Goal: Task Accomplishment & Management: Use online tool/utility

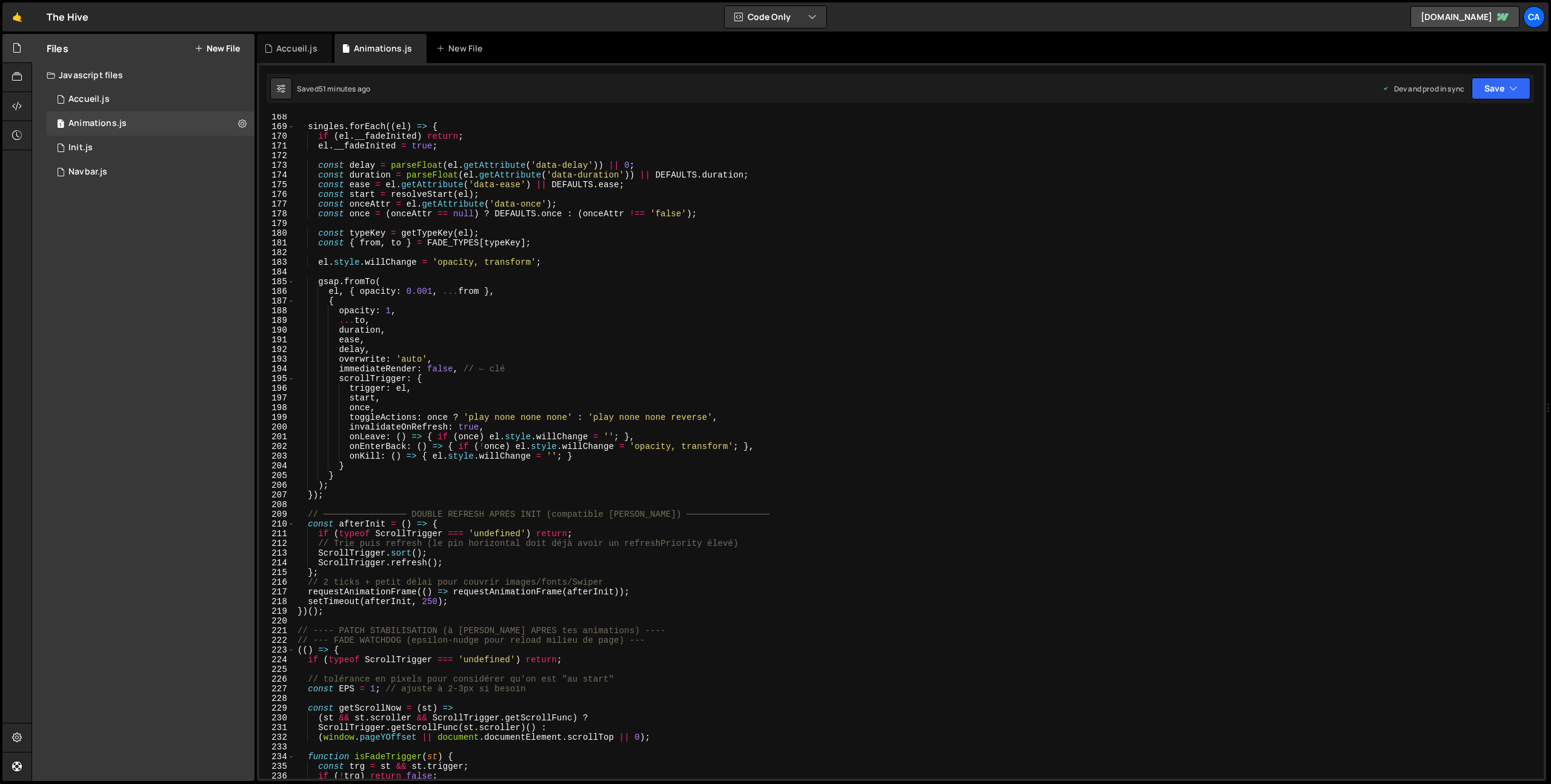
scroll to position [1723, 0]
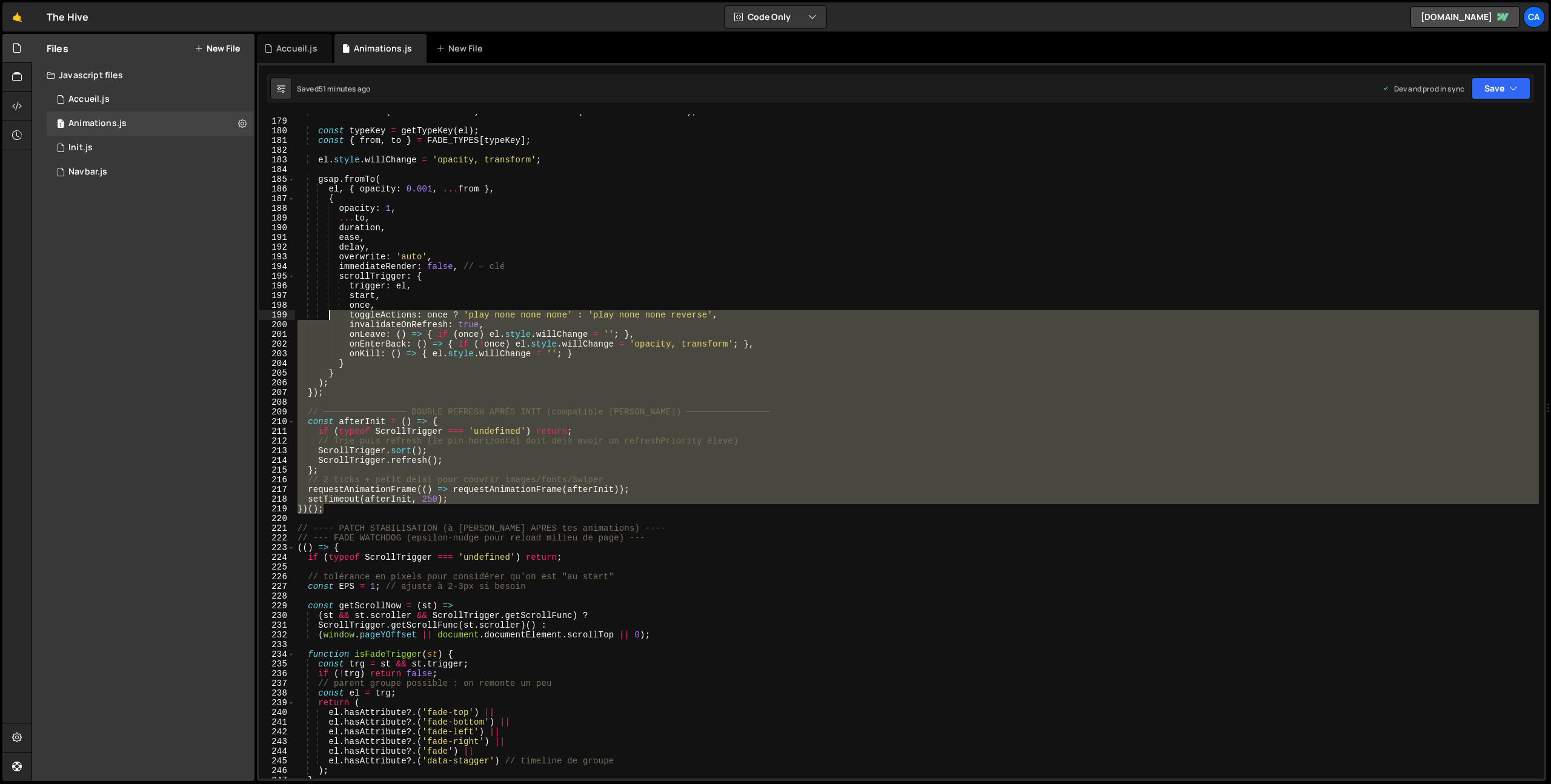
drag, startPoint x: 331, startPoint y: 510, endPoint x: 329, endPoint y: 319, distance: 191.0
click at [329, 319] on div "const once = ( onceAttr == null ) ? DEFAULTS . once : ( onceAttr !== 'false' ) …" at bounding box center [917, 449] width 1244 height 684
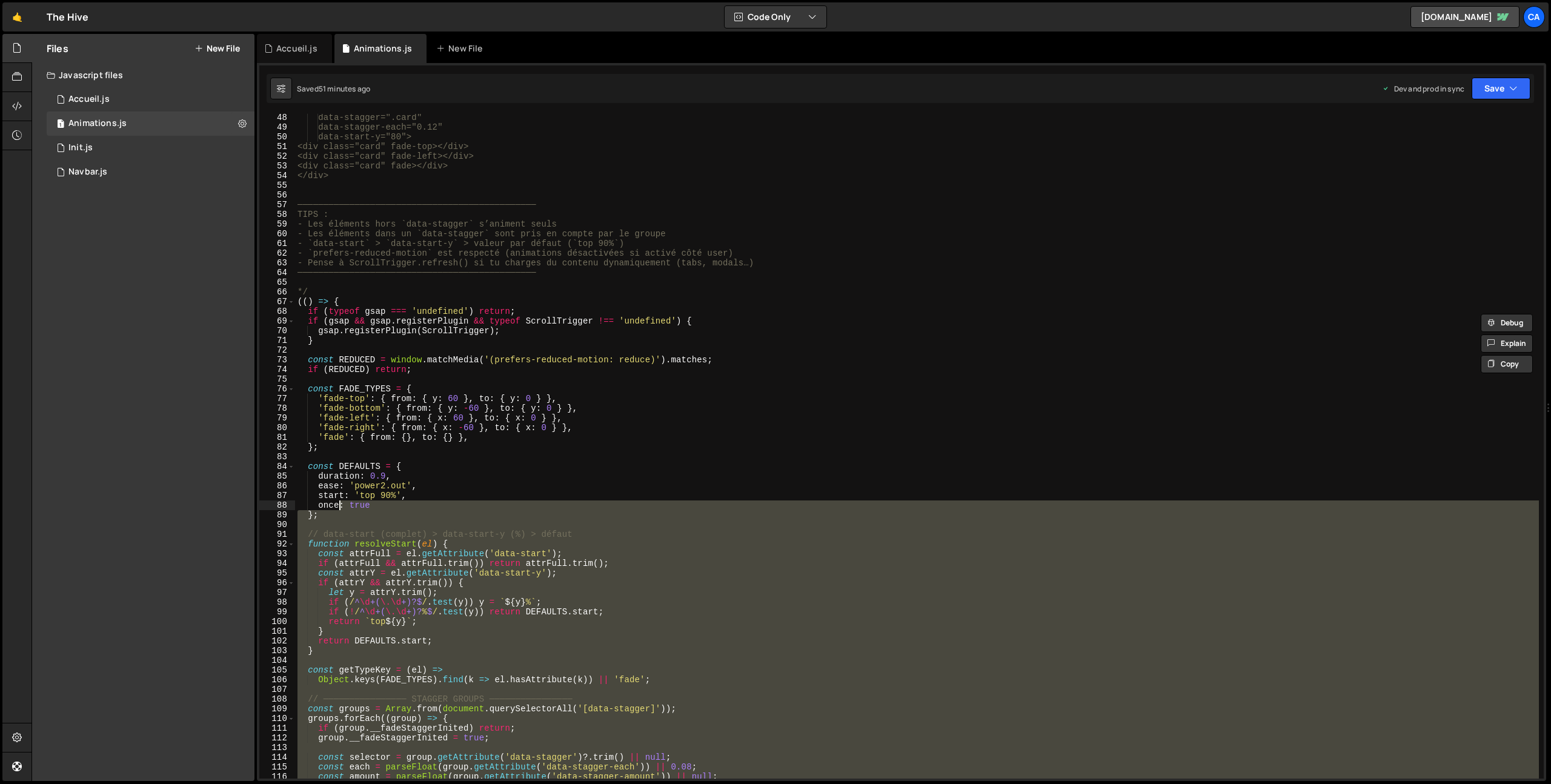
scroll to position [411, 0]
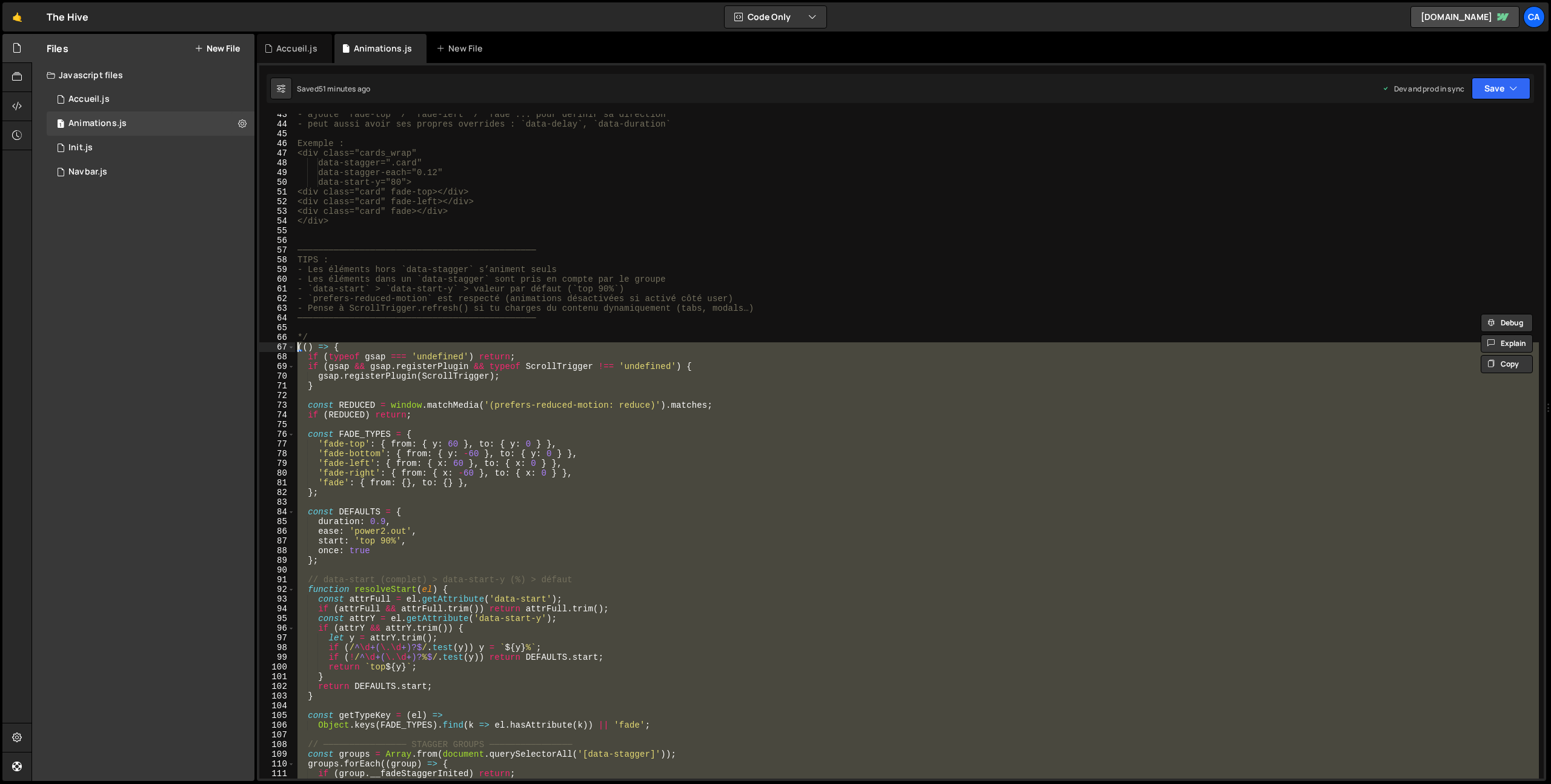
drag, startPoint x: 332, startPoint y: 672, endPoint x: 271, endPoint y: 350, distance: 327.7
click at [271, 350] on div "toggleActions: once ? 'play none none none' : 'play none none reverse', invalid…" at bounding box center [901, 446] width 1284 height 665
type textarea "(() => { if (typeof gsap === 'undefined') return;"
paste textarea
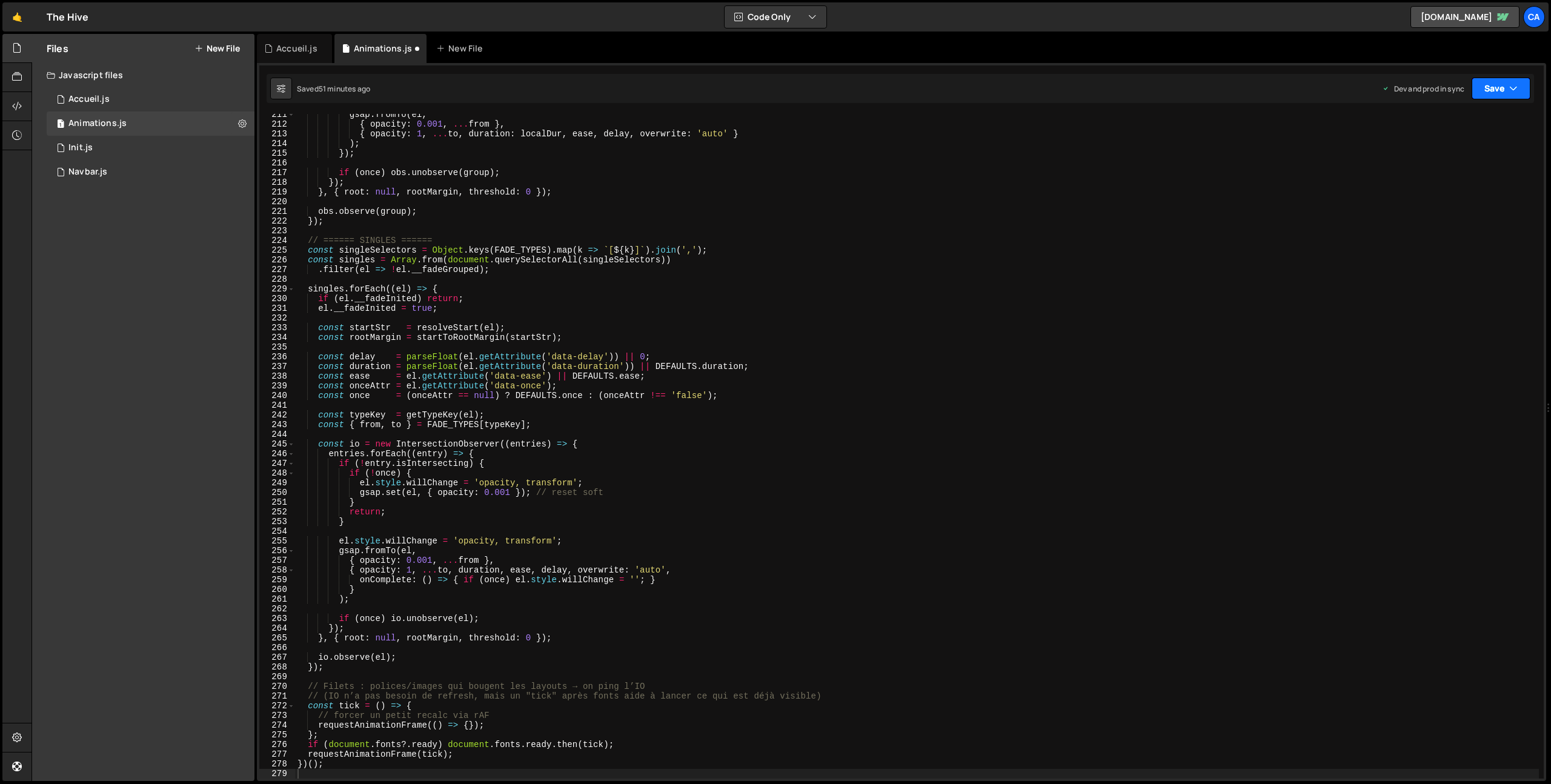
click at [1486, 85] on button "Save" at bounding box center [1501, 88] width 59 height 22
click at [1464, 157] on div "Save to Production S" at bounding box center [1460, 157] width 126 height 12
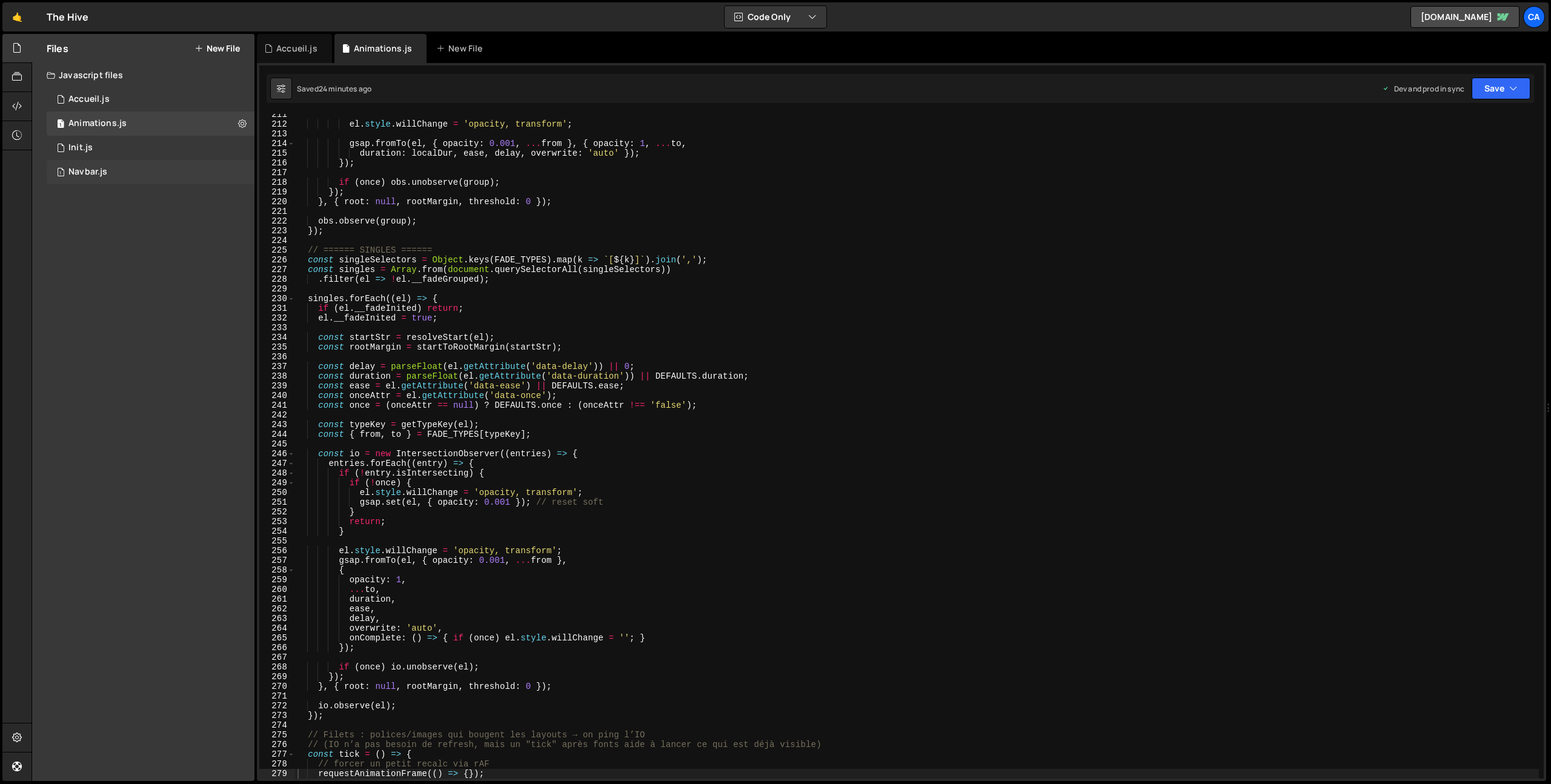
click at [105, 168] on div "Navbar.js" at bounding box center [88, 172] width 39 height 11
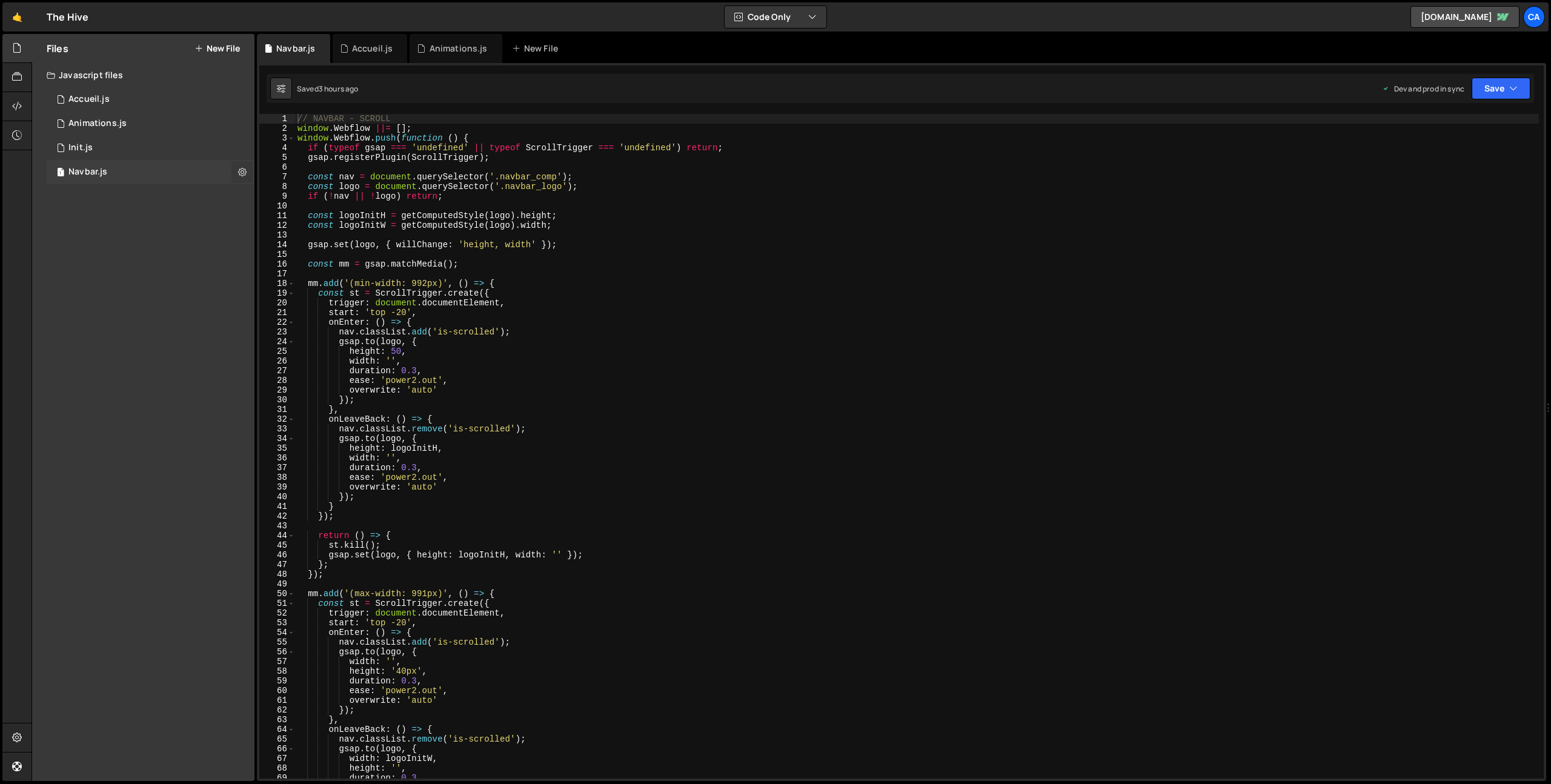
click at [242, 173] on icon at bounding box center [242, 171] width 9 height 11
click at [328, 195] on button "Edit File Settings" at bounding box center [316, 198] width 119 height 24
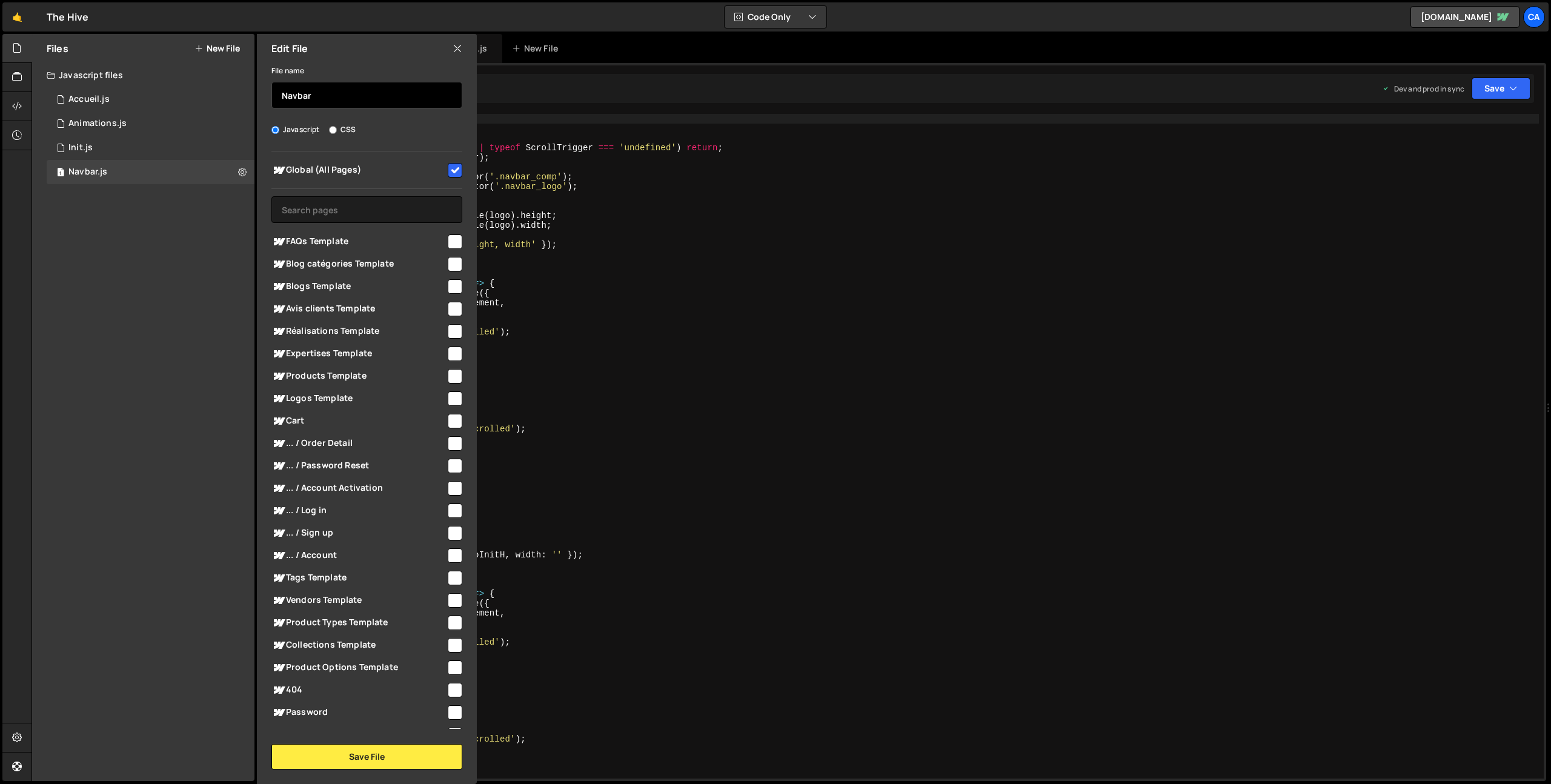
click at [365, 88] on input "Navbar" at bounding box center [366, 95] width 191 height 27
click at [364, 96] on input "Navbar" at bounding box center [366, 95] width 191 height 27
type input "Navbar + Footer"
click at [354, 757] on button "Save File" at bounding box center [366, 757] width 191 height 25
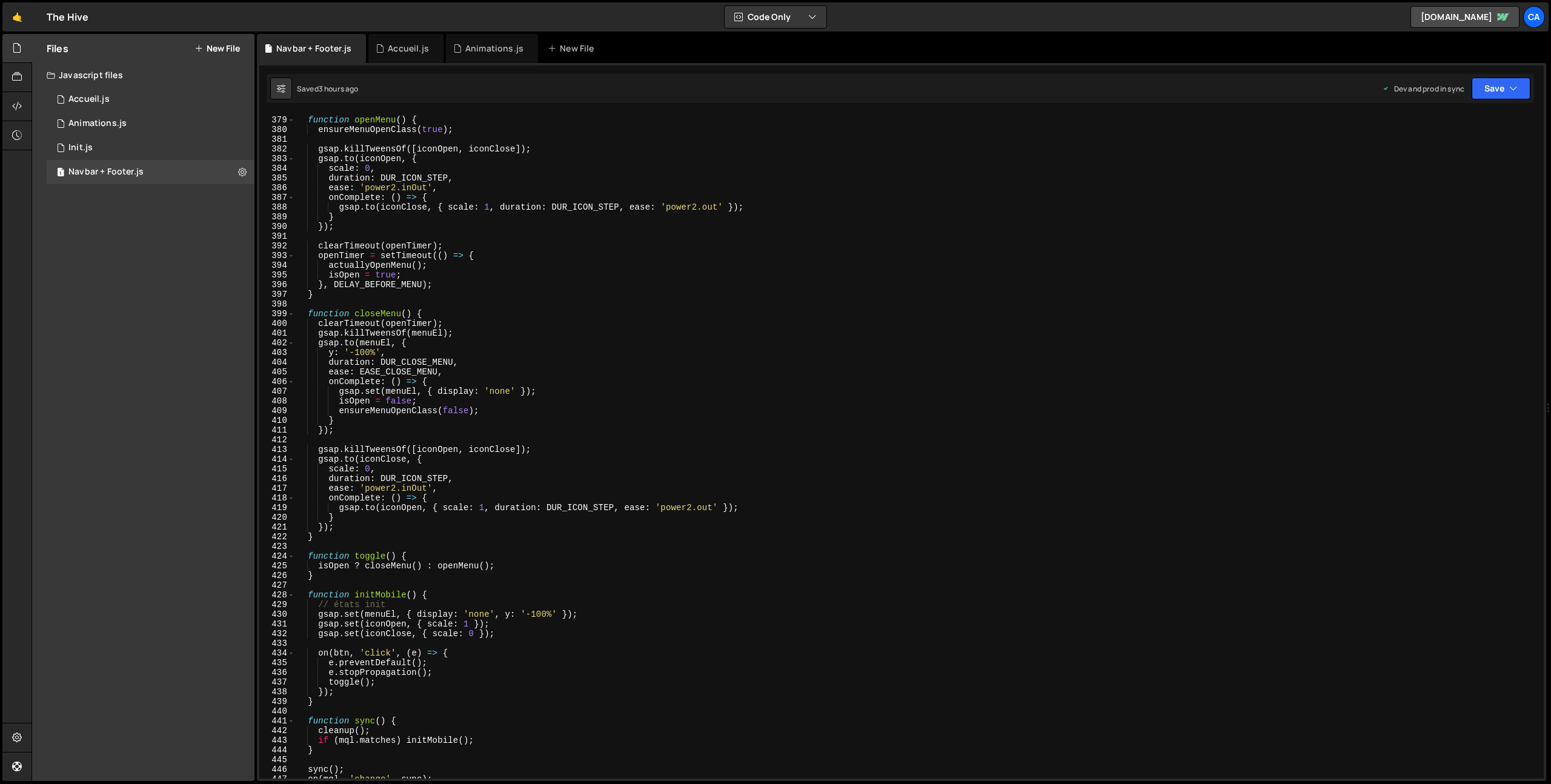
scroll to position [4015, 0]
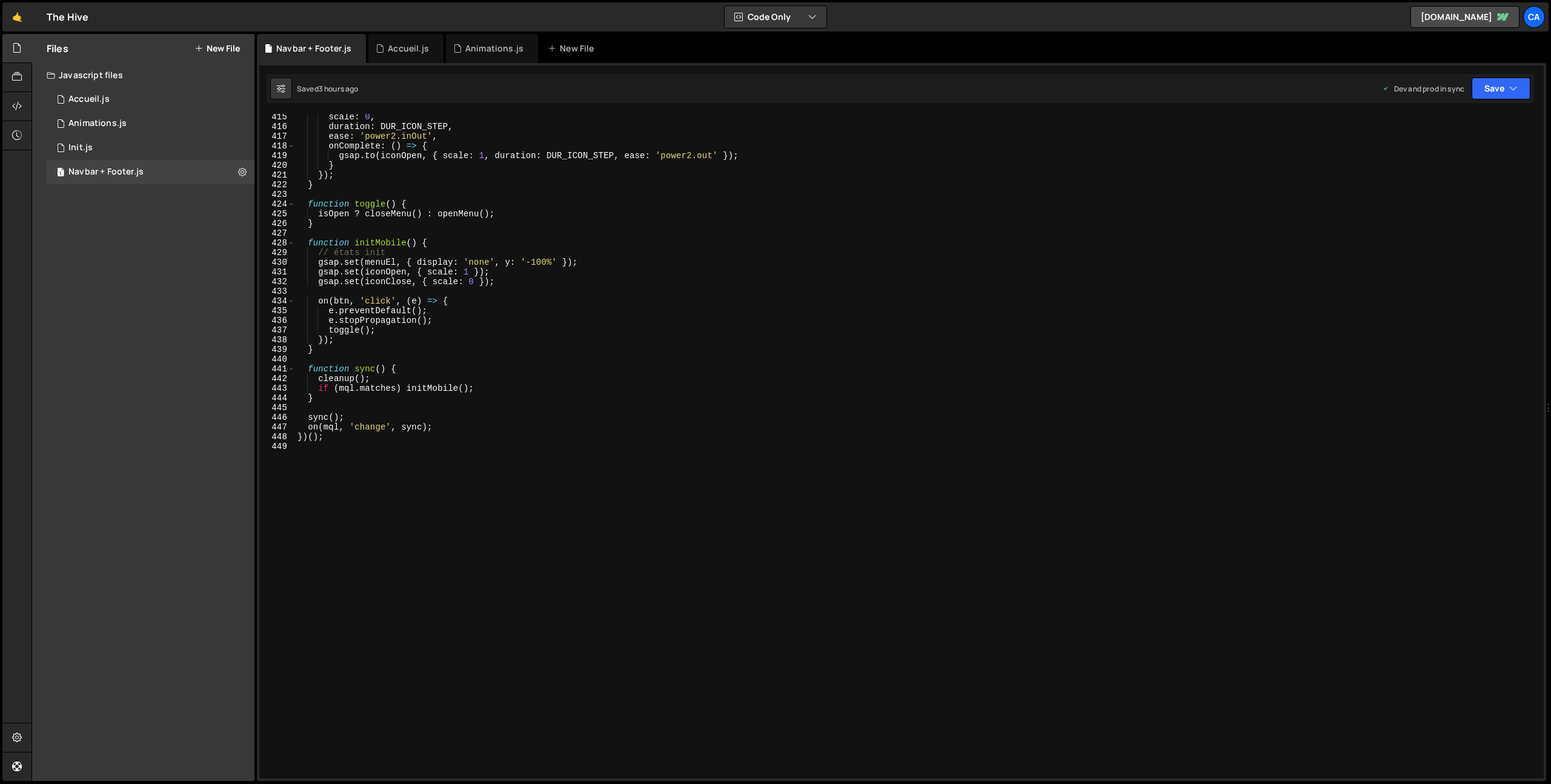
click at [324, 448] on div "scale : 0 , duration : DUR_ICON_STEP , ease : 'power2.inOut' , onComplete : ( )…" at bounding box center [917, 454] width 1244 height 684
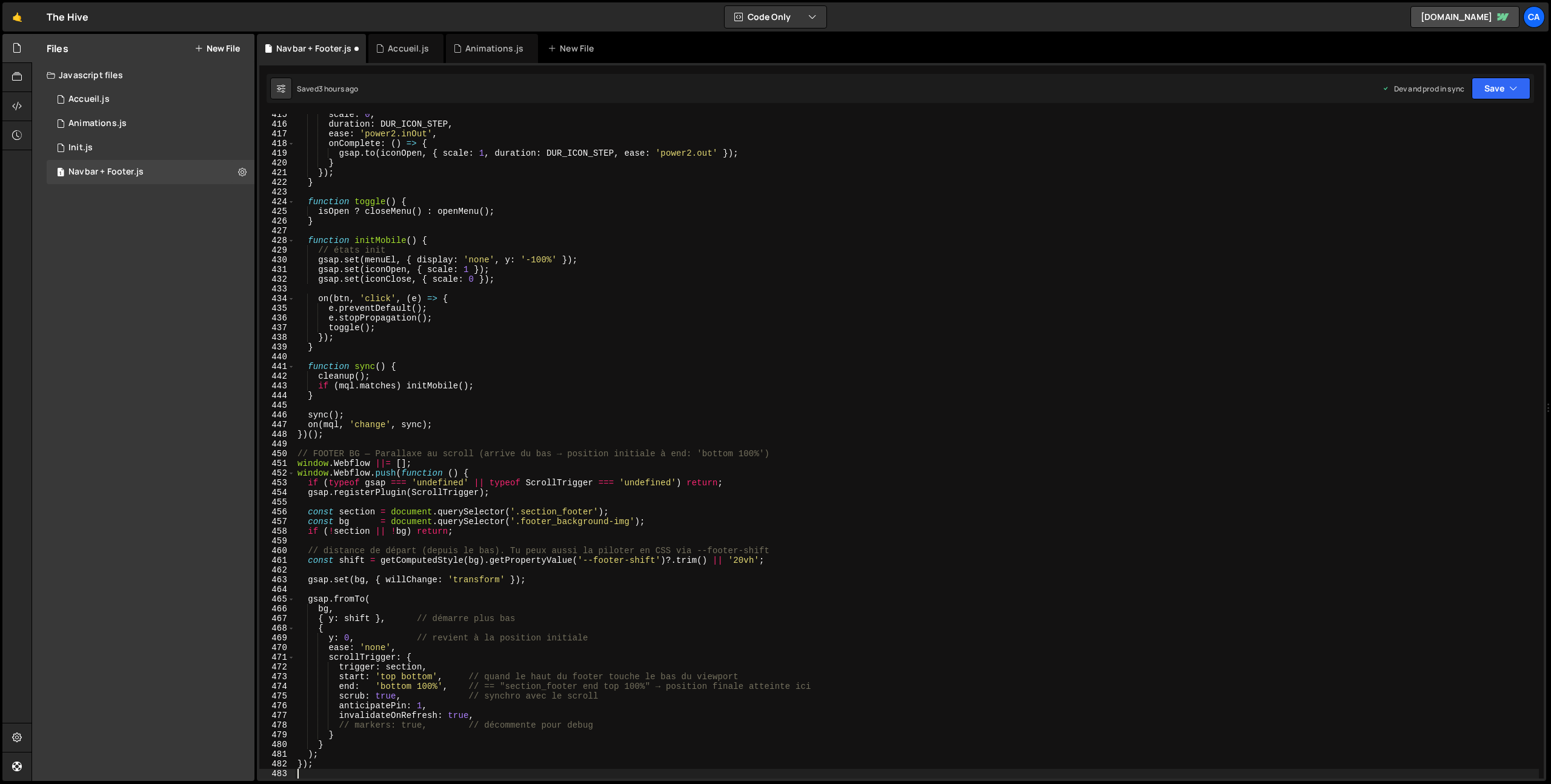
scroll to position [4017, 0]
click at [1524, 81] on button "Save" at bounding box center [1501, 88] width 59 height 22
click at [1429, 159] on div "Save to Production S" at bounding box center [1460, 157] width 126 height 12
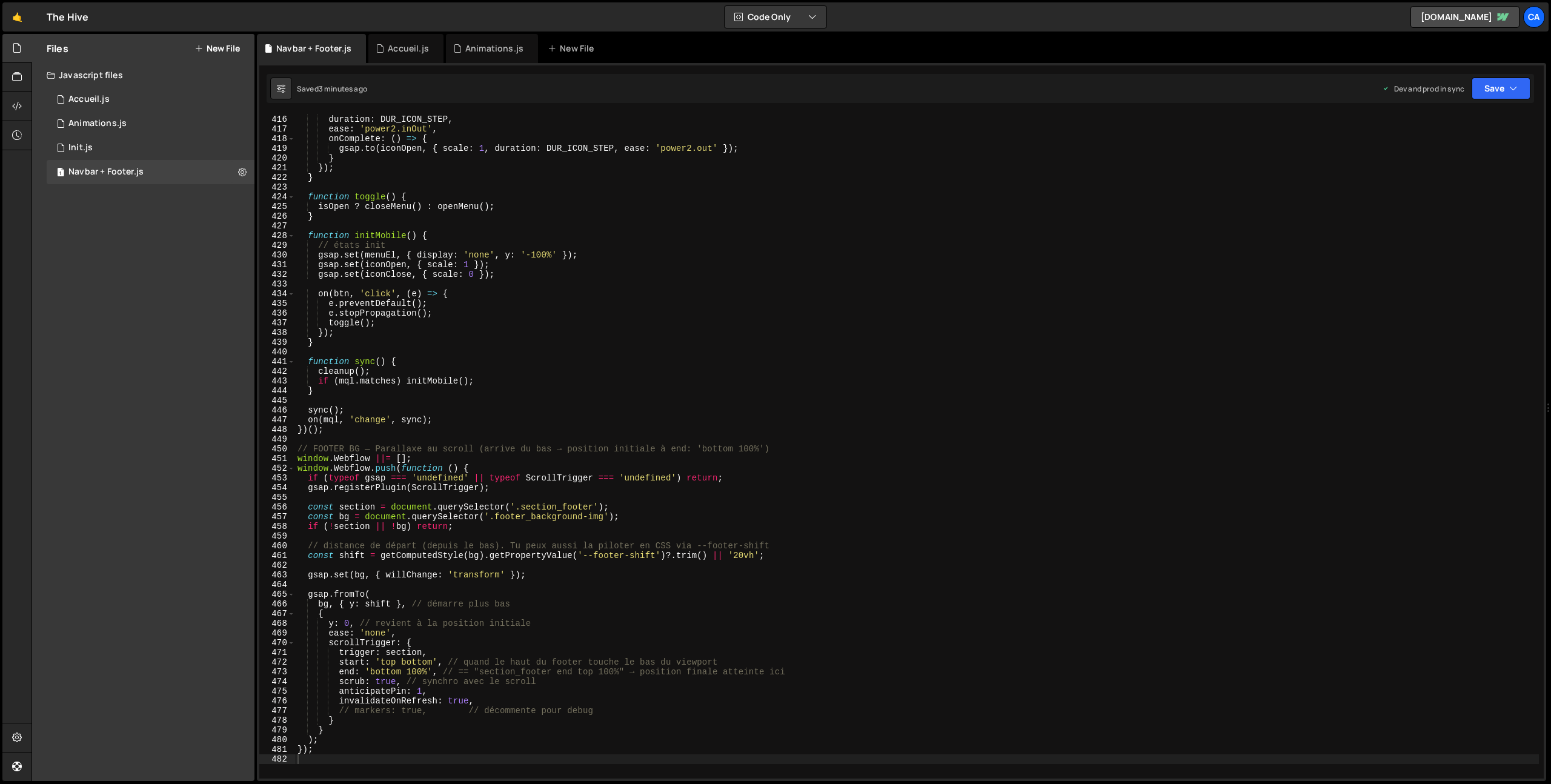
scroll to position [4022, 0]
click at [396, 51] on div "Accueil.js" at bounding box center [409, 48] width 42 height 12
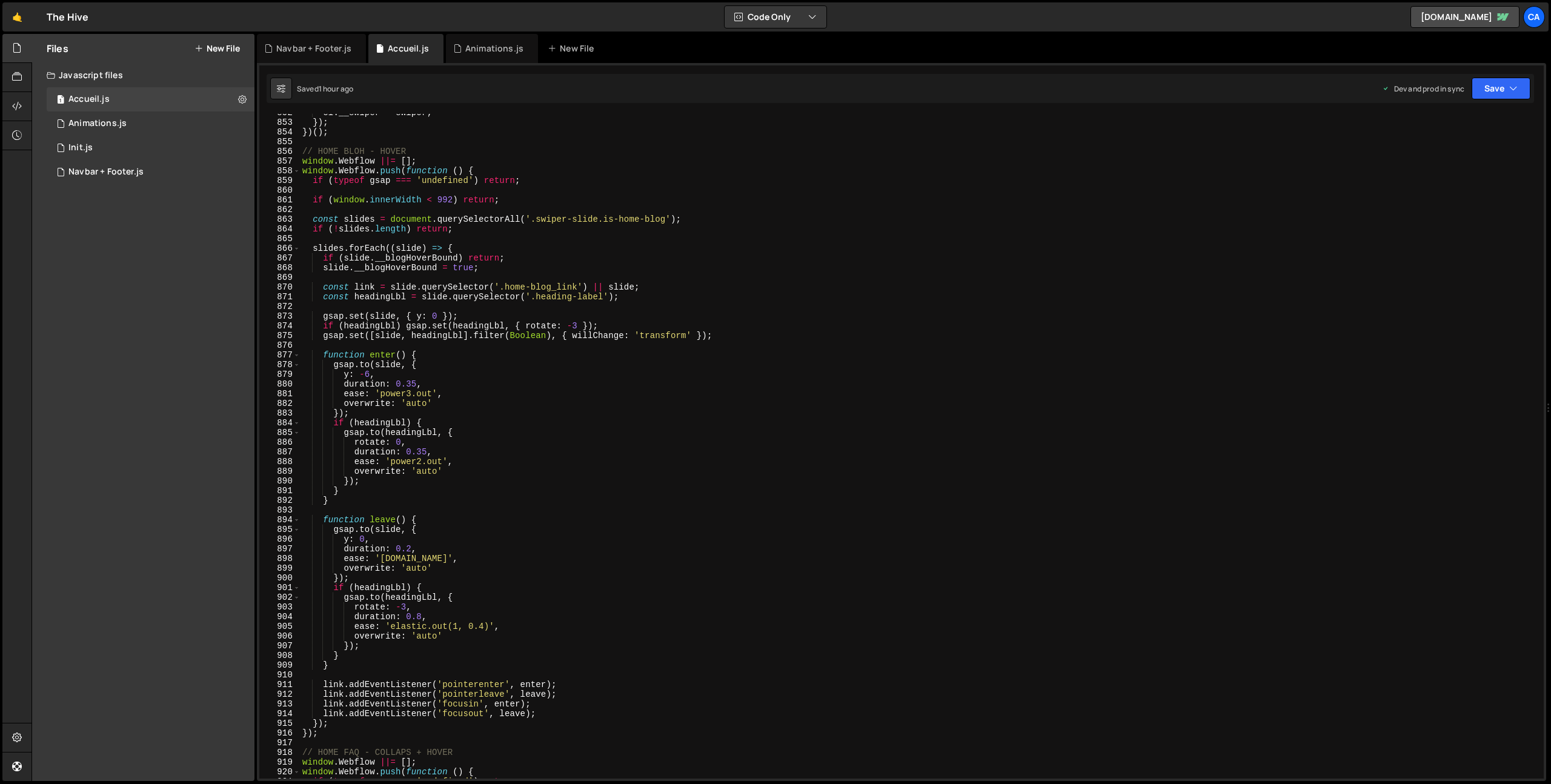
scroll to position [8349, 0]
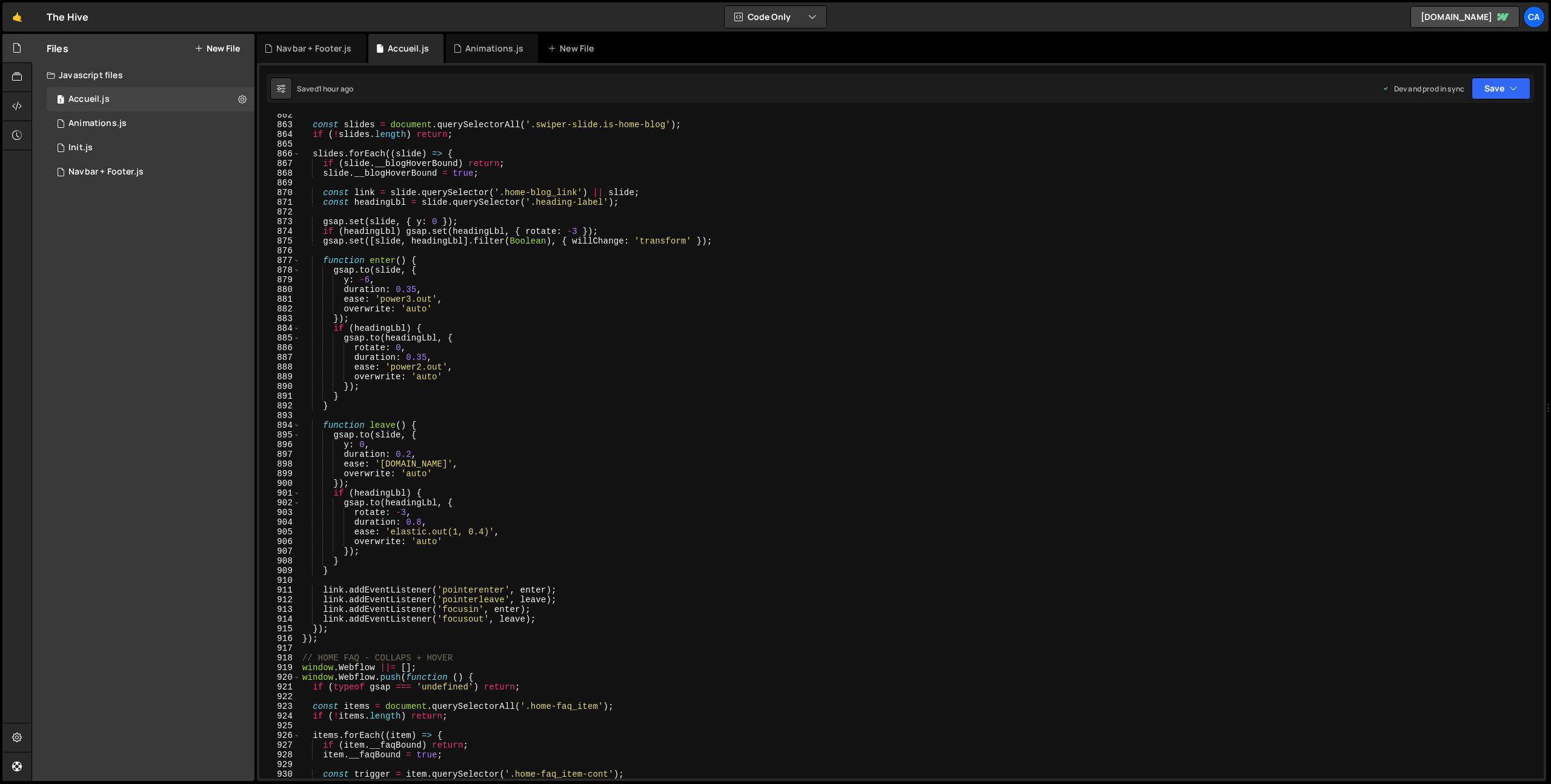
type textarea "});"
click at [360, 634] on div "const slides = document . querySelectorAll ( '.swiper-slide.is-home-blog' ) ; i…" at bounding box center [919, 453] width 1239 height 684
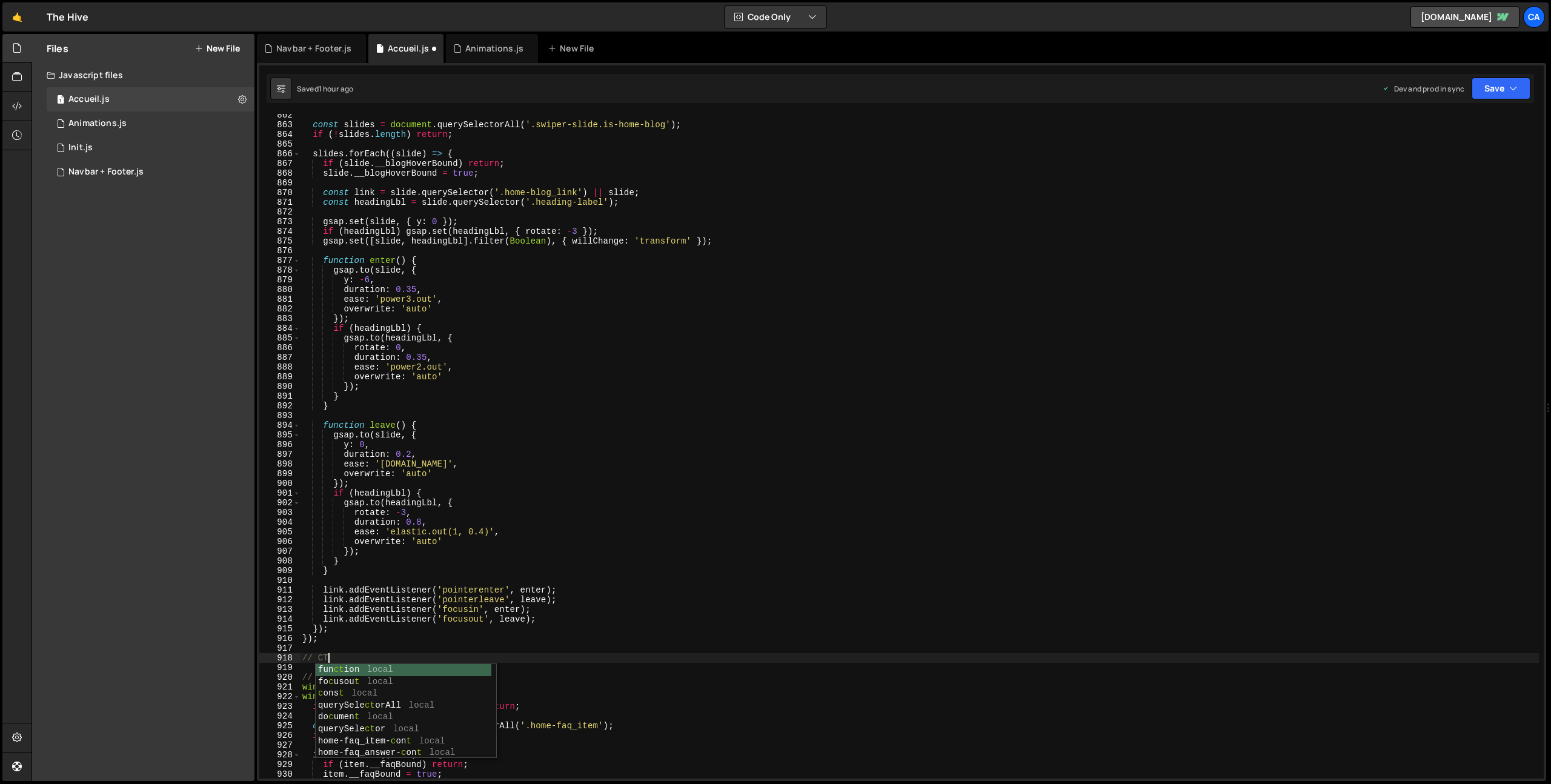
scroll to position [0, 1]
type textarea "// CTA - PARRALAX"
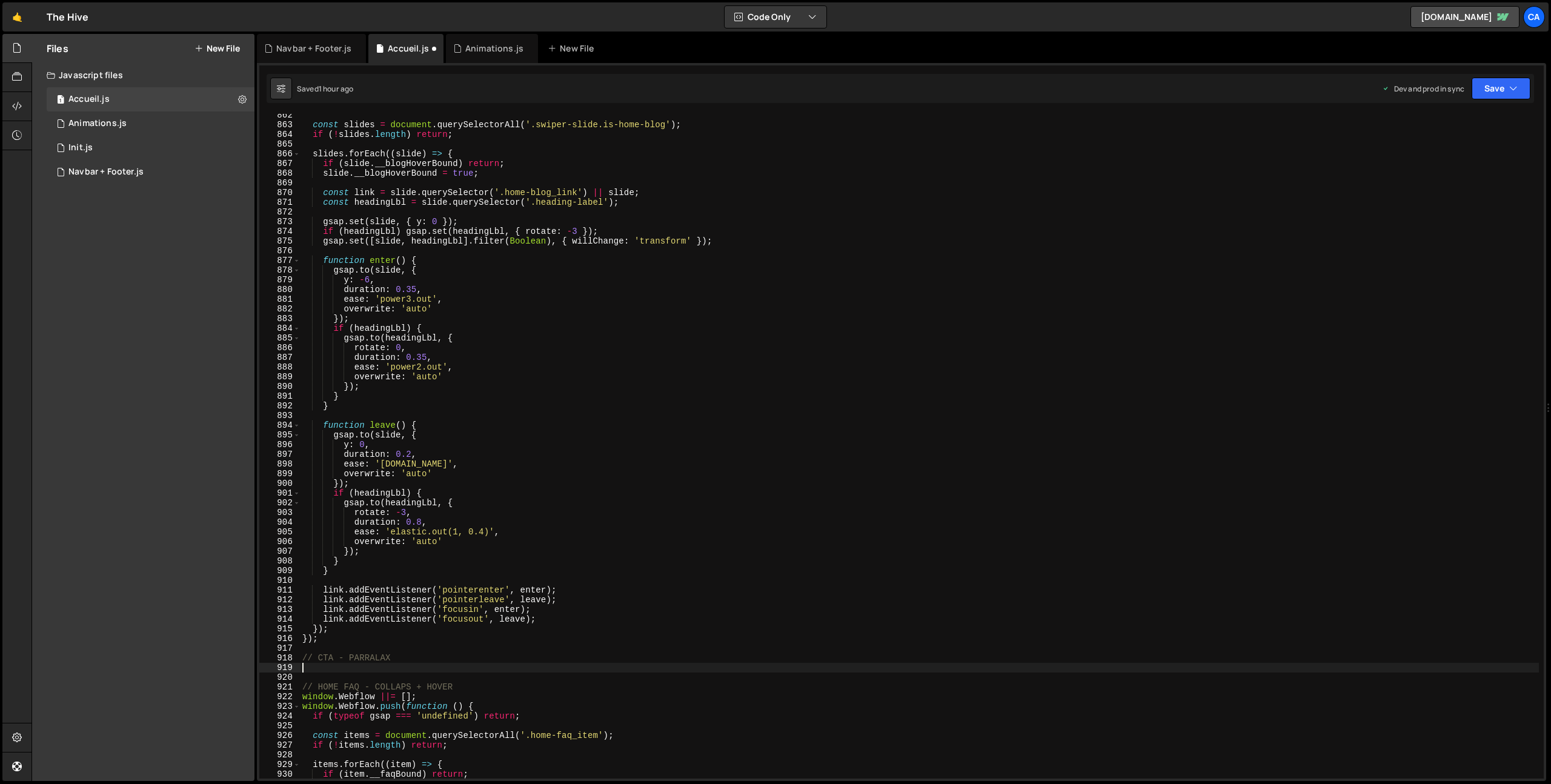
scroll to position [0, 0]
click at [319, 670] on div "const slides = document . querySelectorAll ( '.swiper-slide.is-home-blog' ) ; i…" at bounding box center [919, 453] width 1239 height 684
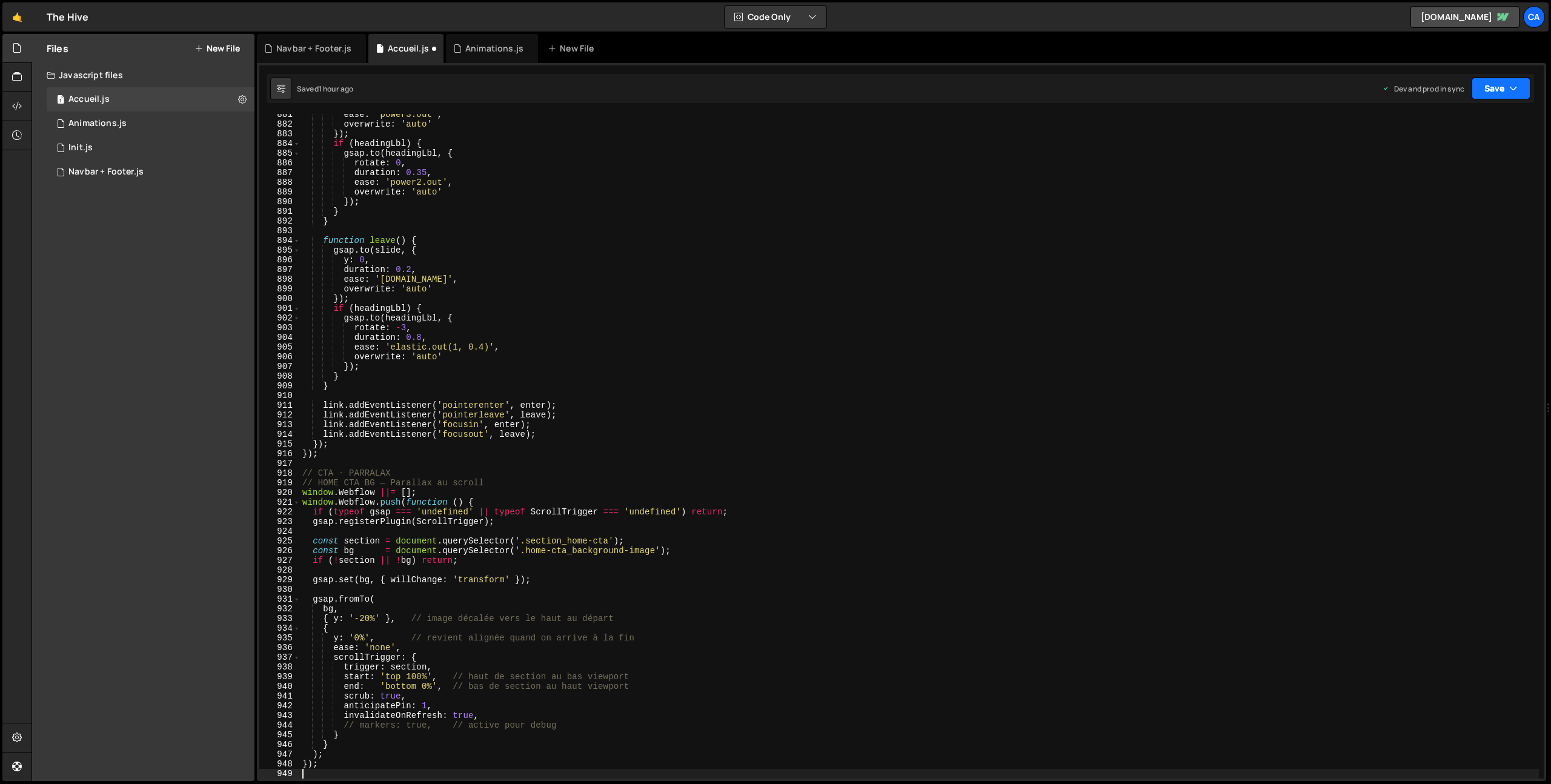
click at [1486, 86] on button "Save" at bounding box center [1501, 88] width 59 height 22
click at [1435, 169] on div "1 hour ago" at bounding box center [1436, 170] width 35 height 10
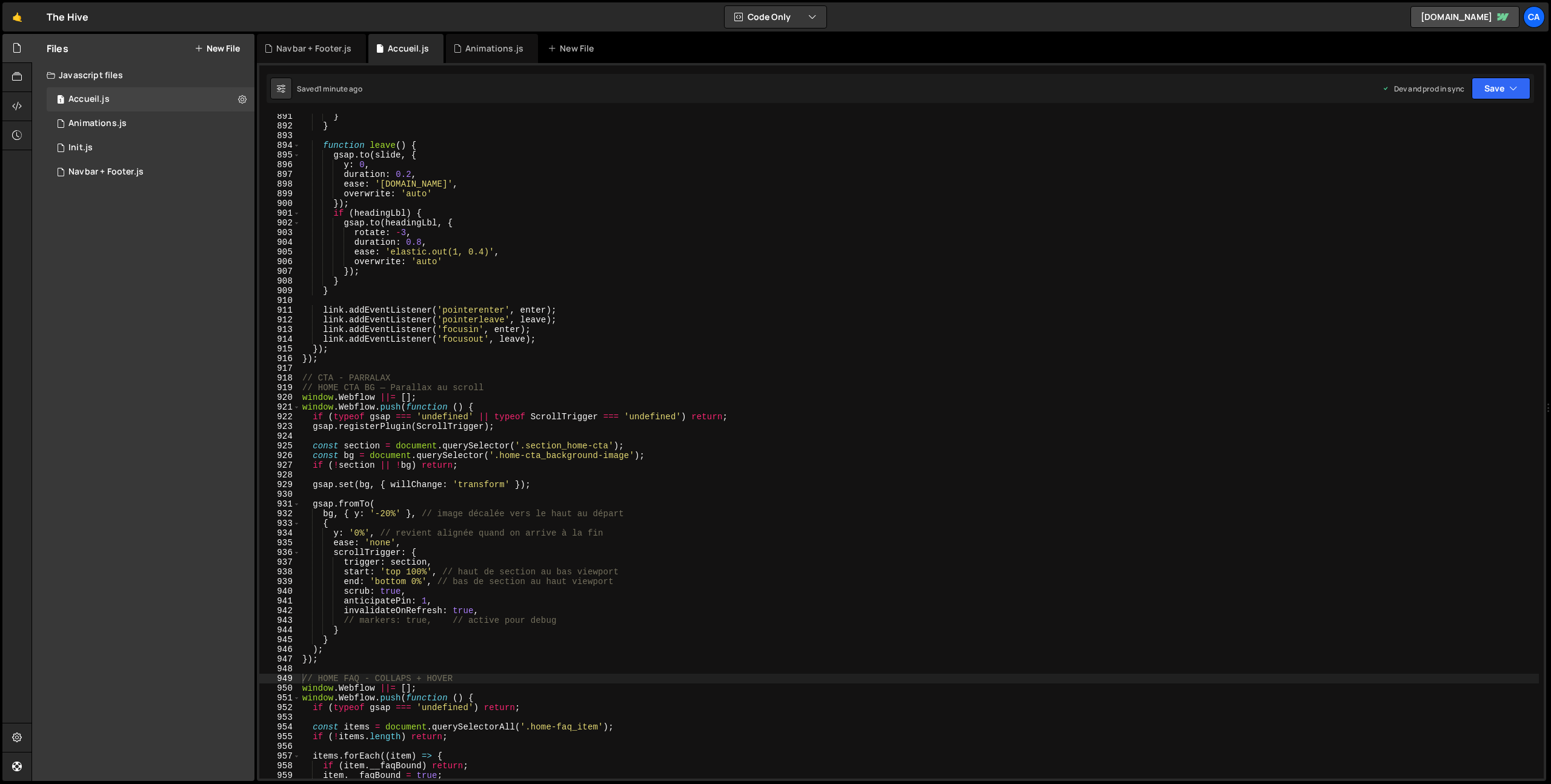
scroll to position [8629, 0]
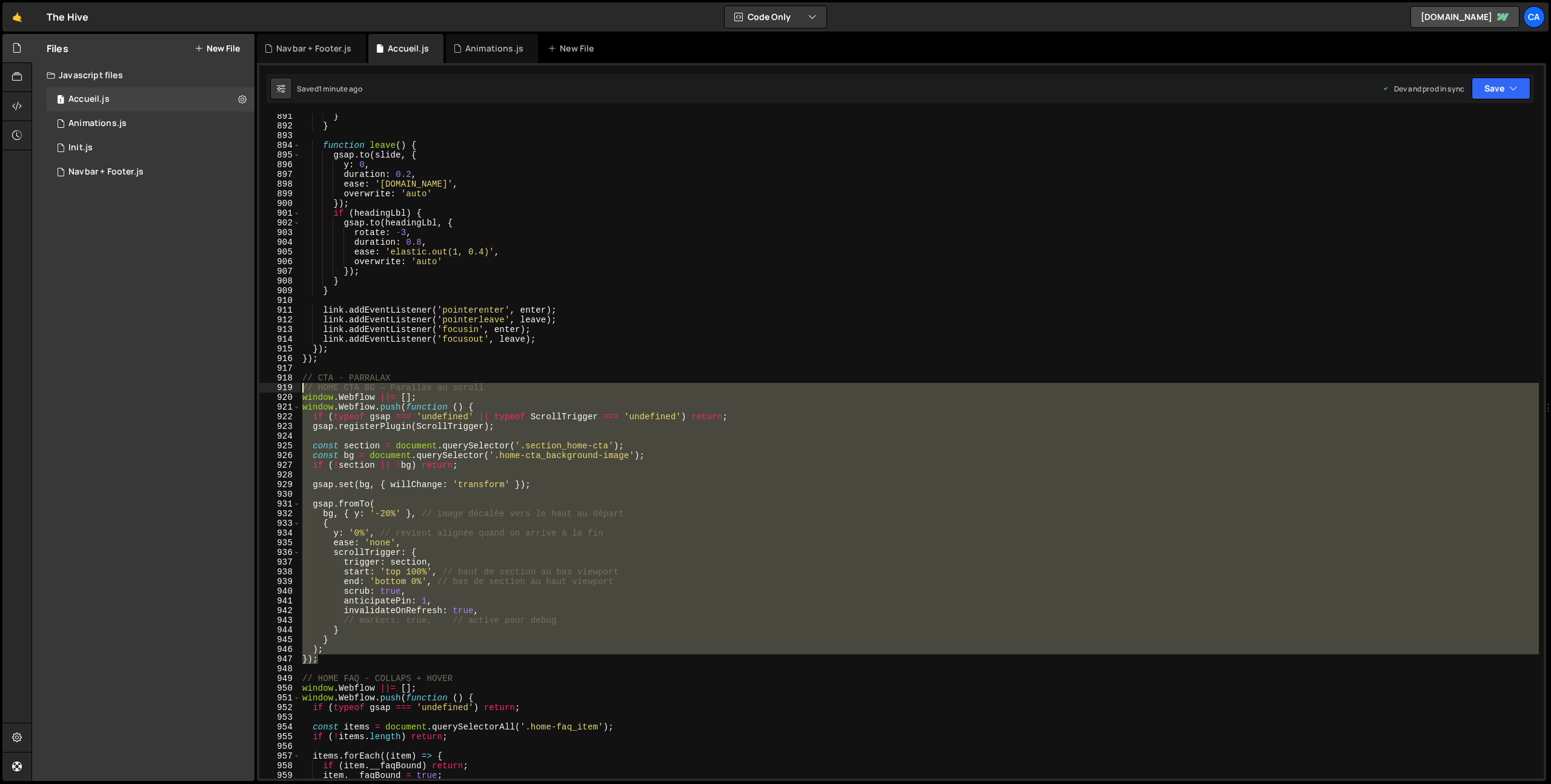
drag, startPoint x: 321, startPoint y: 655, endPoint x: 277, endPoint y: 391, distance: 267.6
click at [277, 391] on div "}); 891 892 893 894 895 896 897 898 899 900 901 902 903 904 905 906 907 908 909…" at bounding box center [901, 446] width 1284 height 665
type textarea "// HOME CTA BG — Parallax au scroll window.Webflow ||= [];"
paste textarea
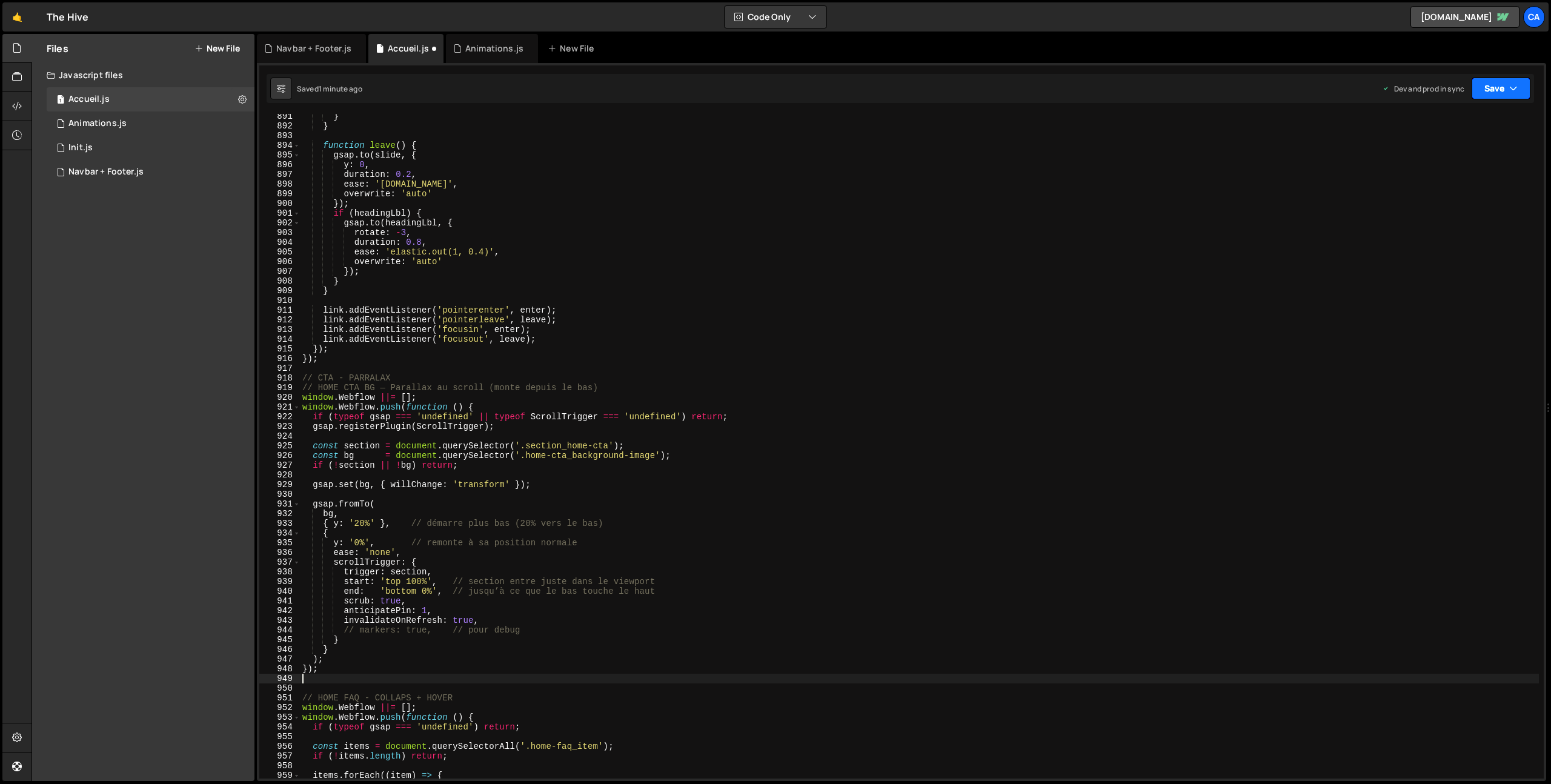
click at [1486, 93] on button "Save" at bounding box center [1501, 88] width 59 height 22
click at [1457, 174] on div "1 minute ago" at bounding box center [1439, 170] width 42 height 10
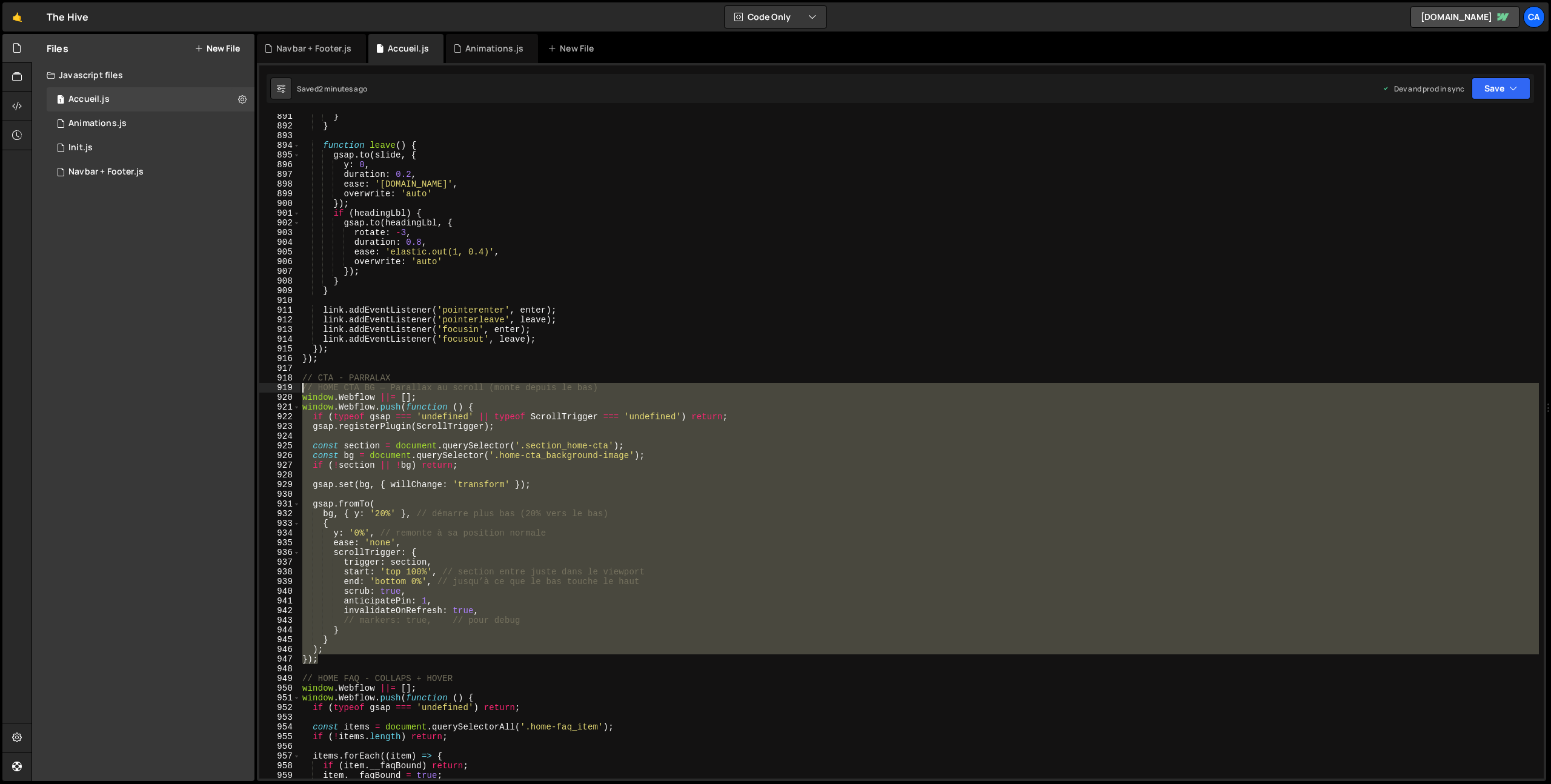
drag, startPoint x: 324, startPoint y: 661, endPoint x: 259, endPoint y: 390, distance: 278.7
click at [259, 390] on div "}); 891 892 893 894 895 896 897 898 899 900 901 902 903 904 905 906 907 908 909…" at bounding box center [901, 446] width 1284 height 665
type textarea "// HOME CTA BG — Parallax au scroll (monte depuis le bas) window.Webflow ||= [];"
paste textarea
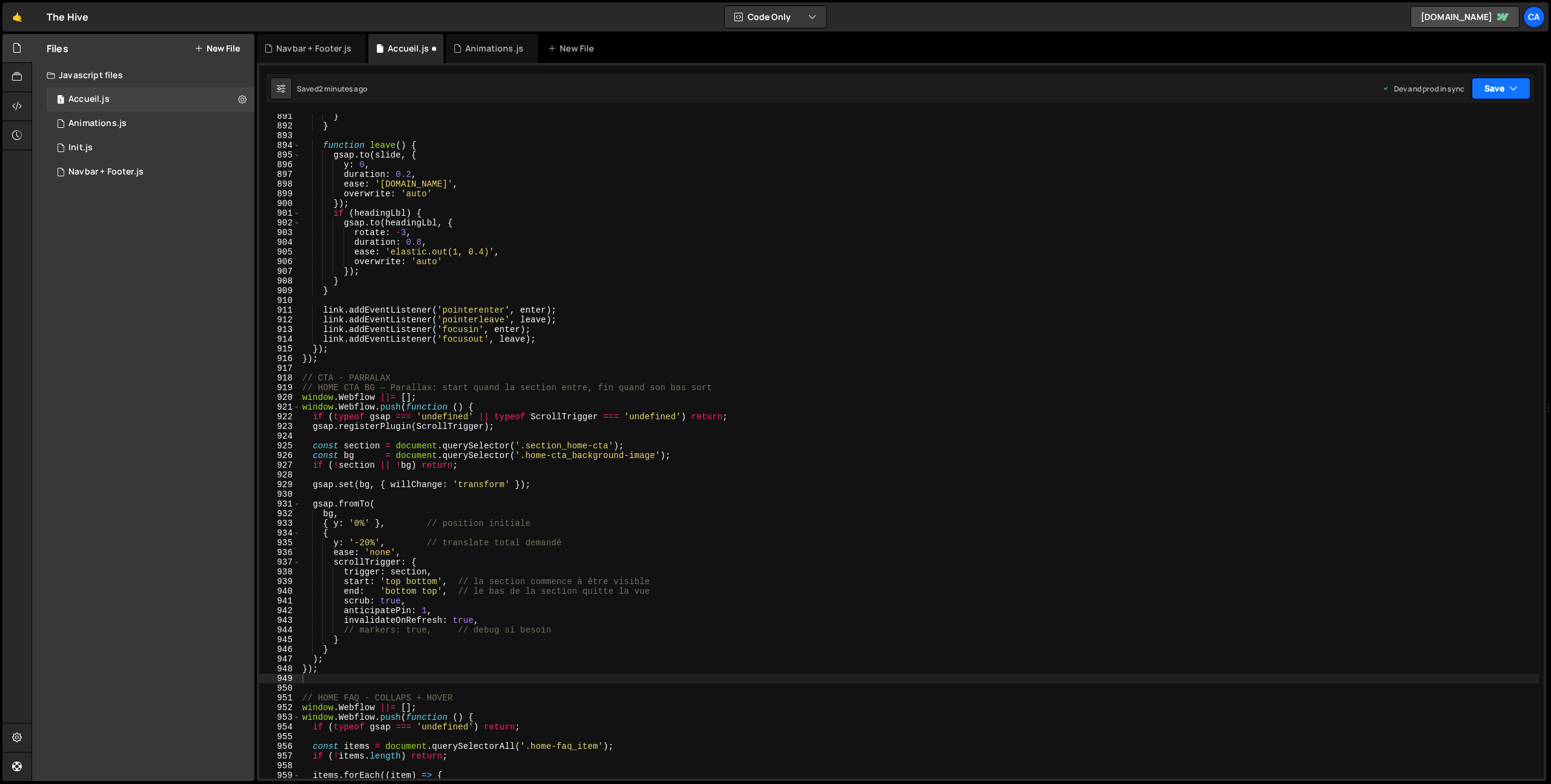
click at [1491, 86] on button "Save" at bounding box center [1501, 88] width 59 height 22
click at [1457, 165] on div "2 minutes ago" at bounding box center [1442, 170] width 48 height 10
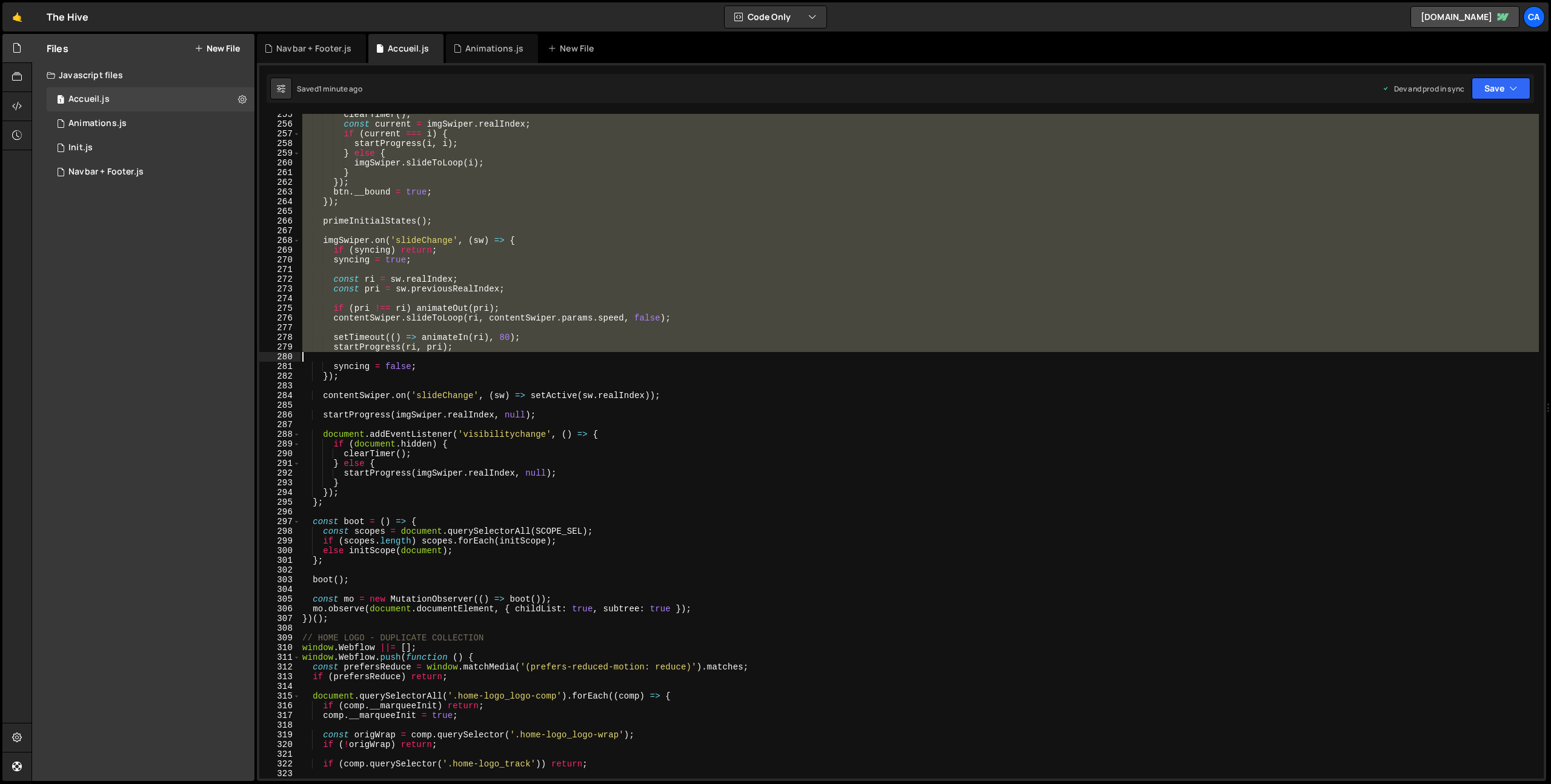
scroll to position [2592, 0]
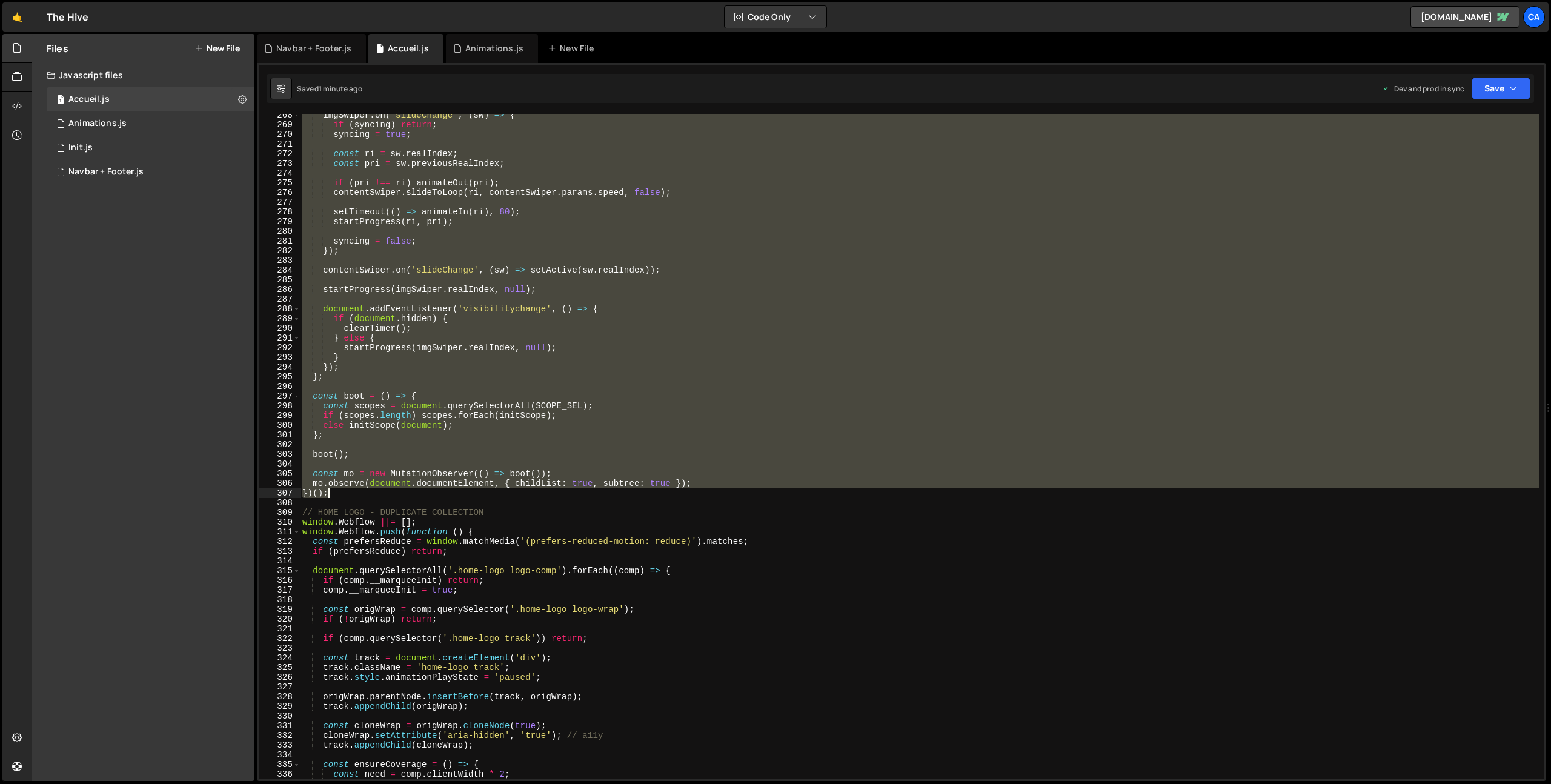
drag, startPoint x: 302, startPoint y: 116, endPoint x: 353, endPoint y: 491, distance: 378.5
click at [353, 491] on div "imgSwiper . on ( 'slideChange' , ( sw ) => { if ( syncing ) return ; syncing = …" at bounding box center [919, 453] width 1239 height 684
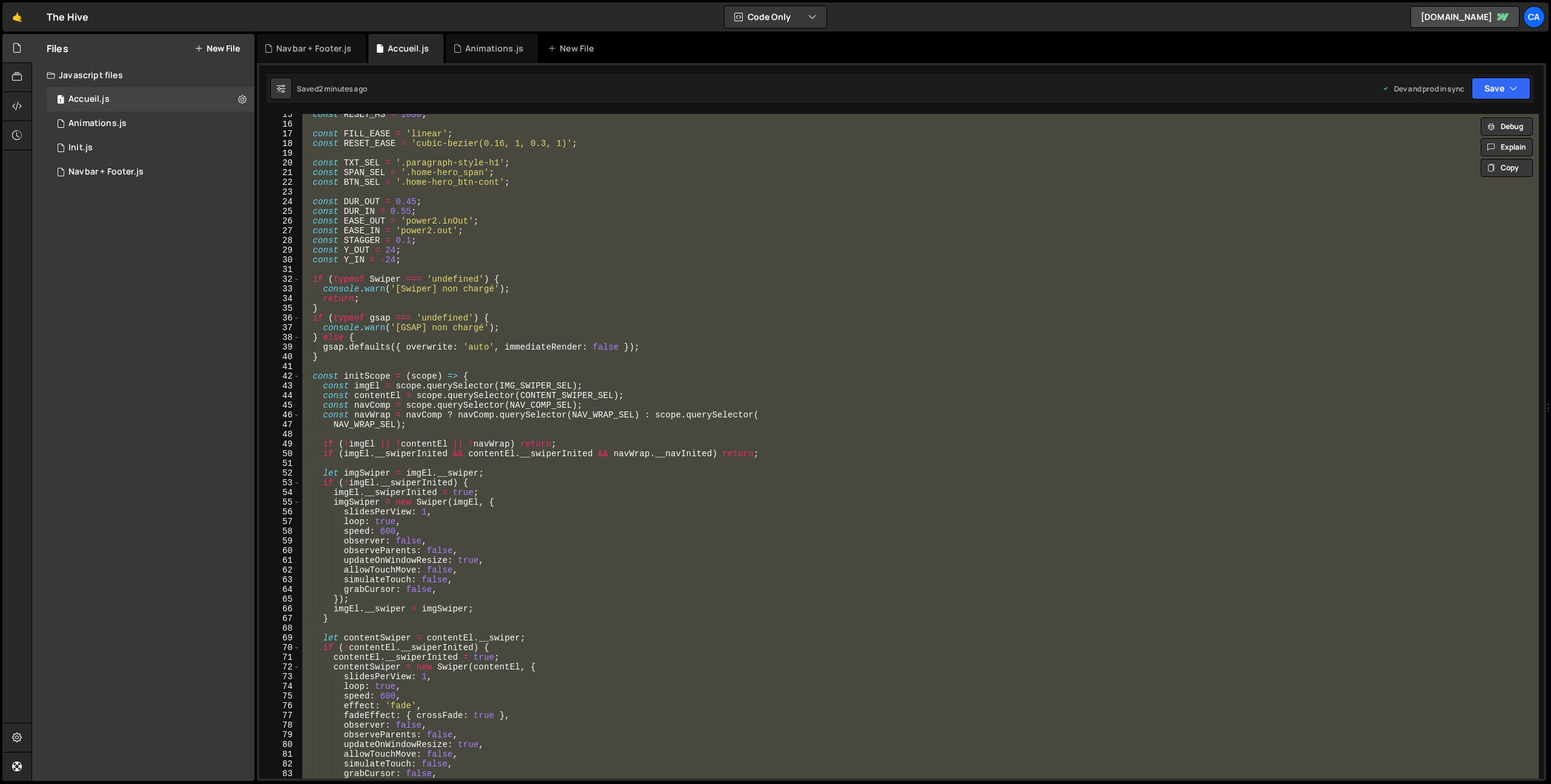
scroll to position [310, 0]
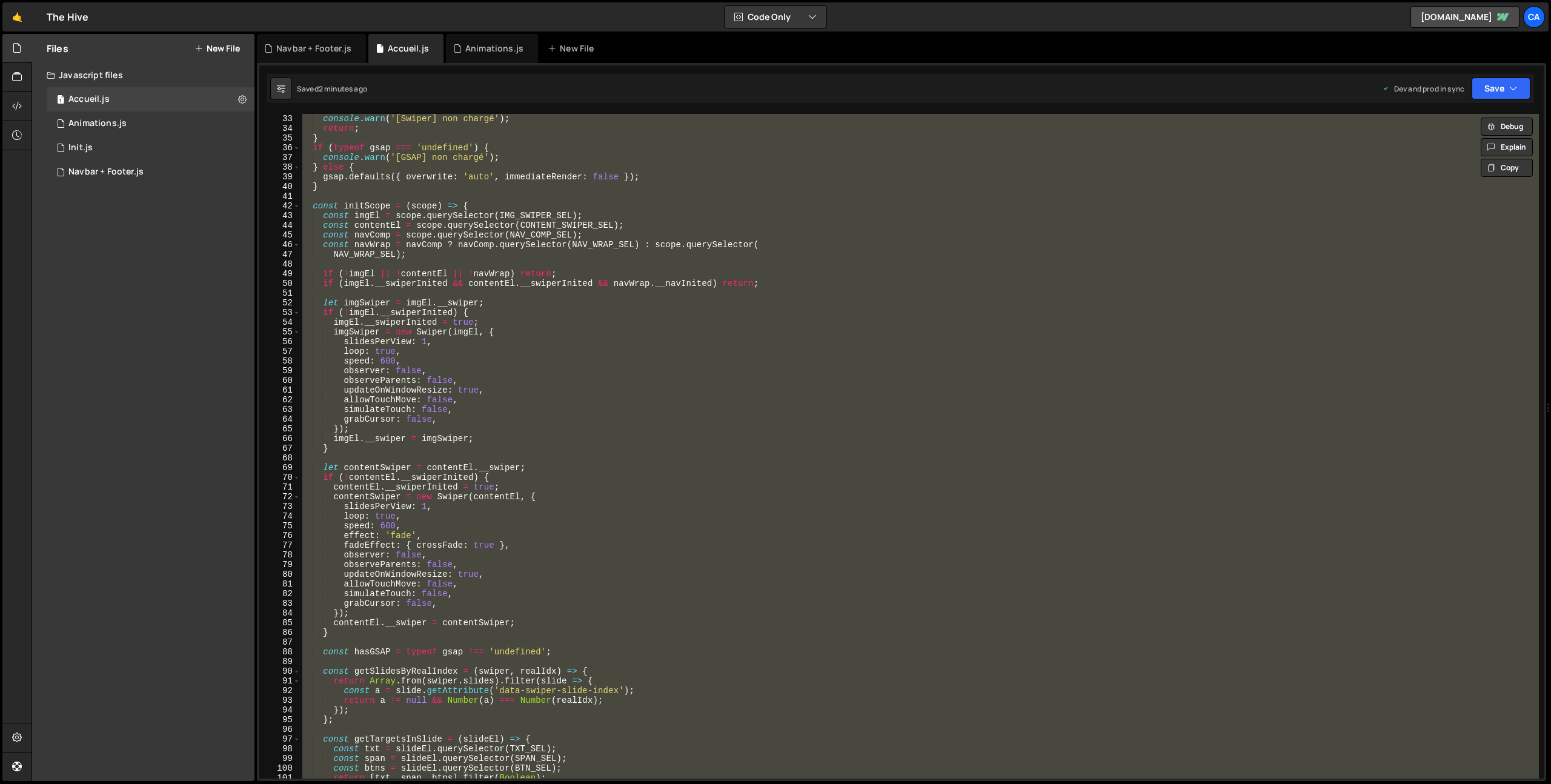
click at [447, 593] on div "if ( typeof Swiper === 'undefined' ) { console . warn ( '[Swiper] non chargé' )…" at bounding box center [919, 447] width 1239 height 684
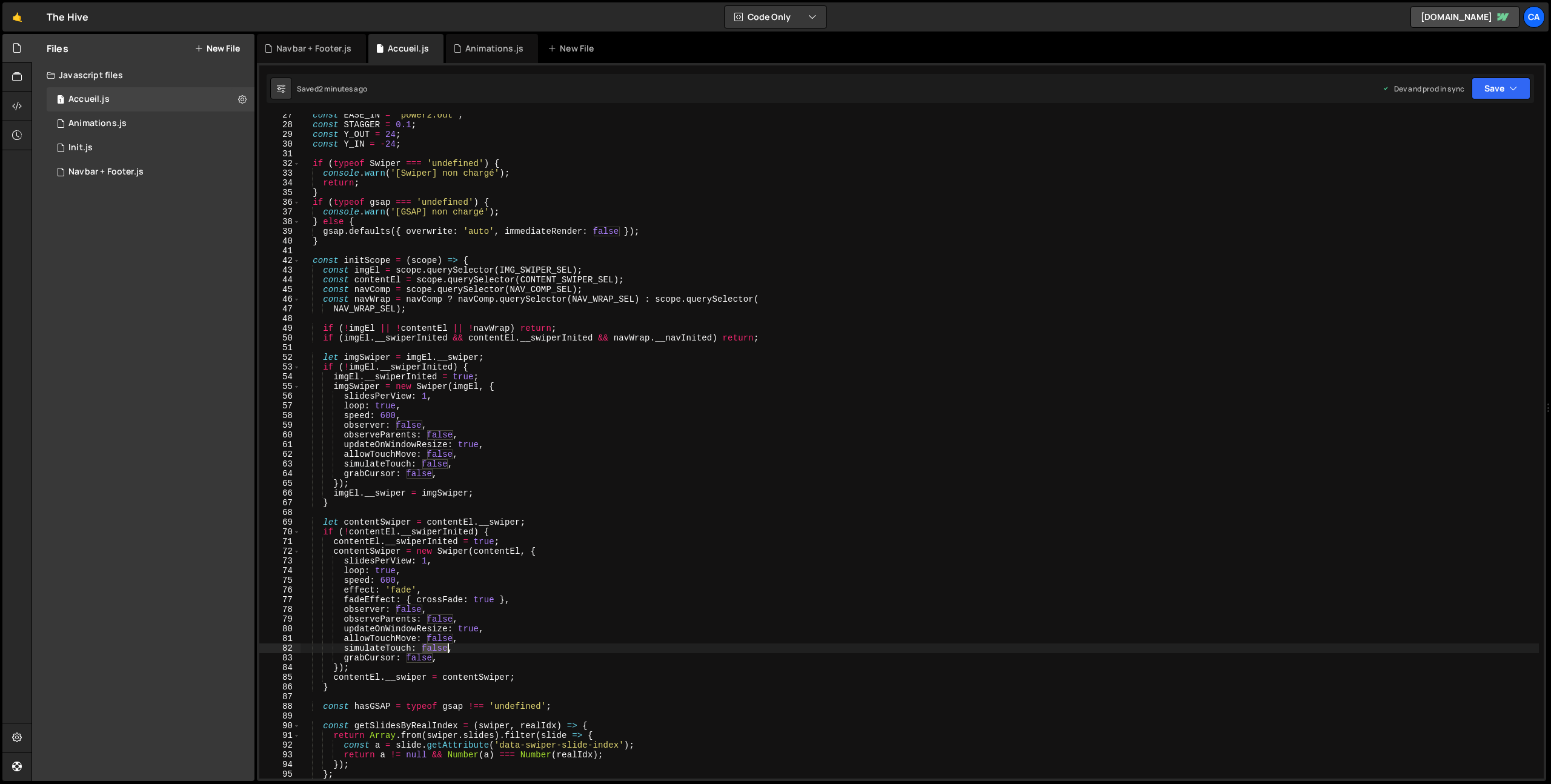
scroll to position [233, 0]
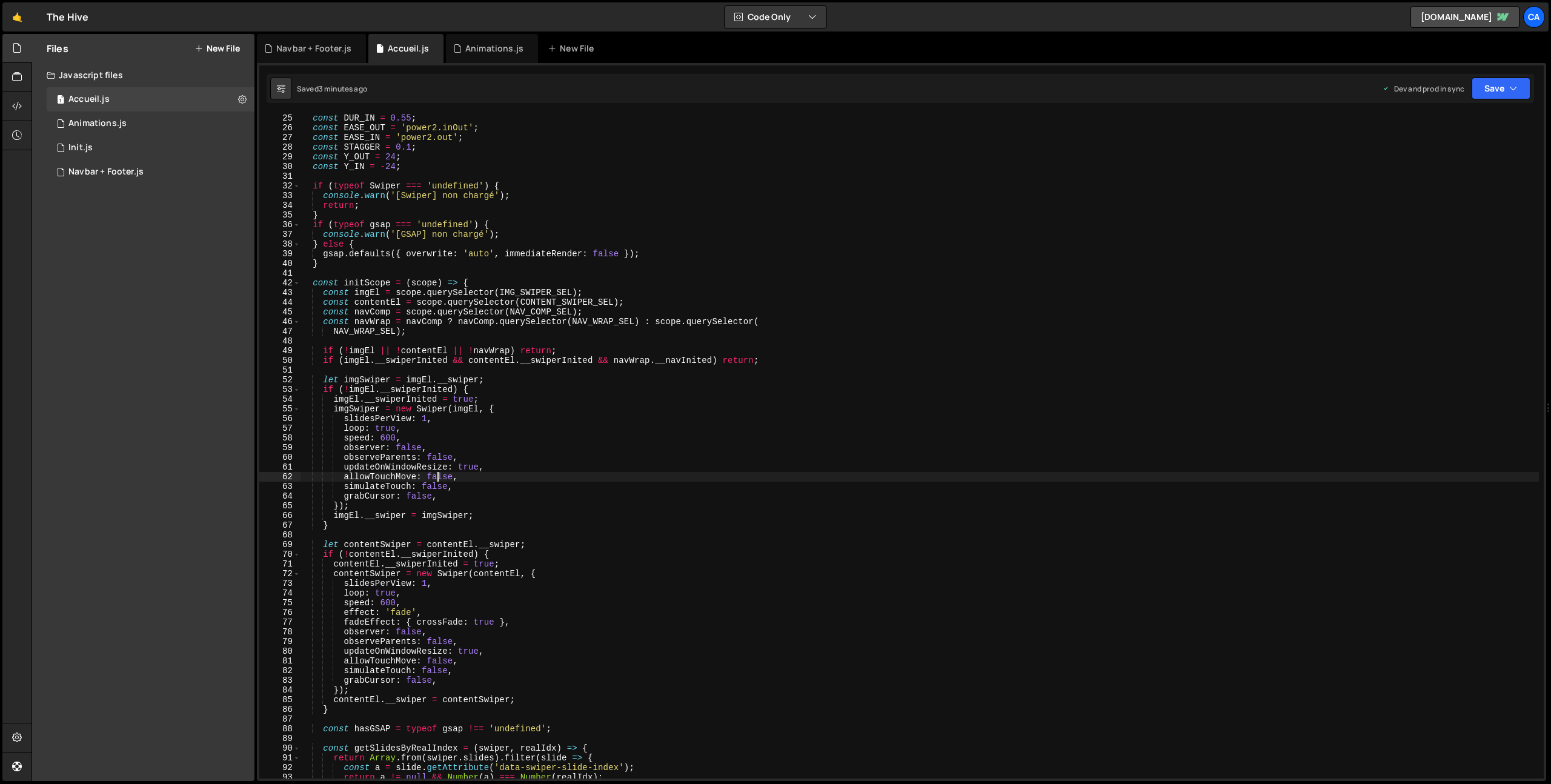
click at [439, 477] on div "const DUR_IN = 0.55 ; const EASE_OUT = 'power2.inOut' ; const EASE_IN = 'power2…" at bounding box center [919, 455] width 1239 height 684
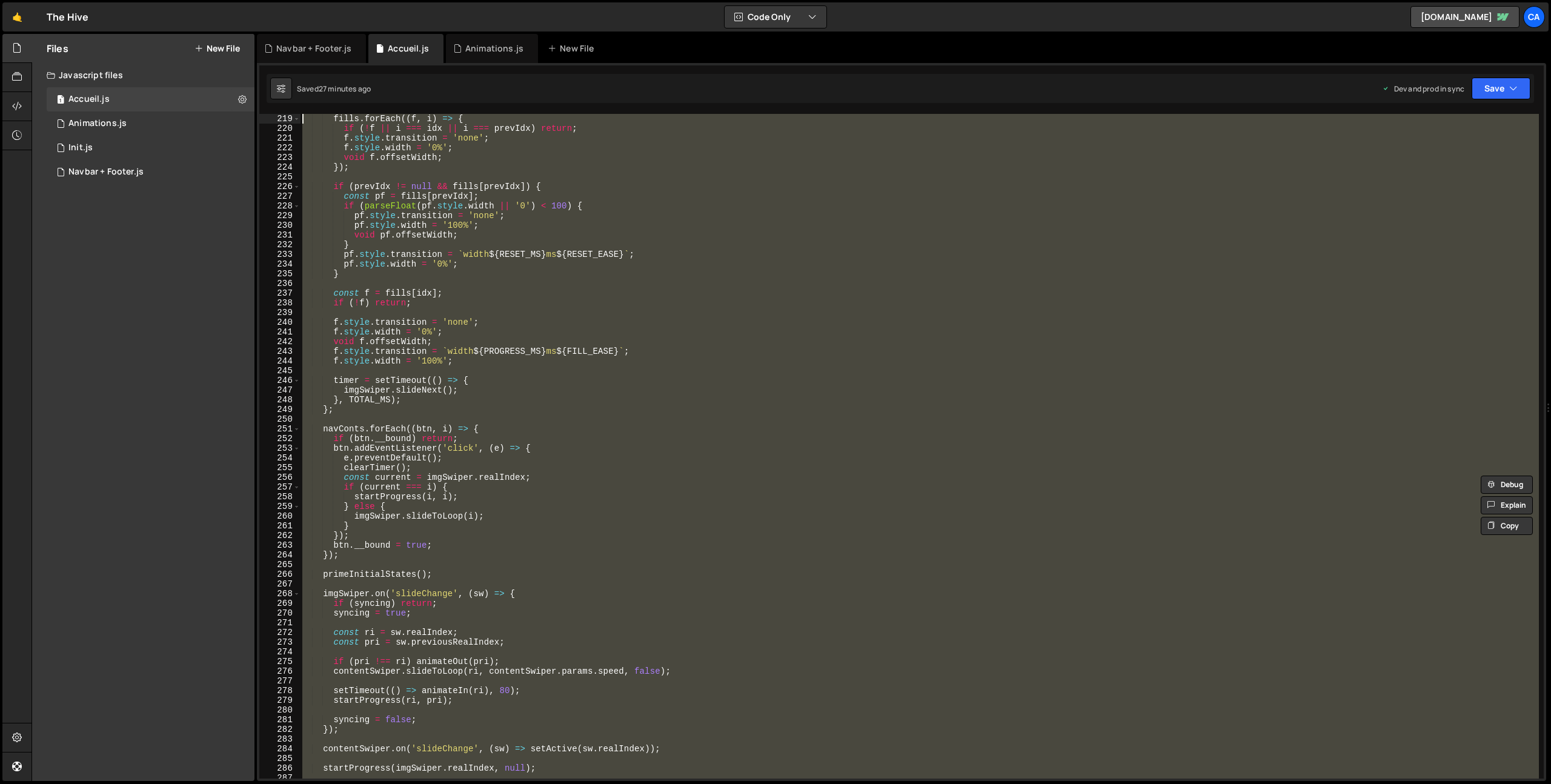
scroll to position [0, 0]
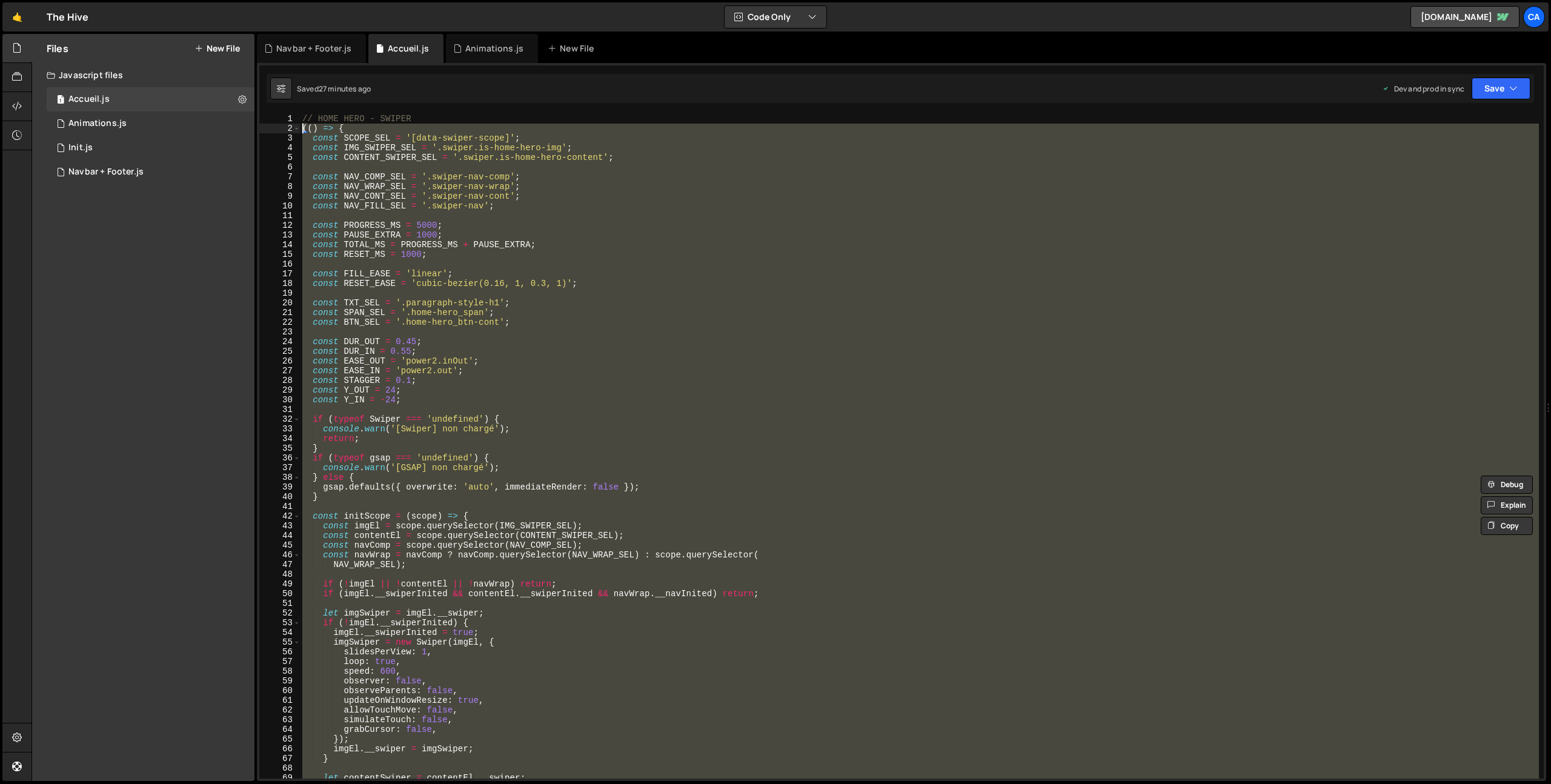
drag, startPoint x: 335, startPoint y: 500, endPoint x: 289, endPoint y: 128, distance: 374.8
click at [289, 128] on div "allowTouchMove: false, 1 2 3 4 5 6 7 8 9 10 11 12 13 14 15 16 17 18 19 20 21 22…" at bounding box center [901, 446] width 1284 height 665
type textarea "(() => { const SCOPE_SEL = '[data-swiper-scope]';"
paste textarea
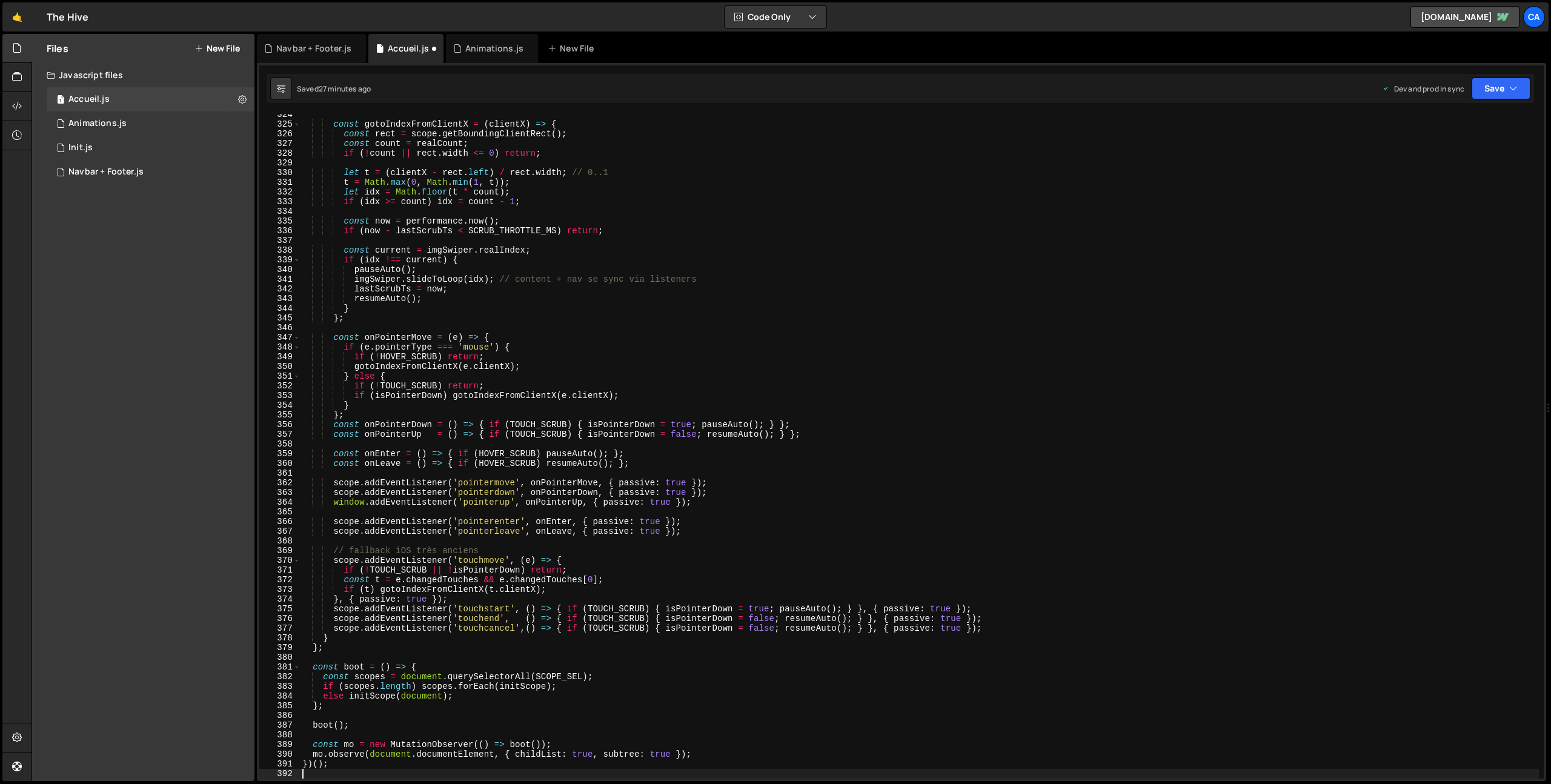
scroll to position [3135, 0]
click at [1495, 88] on button "Save" at bounding box center [1501, 88] width 59 height 22
click at [1450, 157] on div "Save to Production S" at bounding box center [1460, 157] width 126 height 12
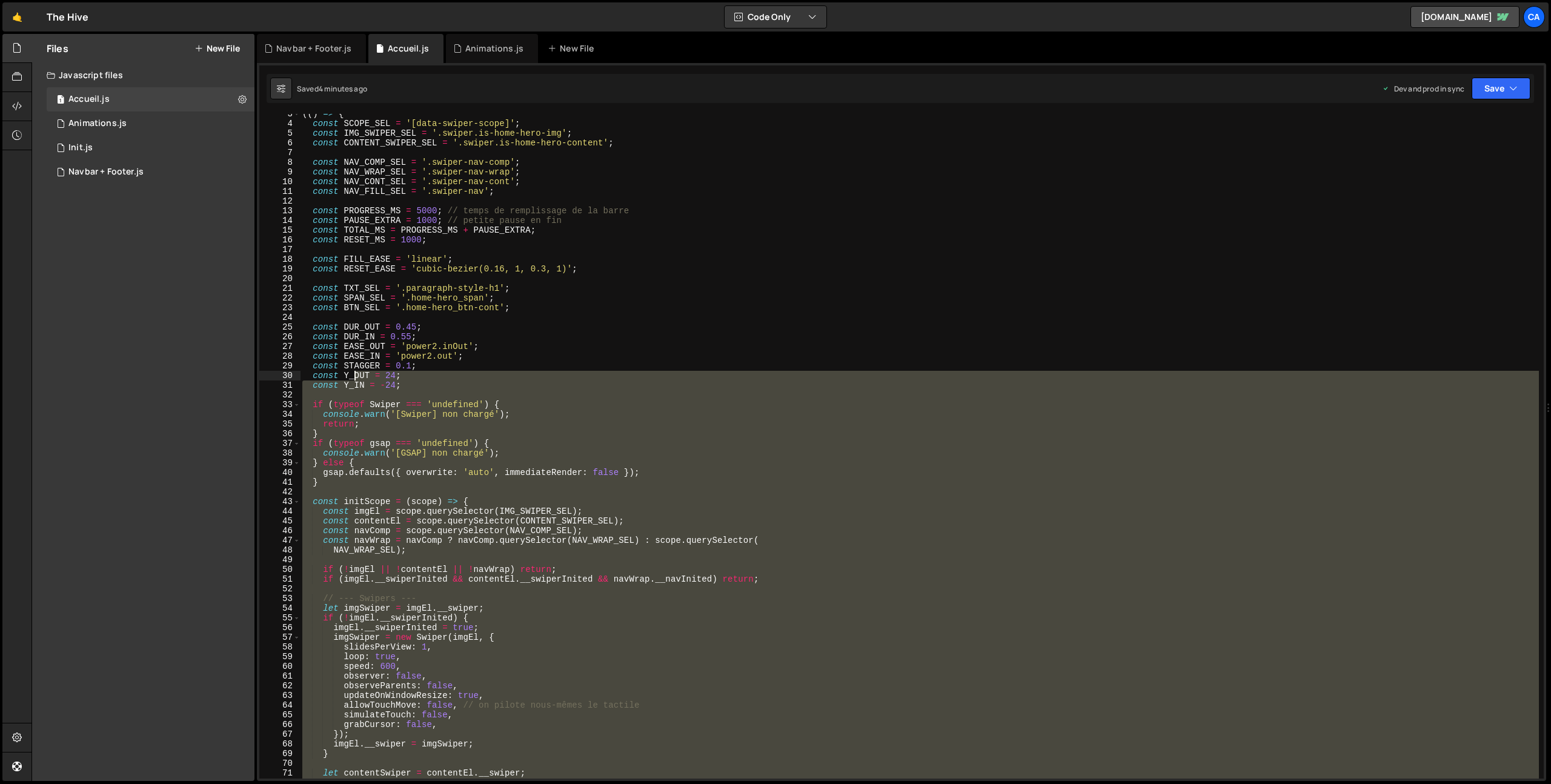
scroll to position [0, 0]
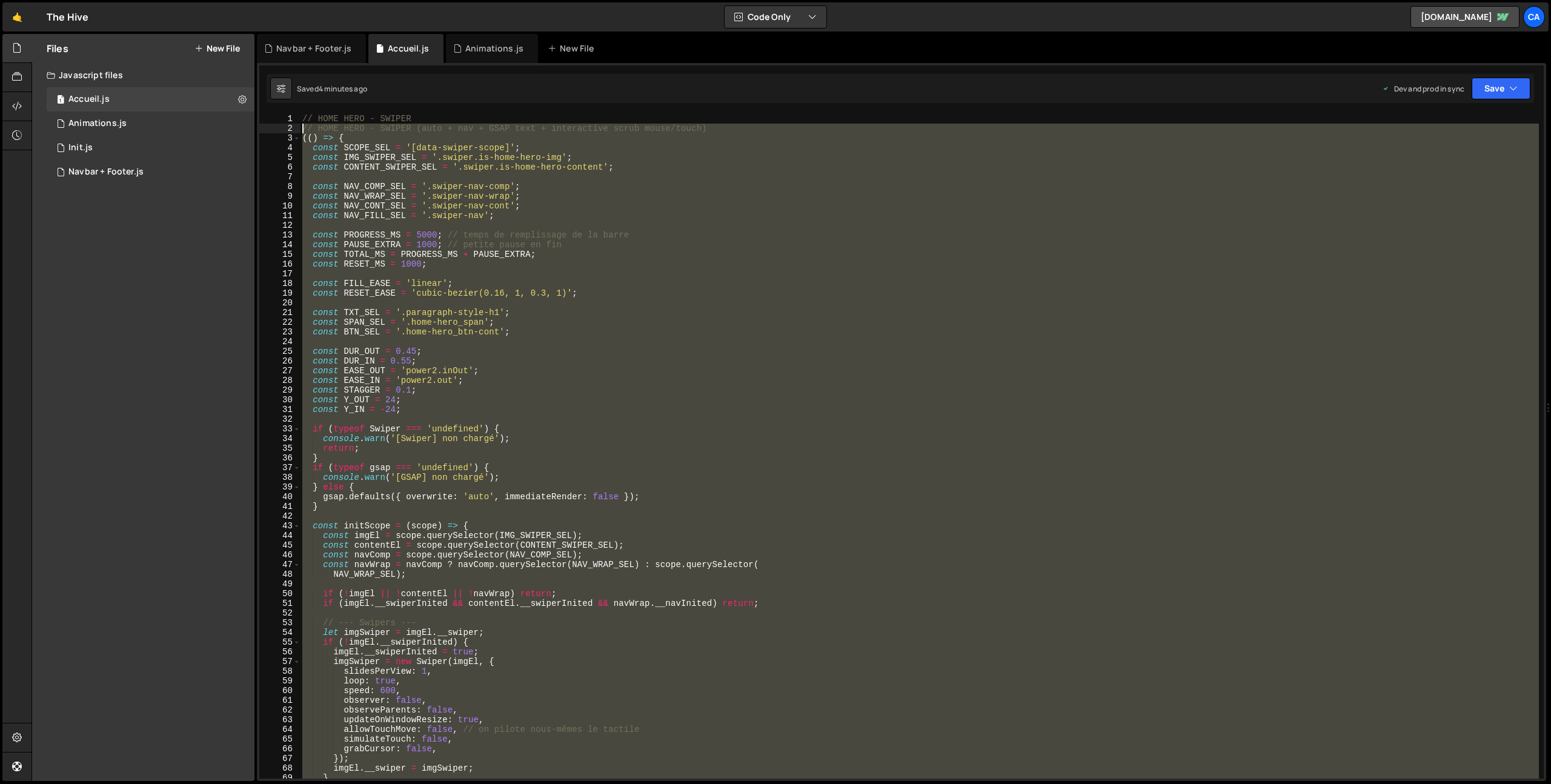
drag, startPoint x: 709, startPoint y: 470, endPoint x: 267, endPoint y: 129, distance: 558.3
click at [267, 129] on div "mo.observe(document.documentElement, { childList: true, subtree: true }); 1 2 3…" at bounding box center [901, 446] width 1284 height 665
type textarea "// HOME HERO - SWIPER (auto + nav + GSAP text + interactive scrub mouse/touch) …"
paste textarea
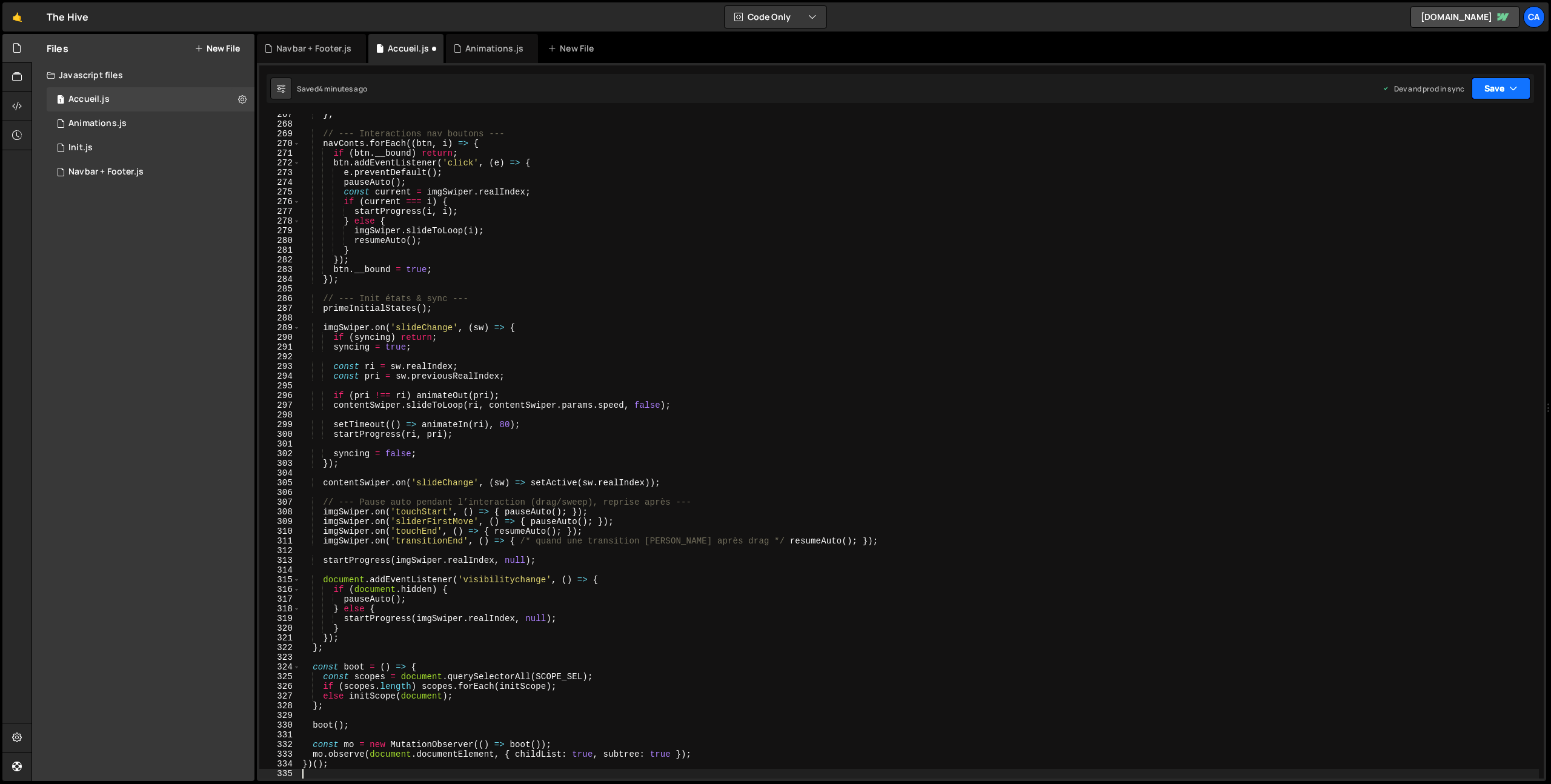
click at [1486, 93] on button "Save" at bounding box center [1501, 88] width 59 height 22
click at [1426, 170] on div "4 minutes ago" at bounding box center [1442, 170] width 48 height 10
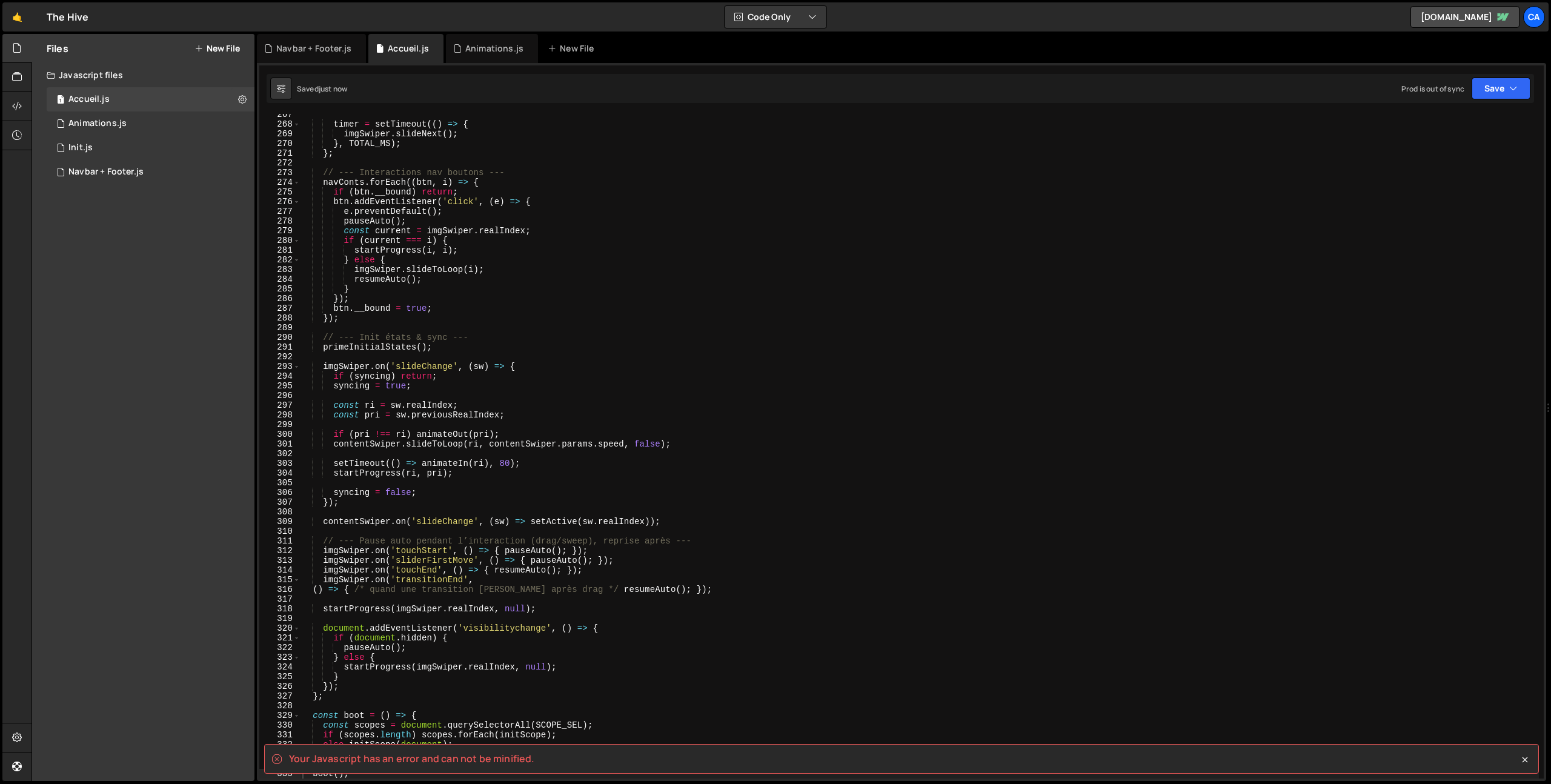
click at [755, 345] on div "timer = setTimeout (( ) => { imgSwiper . slideNext ( ) ; } , TOTAL_MS ) ; } ; /…" at bounding box center [919, 452] width 1239 height 684
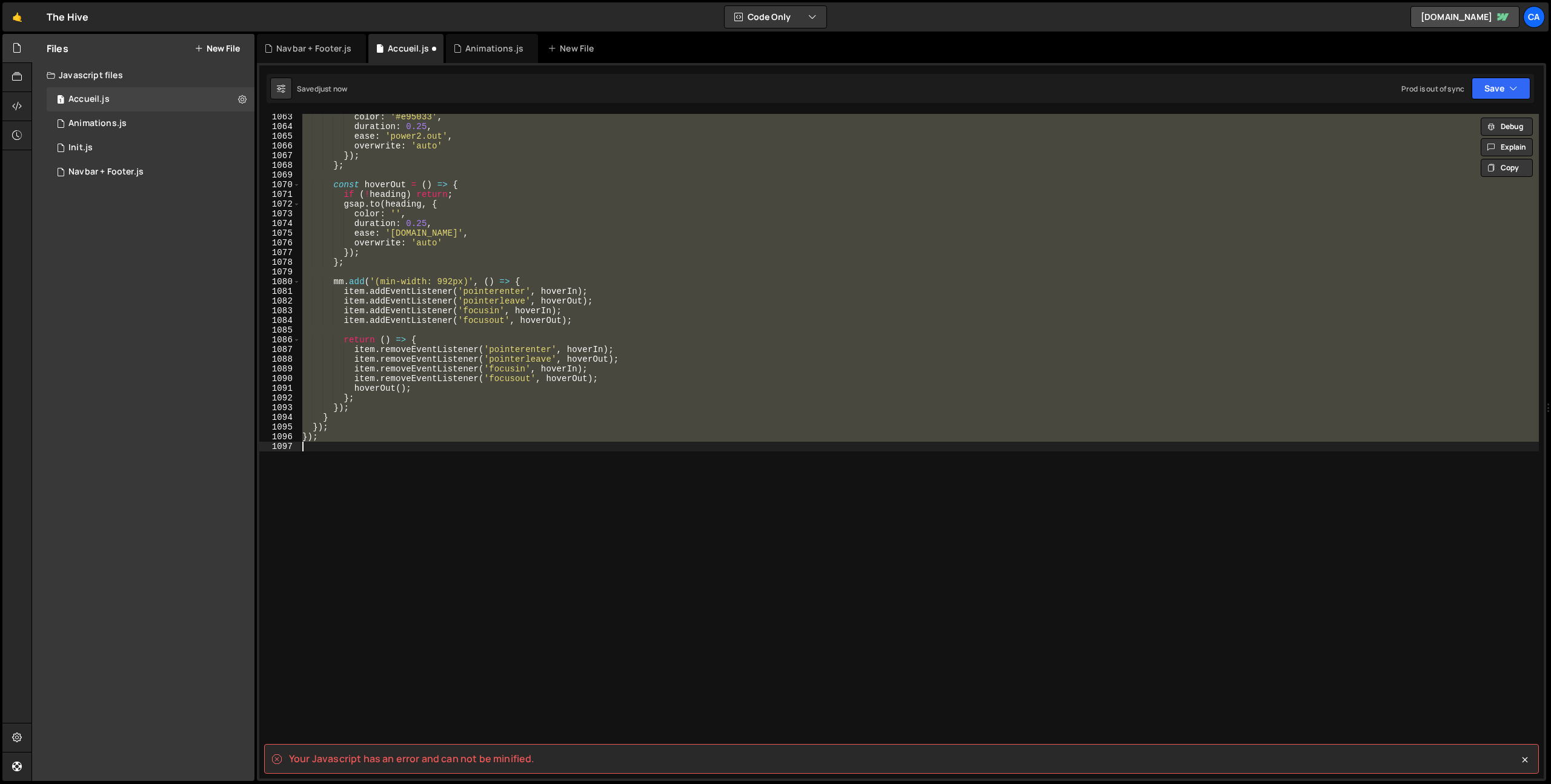
type textarea "const mo = new MutationObserver(() => boot()); mo.observe(document.documentElem…"
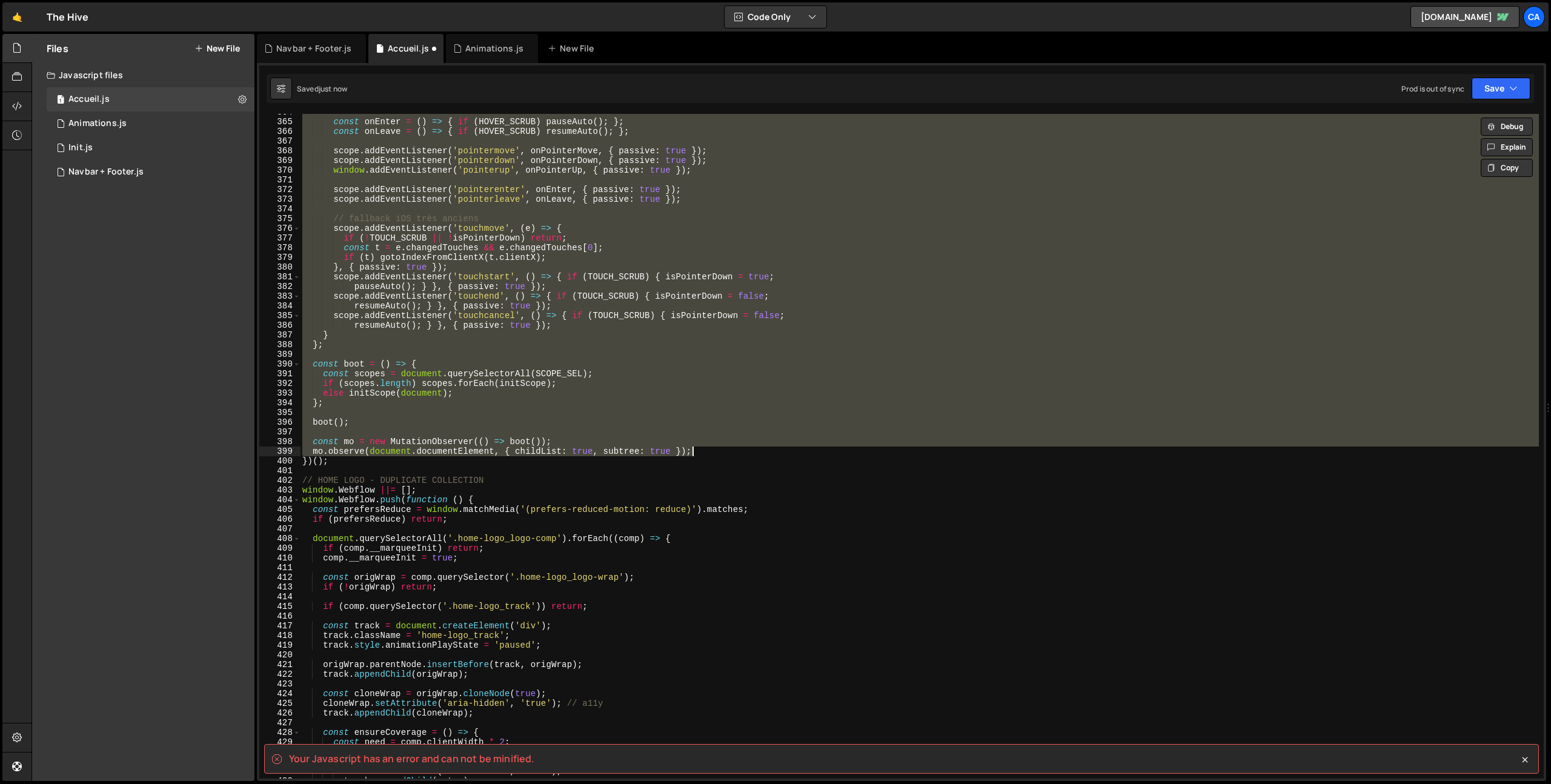
scroll to position [3526, 0]
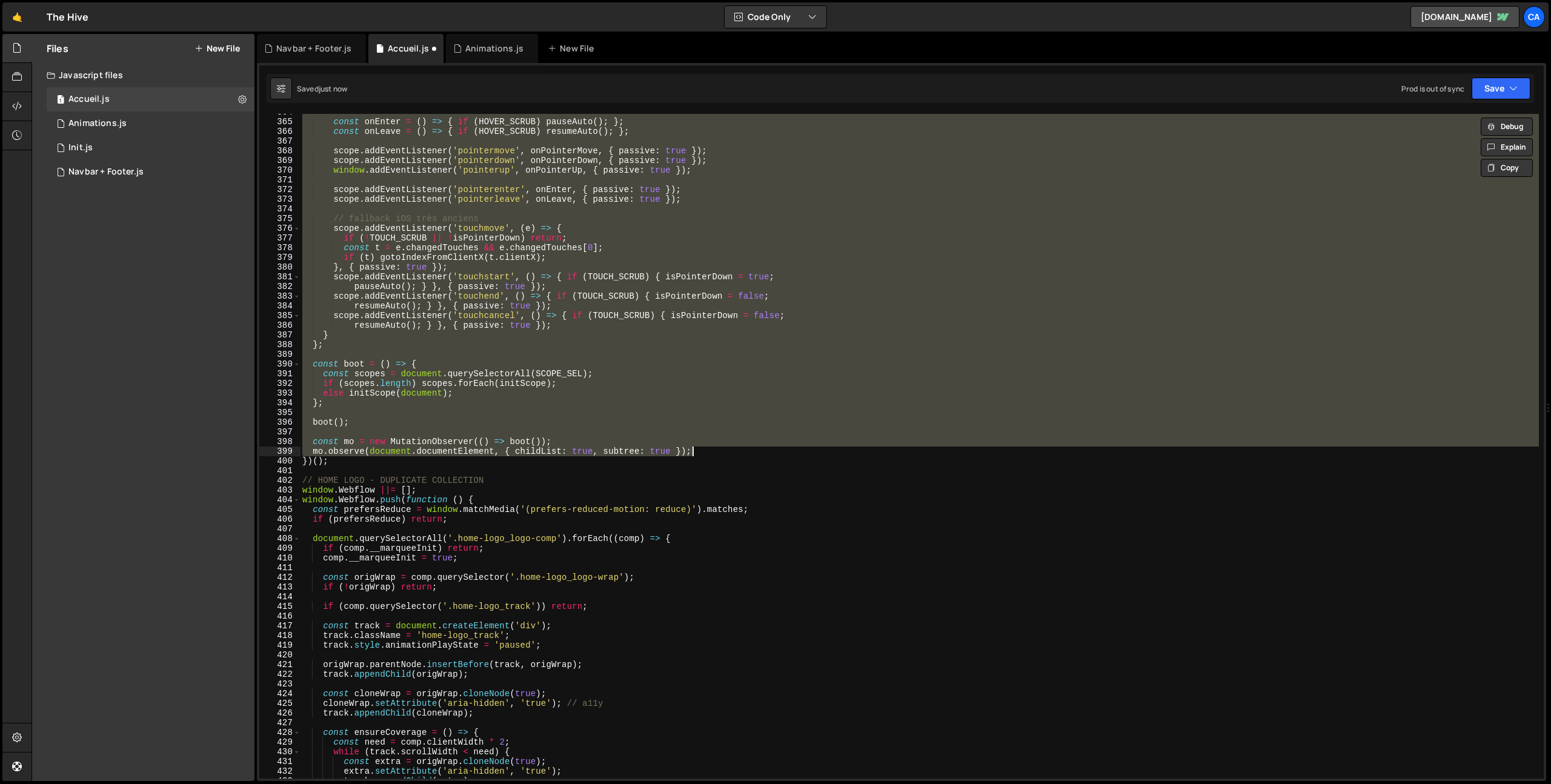
click at [362, 472] on div "const onEnter = ( ) => { if ( HOVER_SCRUB ) pauseAuto ( ) ; } ; const onLeave =…" at bounding box center [919, 449] width 1239 height 684
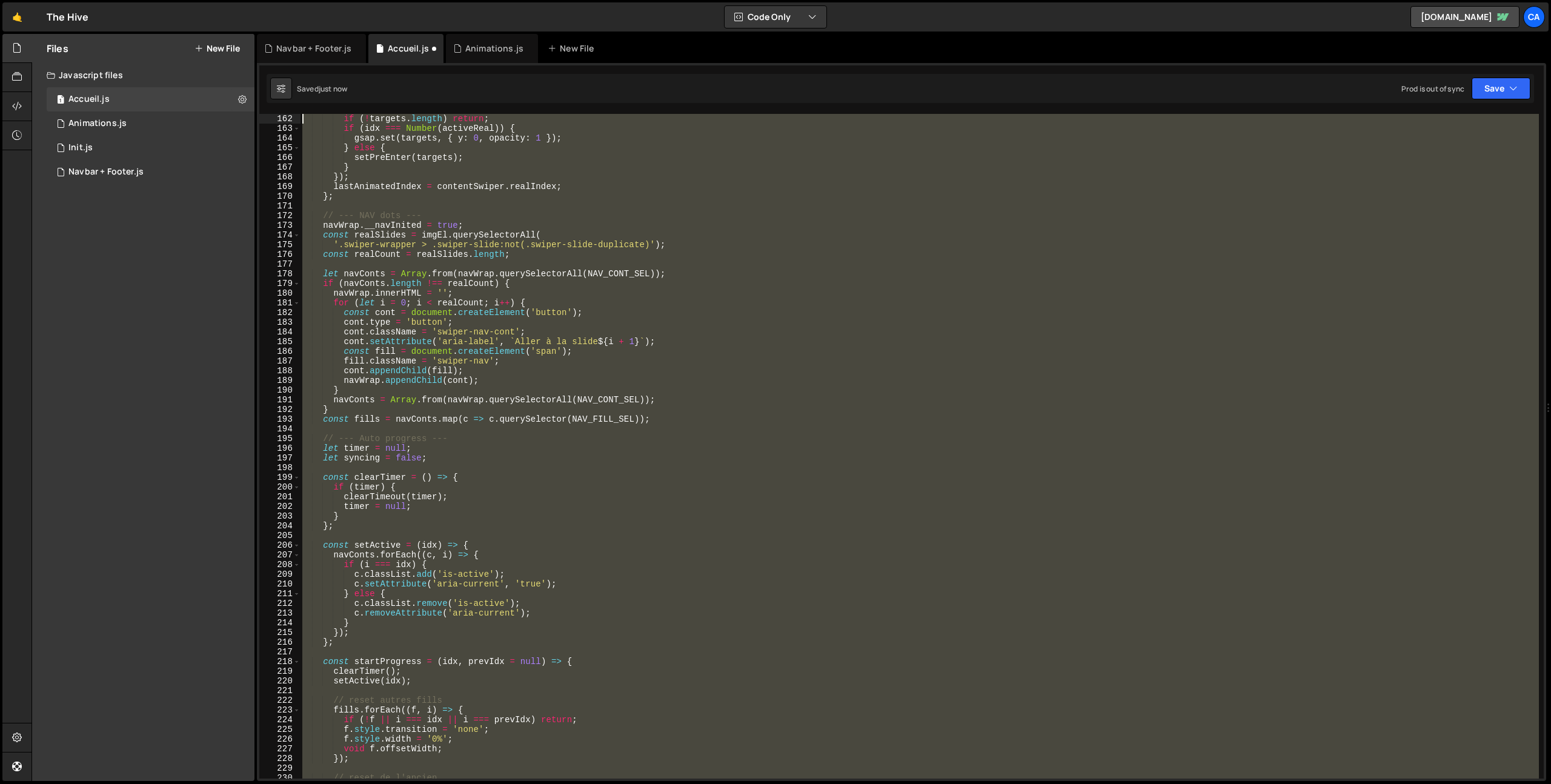
scroll to position [0, 0]
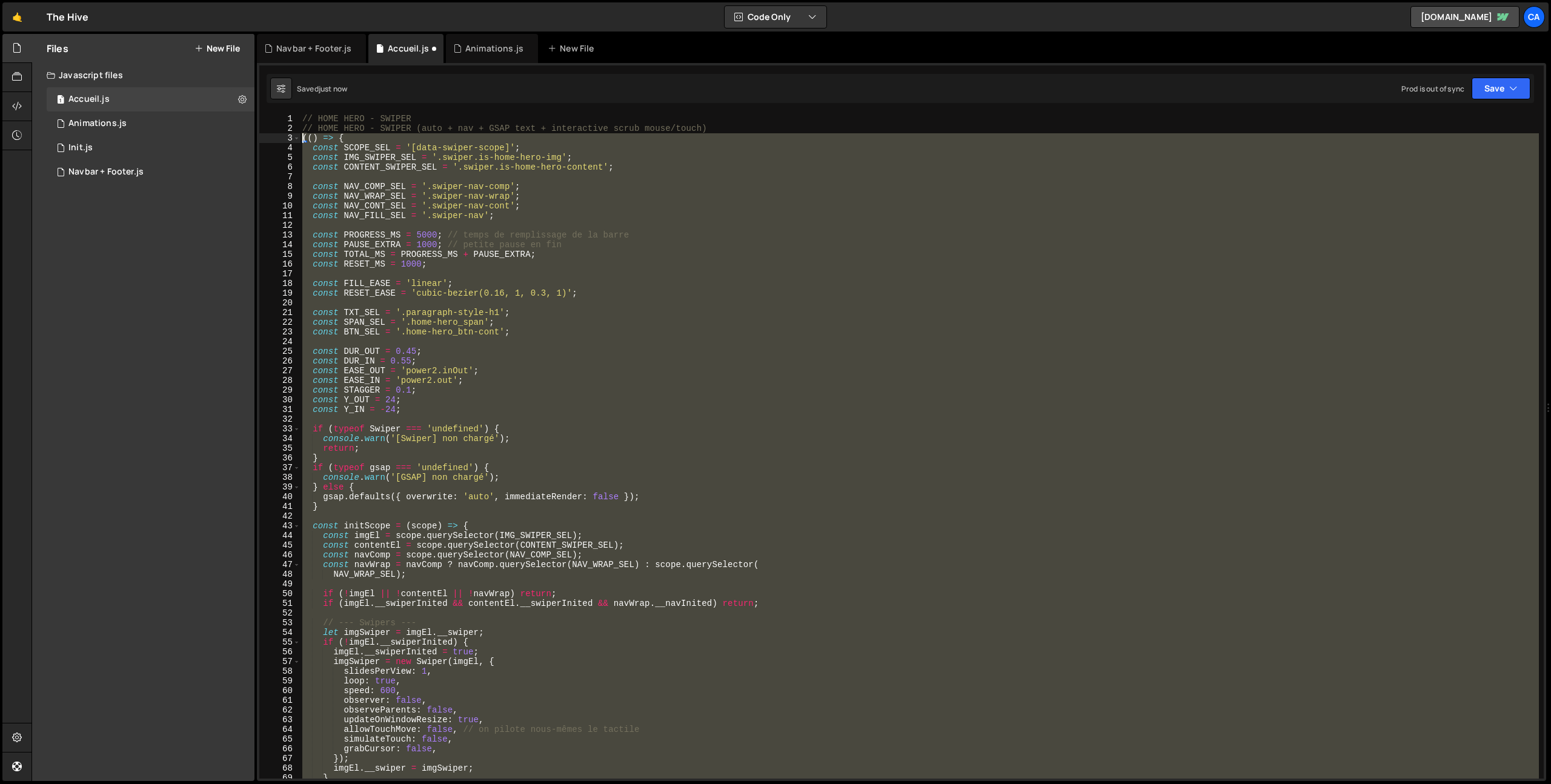
drag, startPoint x: 345, startPoint y: 464, endPoint x: 289, endPoint y: 137, distance: 331.8
click at [289, 137] on div "1 2 3 4 5 6 7 8 9 10 11 12 13 14 15 16 17 18 19 20 21 22 23 24 25 26 27 28 29 3…" at bounding box center [901, 446] width 1284 height 665
type textarea "(() => { const SCOPE_SEL = '[data-swiper-scope]';"
paste textarea
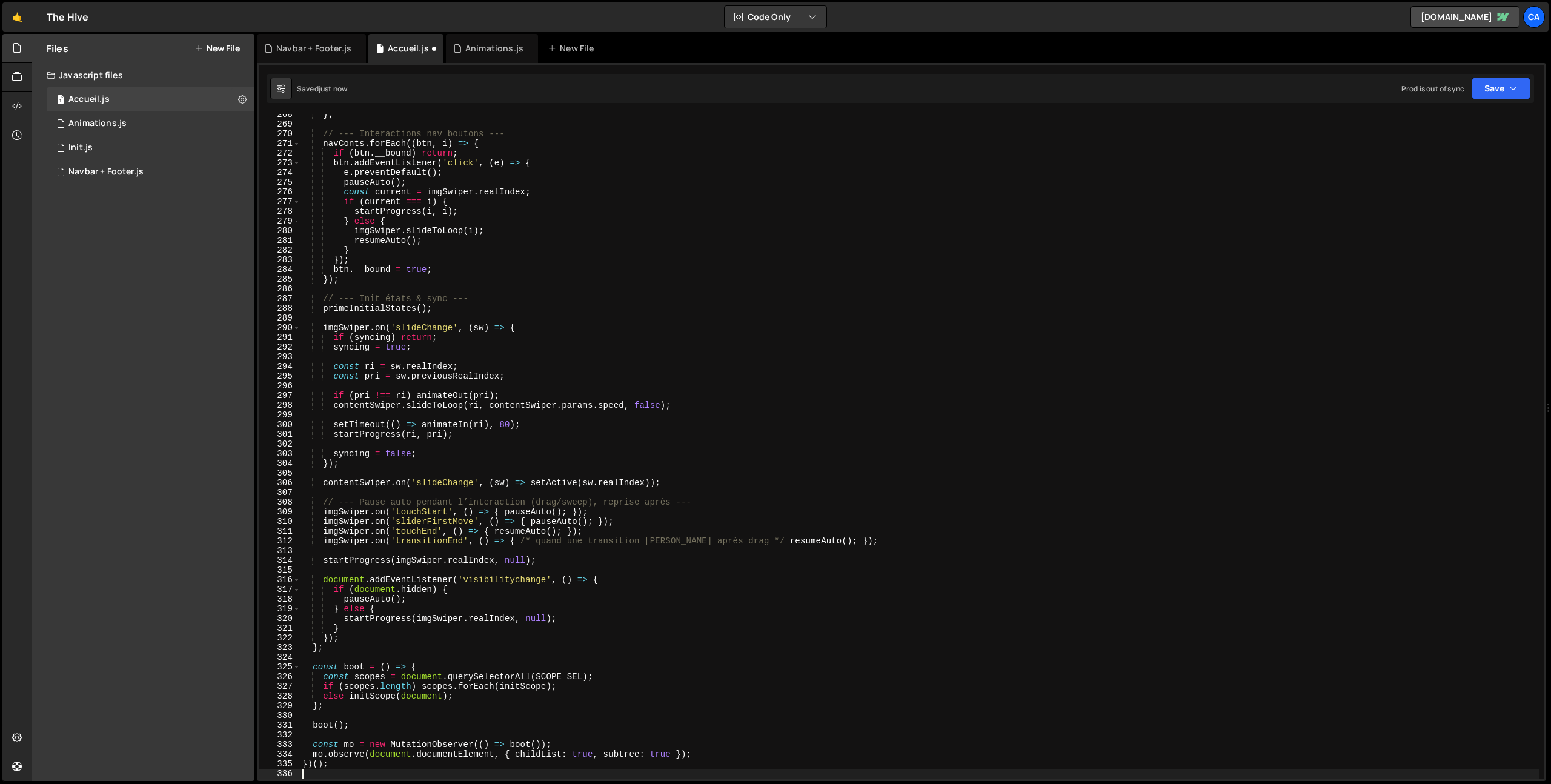
scroll to position [2592, 0]
click at [1493, 86] on button "Save" at bounding box center [1501, 88] width 59 height 22
click at [1457, 155] on div "Save to Production S" at bounding box center [1460, 157] width 126 height 12
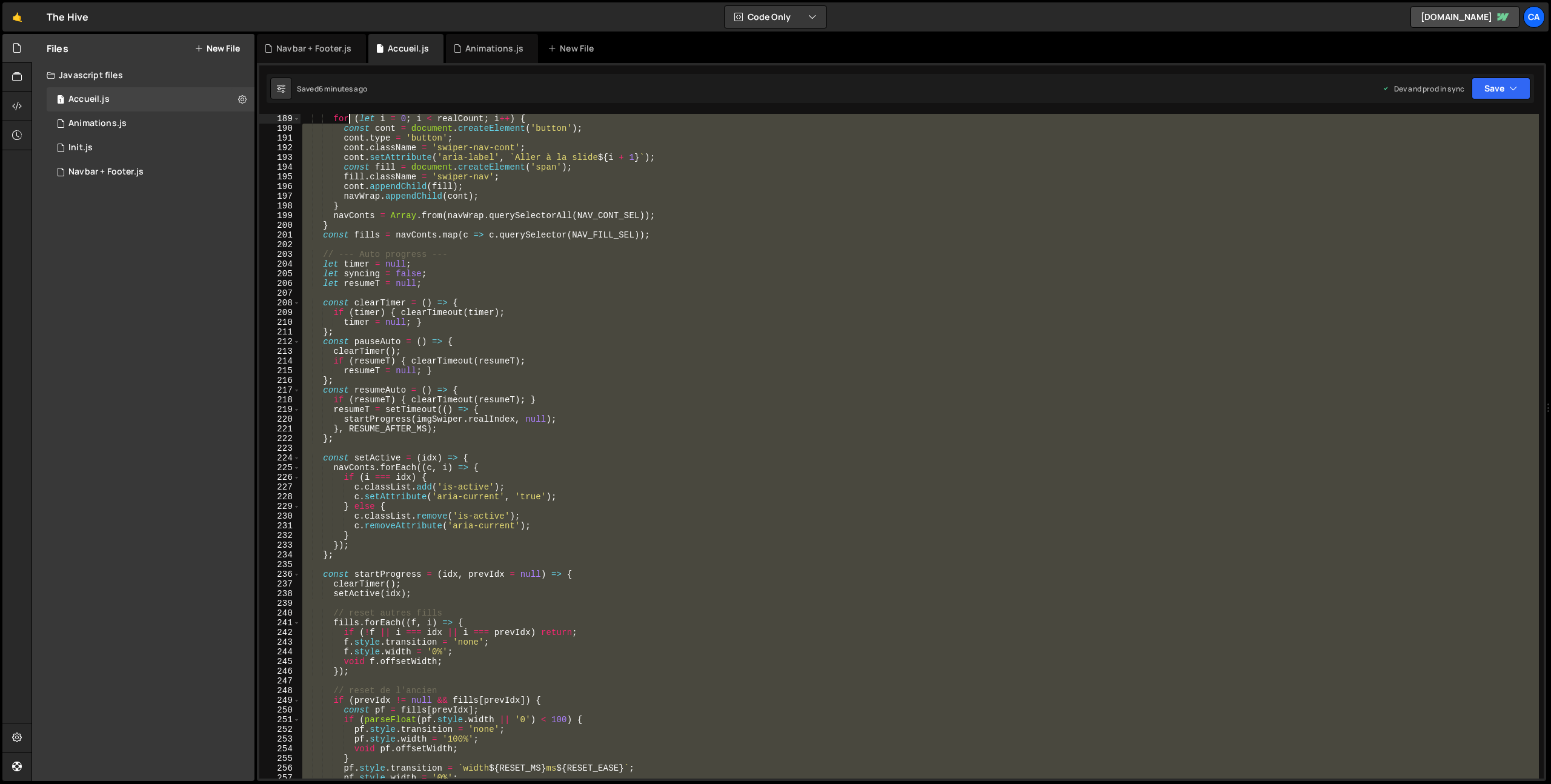
scroll to position [0, 0]
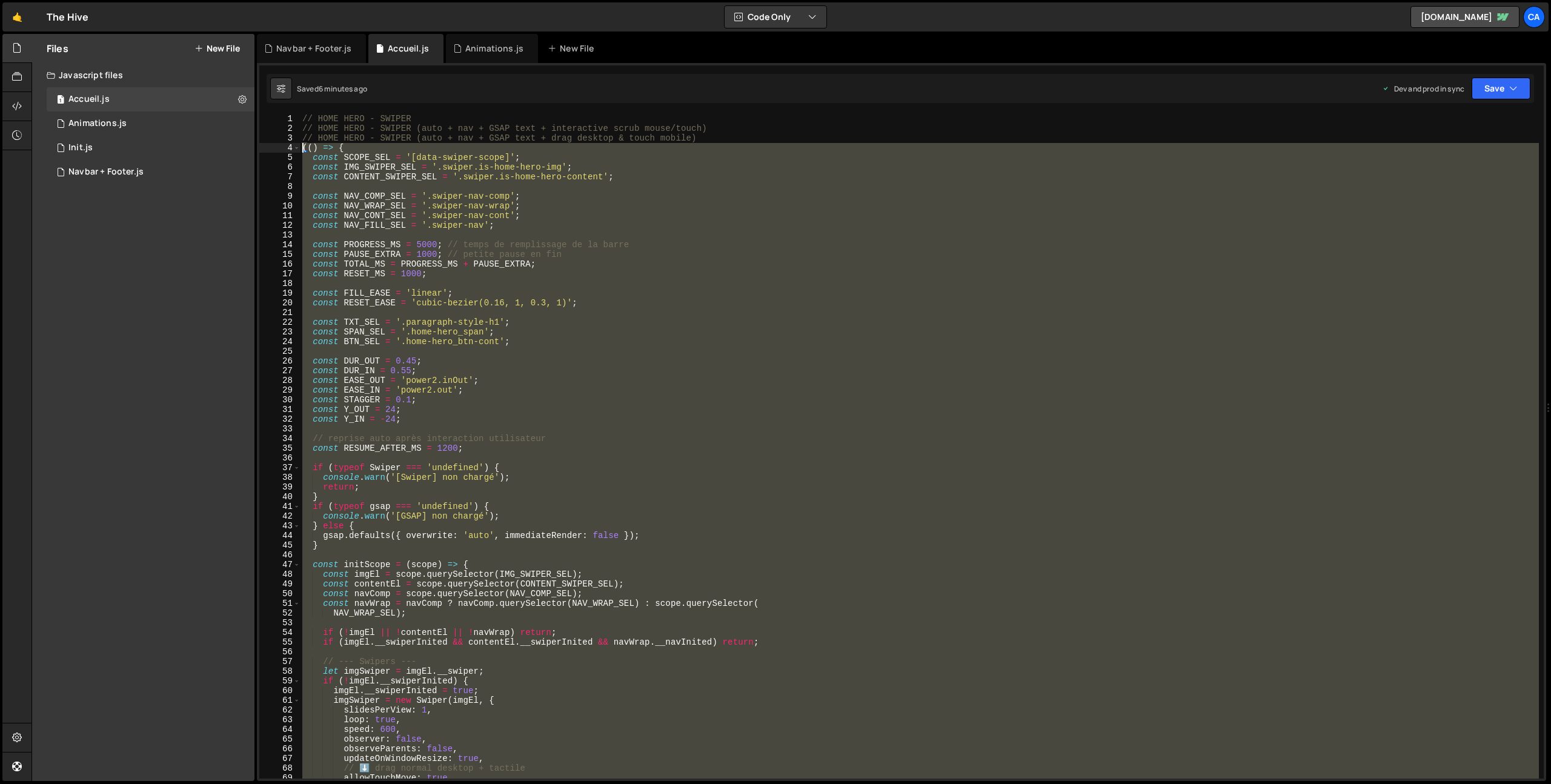
drag, startPoint x: 334, startPoint y: 659, endPoint x: 279, endPoint y: 145, distance: 516.9
click at [279, 145] on div "})(); 1 2 3 4 5 6 7 8 9 10 11 12 13 14 15 16 17 18 19 20 21 22 23 24 25 26 27 2…" at bounding box center [901, 446] width 1284 height 665
type textarea "(() => { const SCOPE_SEL = '[data-swiper-scope]';"
paste textarea
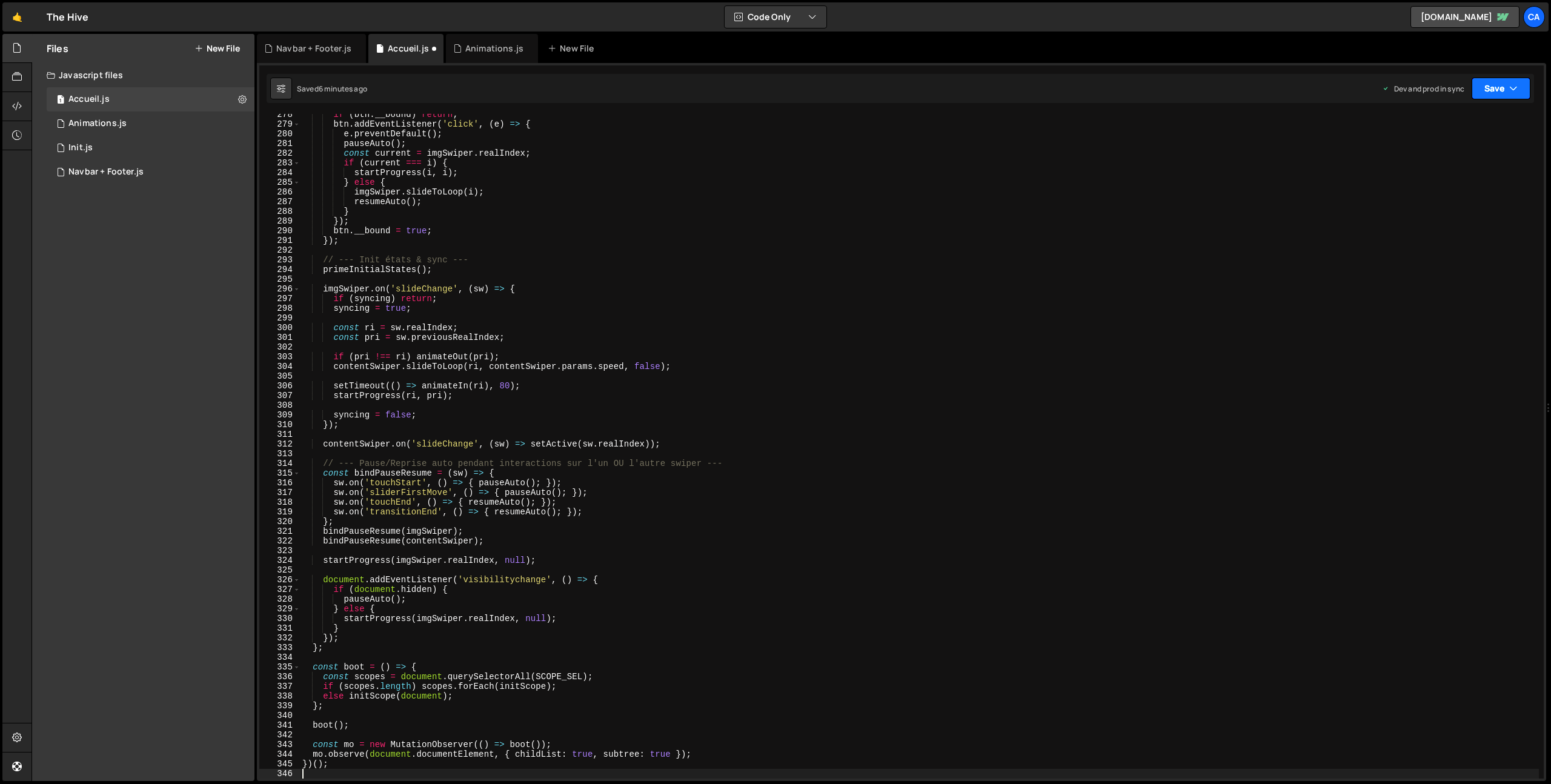
click at [1508, 92] on button "Save" at bounding box center [1501, 88] width 59 height 22
click at [1455, 159] on div "Save to Production S" at bounding box center [1460, 157] width 126 height 12
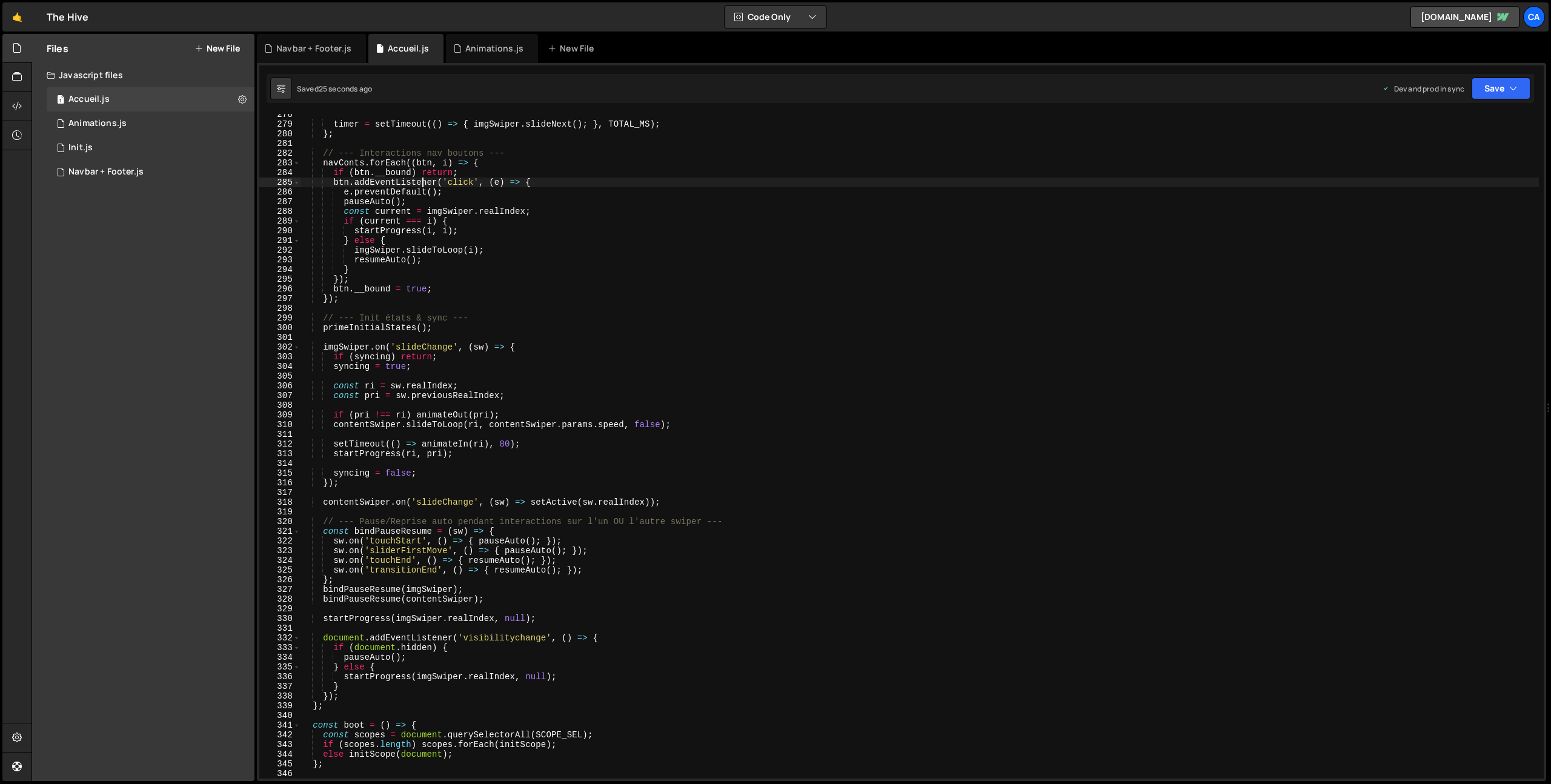
click at [421, 178] on div "timer = setTimeout (( ) => { imgSwiper . slideNext ( ) ; } , TOTAL_MS ) ; } ; /…" at bounding box center [919, 452] width 1239 height 684
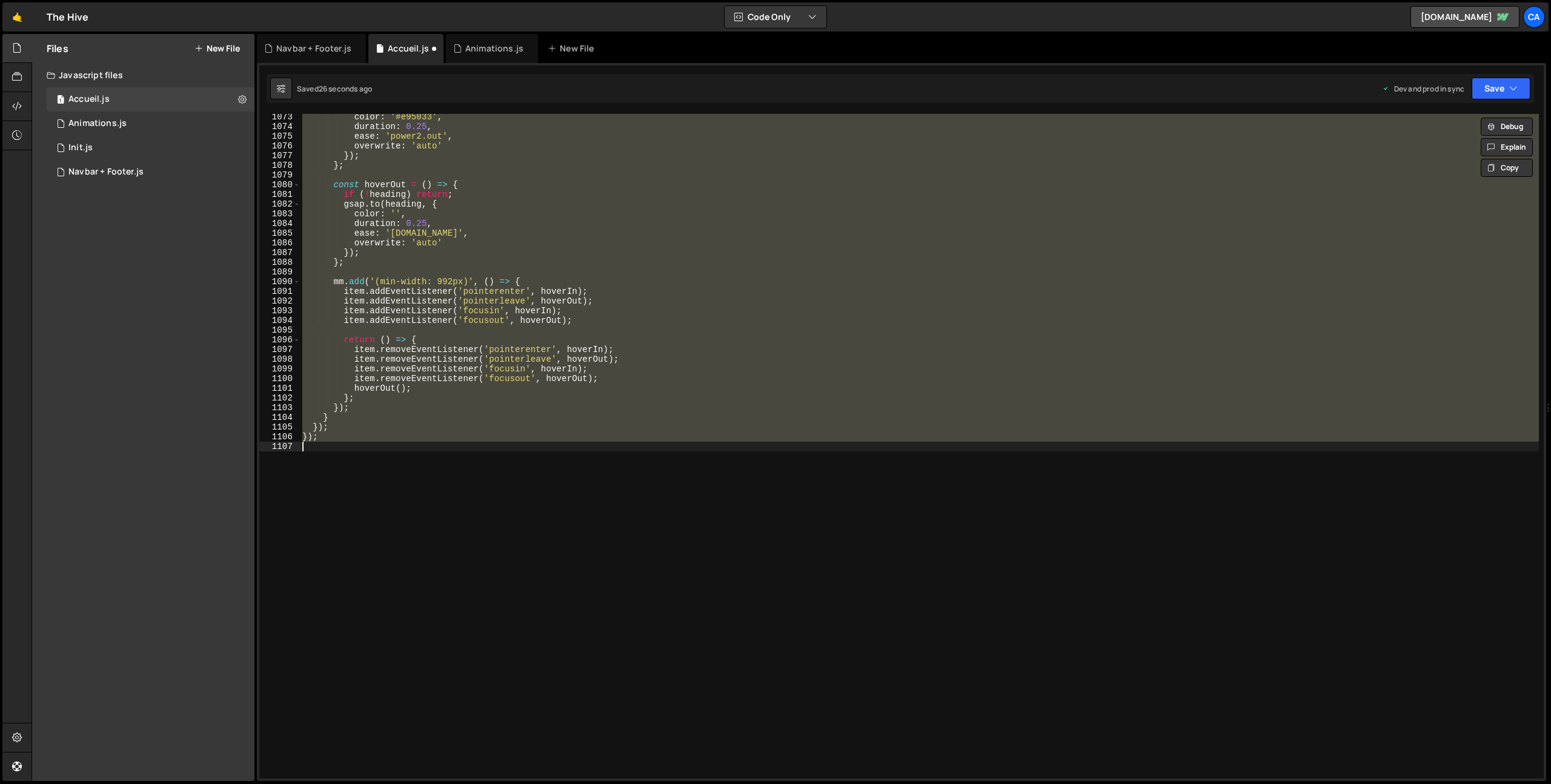
scroll to position [2954, 0]
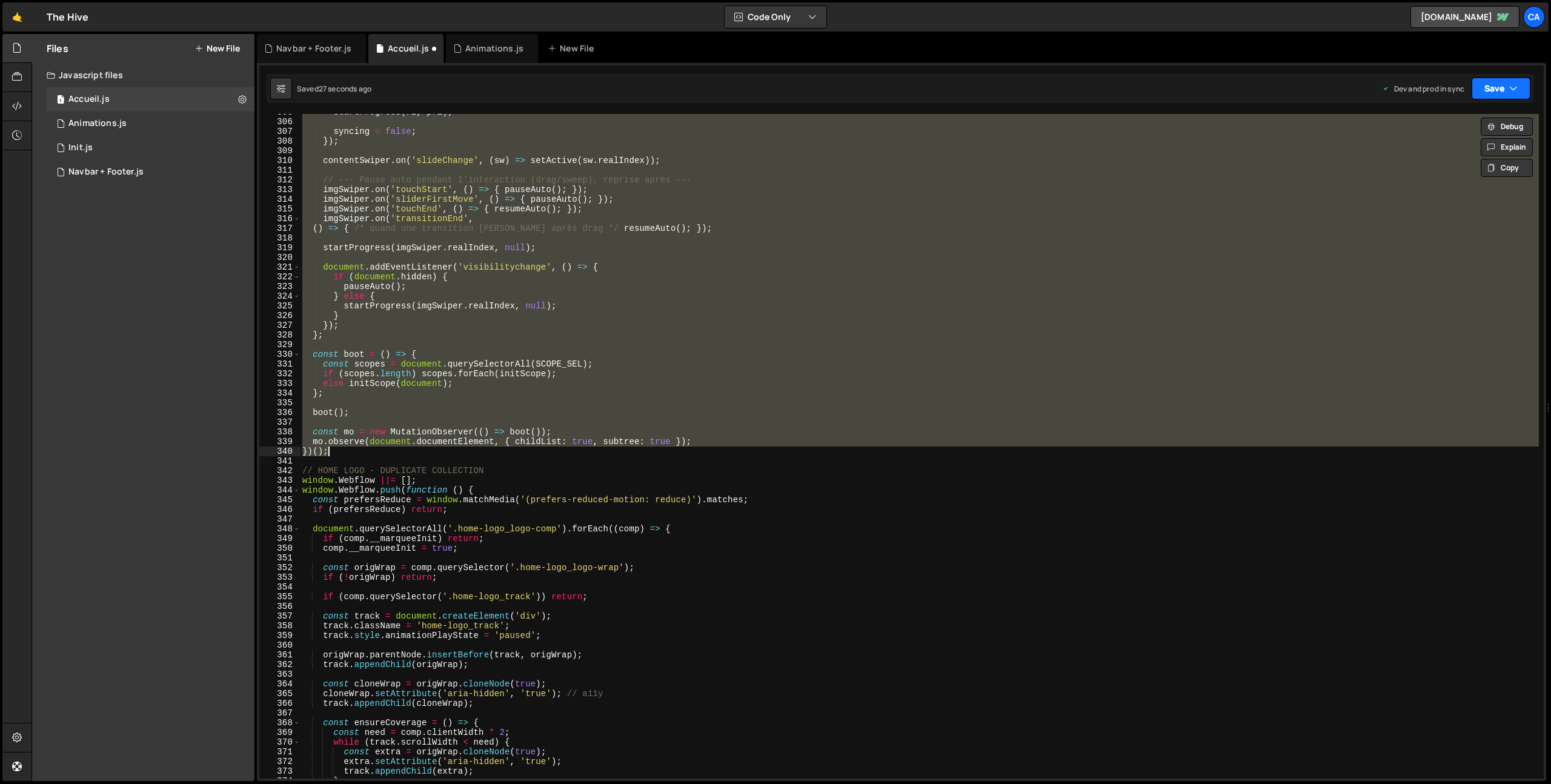
click at [1503, 88] on button "Save" at bounding box center [1501, 88] width 59 height 22
click at [1467, 162] on div "Save to Production S" at bounding box center [1460, 157] width 126 height 12
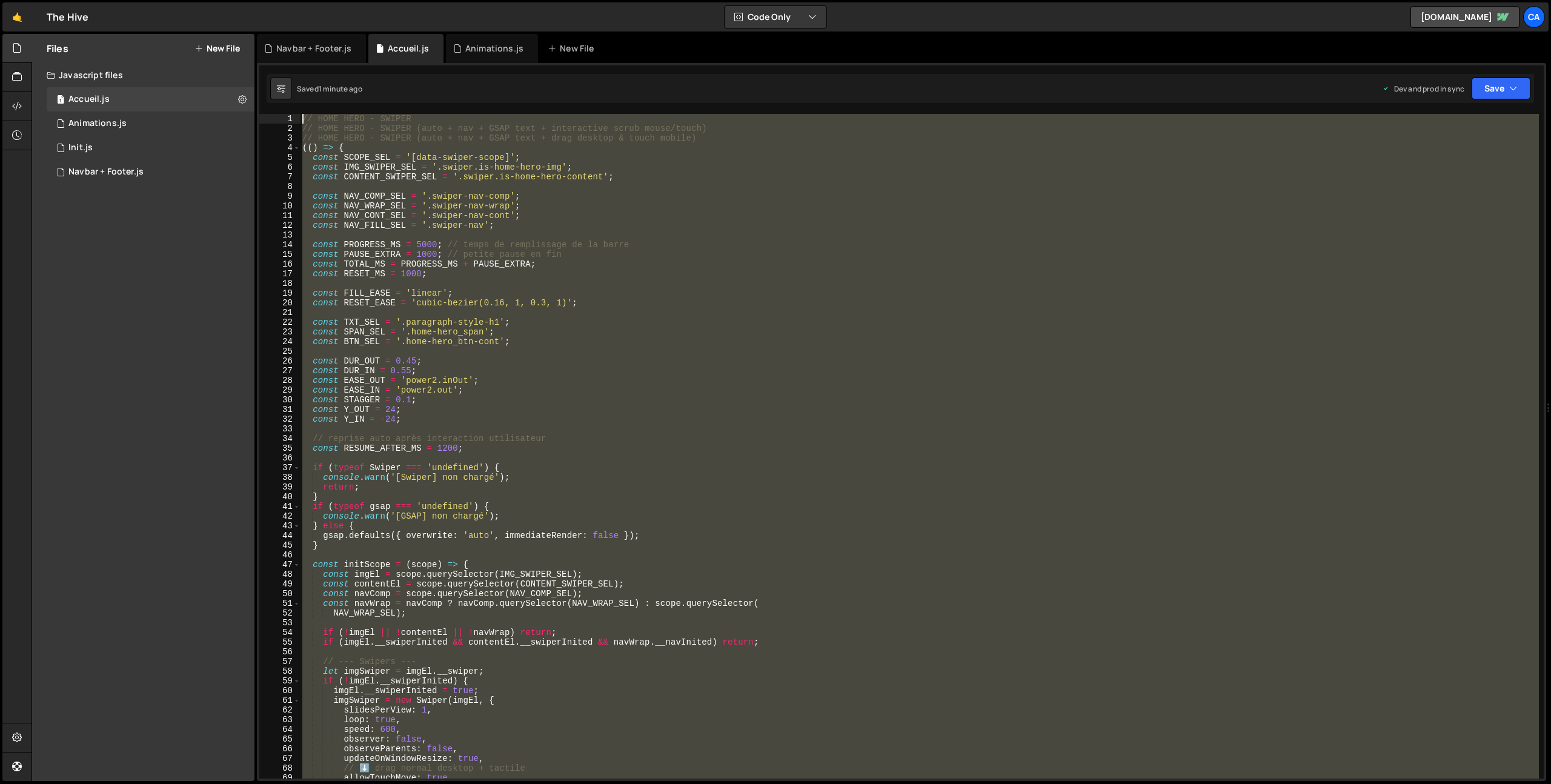
scroll to position [0, 0]
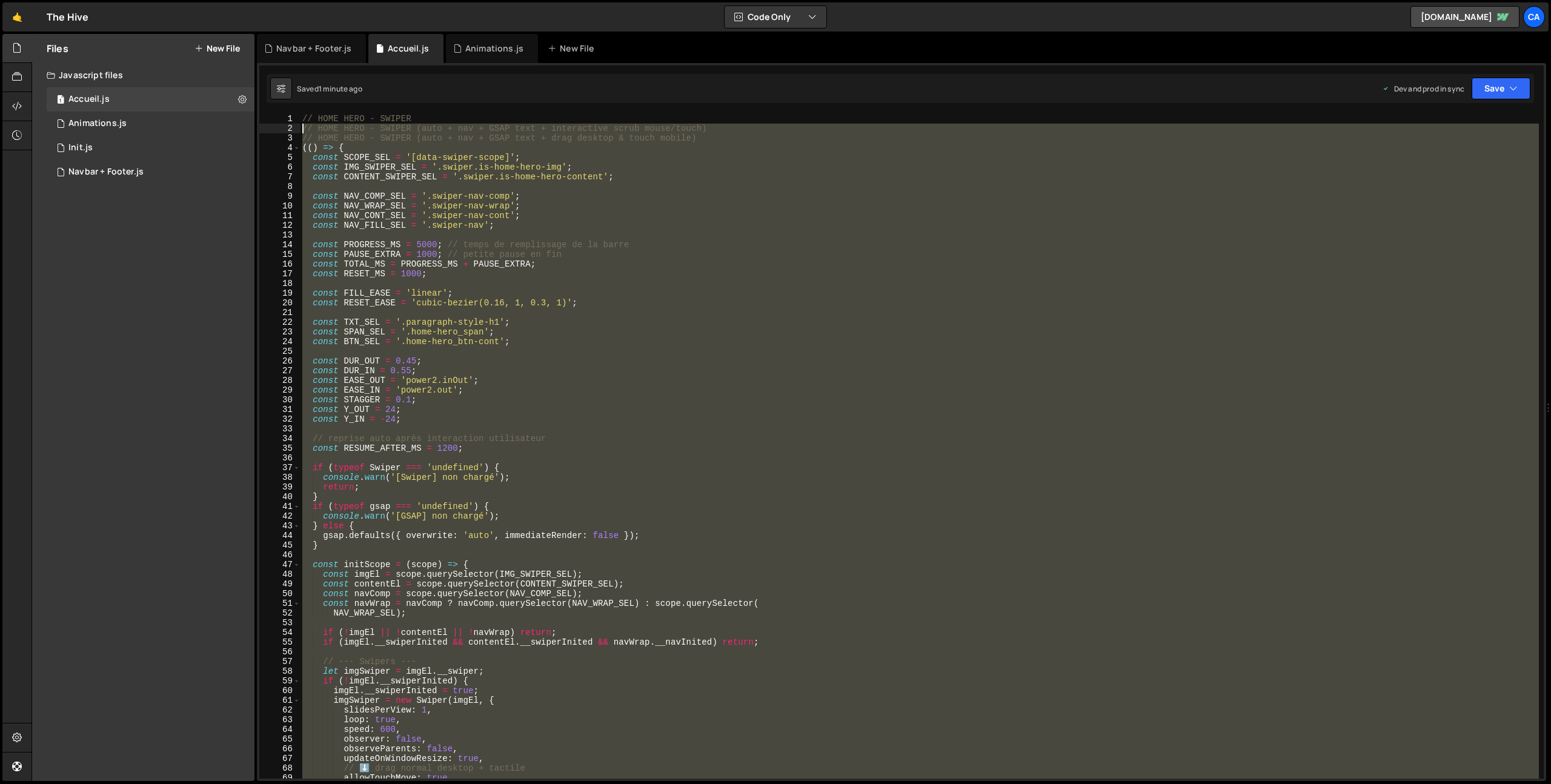
drag, startPoint x: 341, startPoint y: 493, endPoint x: 285, endPoint y: 126, distance: 371.2
click at [285, 126] on div "})(); 1 2 3 4 5 6 7 8 9 10 11 12 13 14 15 16 17 18 19 20 21 22 23 24 25 26 27 2…" at bounding box center [901, 446] width 1284 height 665
click at [608, 446] on div "// HOME HERO - SWIPER // HOME HERO - SWIPER (auto + nav + GSAP text + interacti…" at bounding box center [919, 446] width 1239 height 665
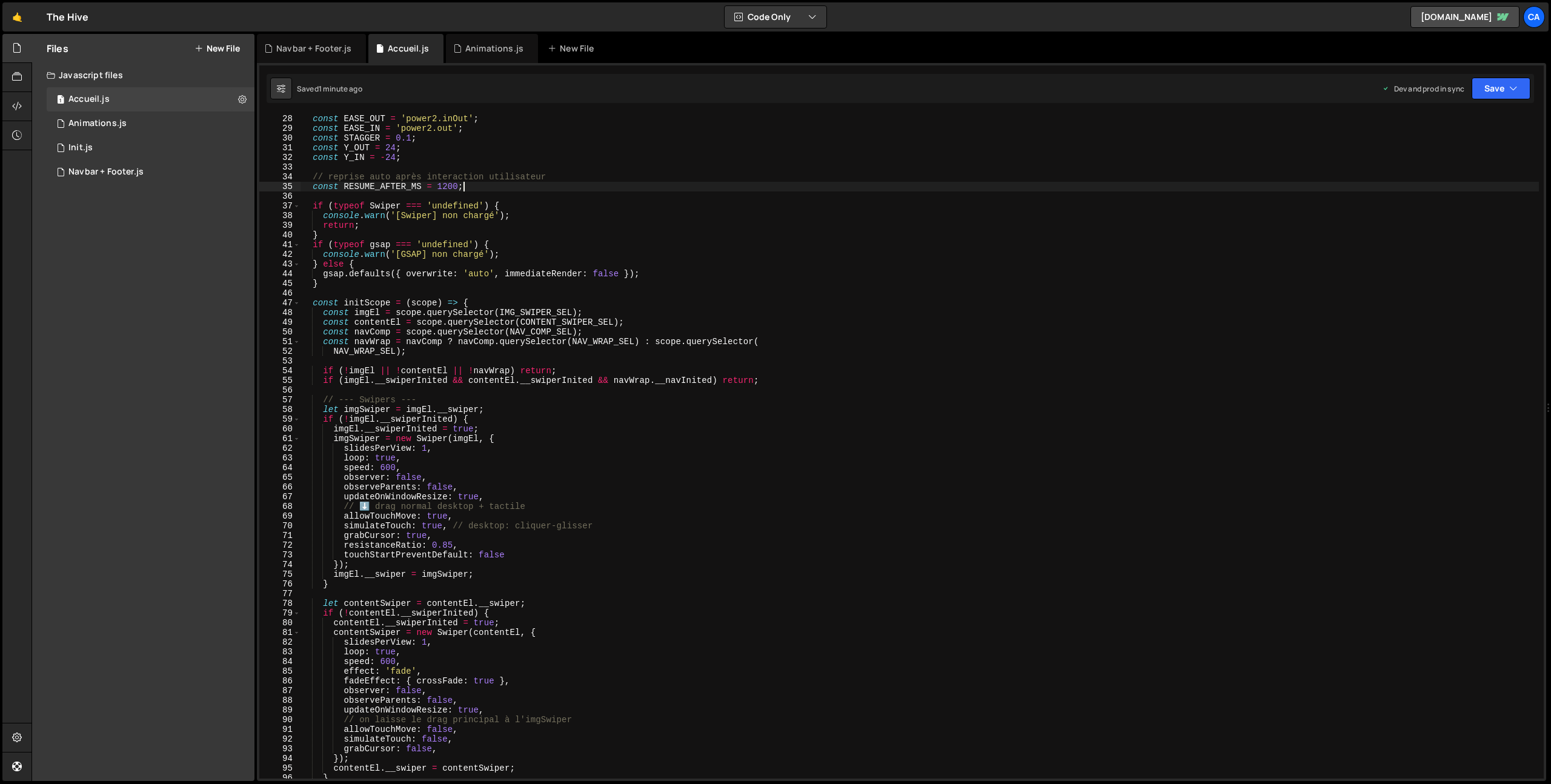
scroll to position [293, 0]
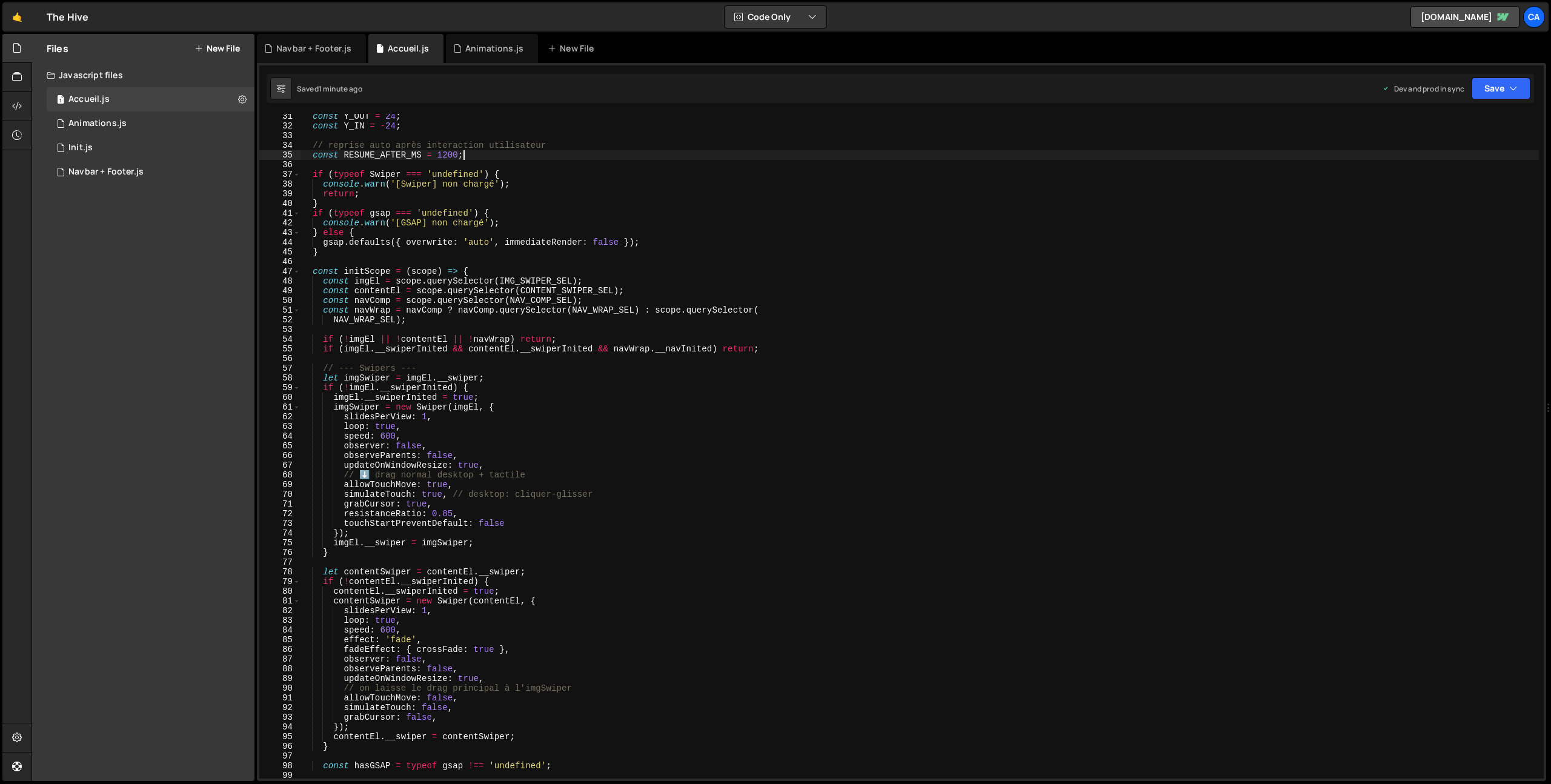
click at [441, 696] on div "const Y_OUT = 24 ; const Y_IN = - 24 ; // reprise auto après interaction utilis…" at bounding box center [919, 453] width 1239 height 684
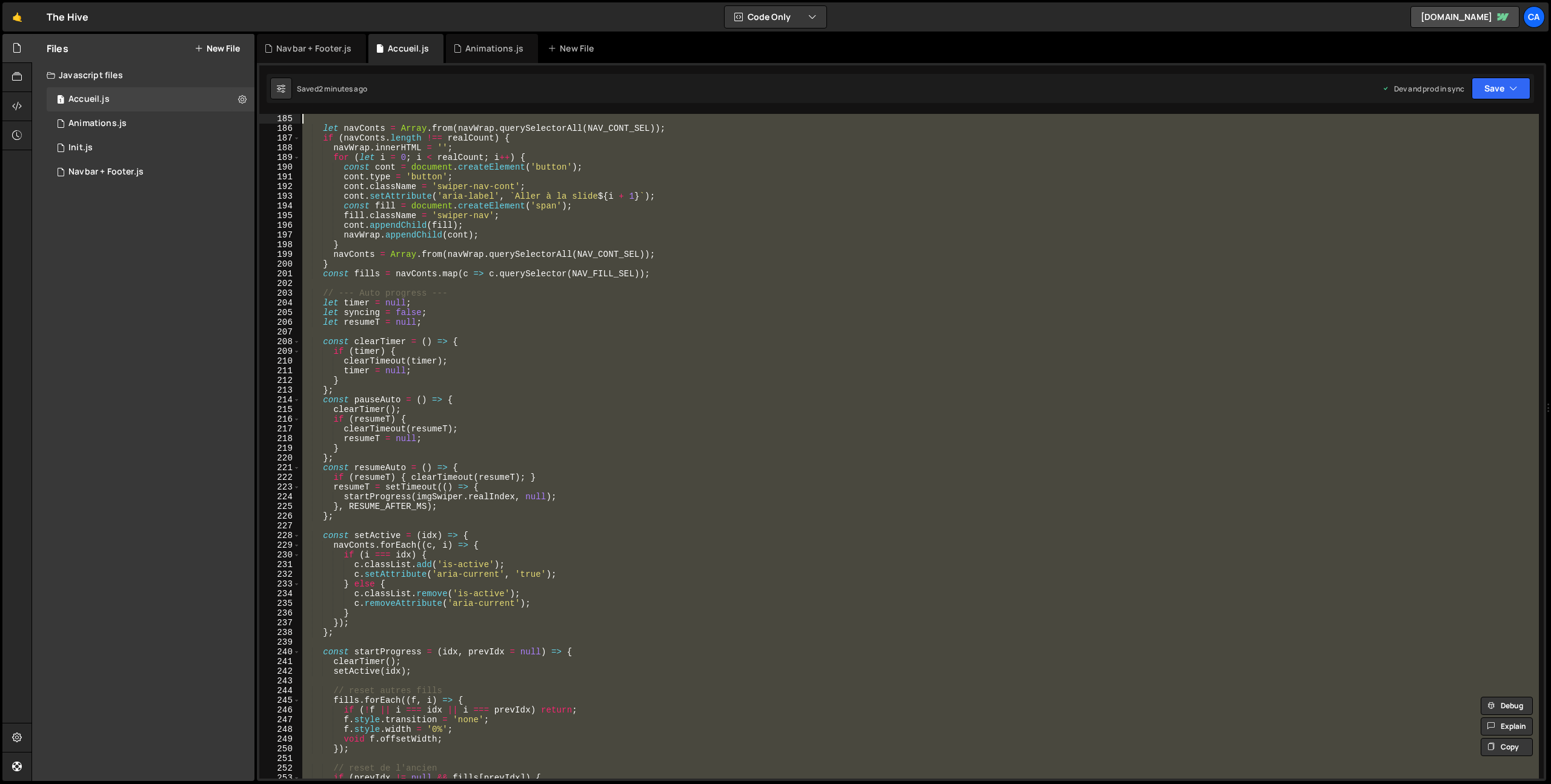
scroll to position [0, 0]
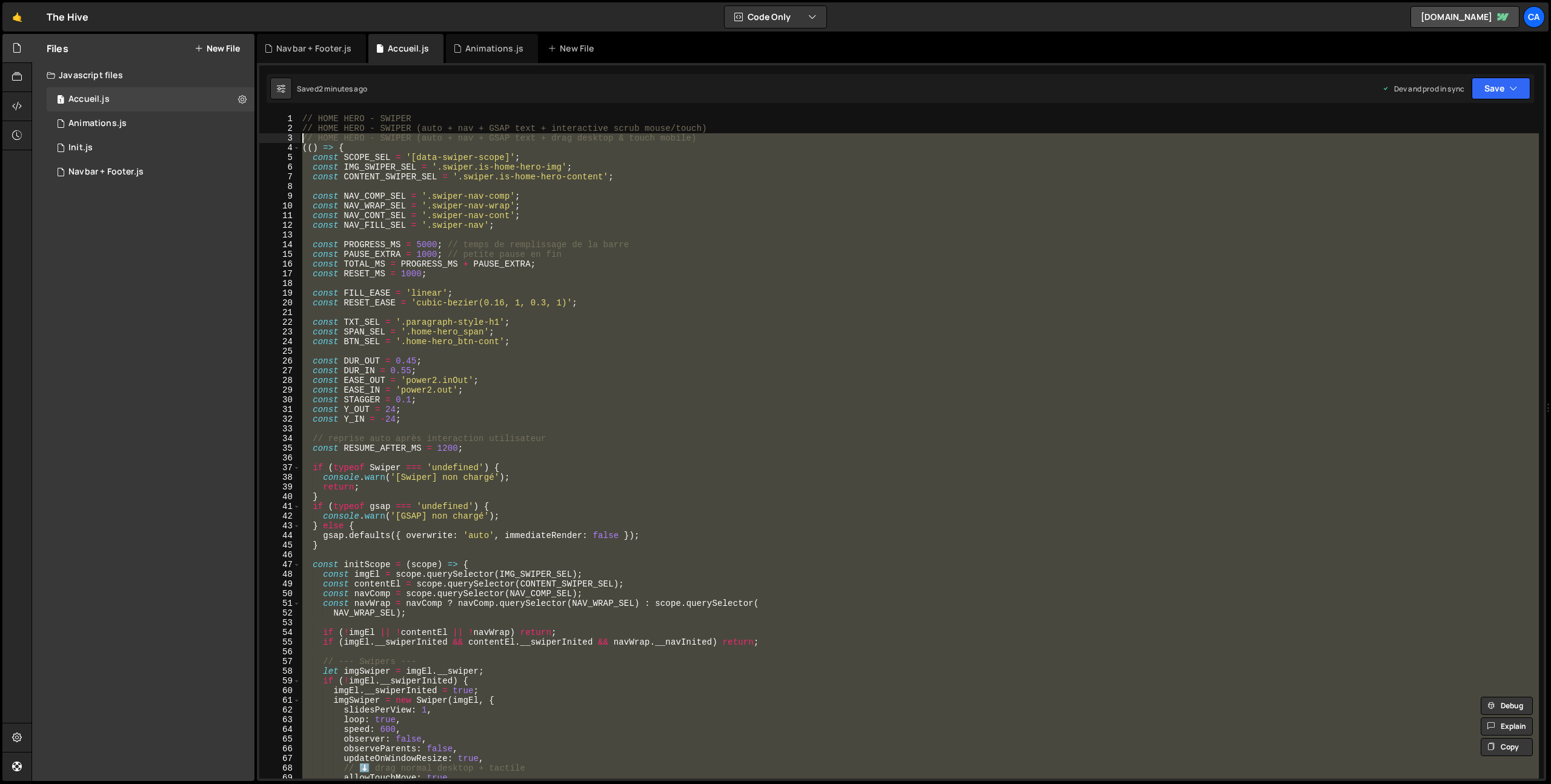
drag, startPoint x: 337, startPoint y: 497, endPoint x: 293, endPoint y: 139, distance: 360.7
click at [293, 139] on div "allowTouchMove: false, 1 2 3 4 5 6 7 8 9 10 11 12 13 14 15 16 17 18 19 20 21 22…" at bounding box center [901, 446] width 1284 height 665
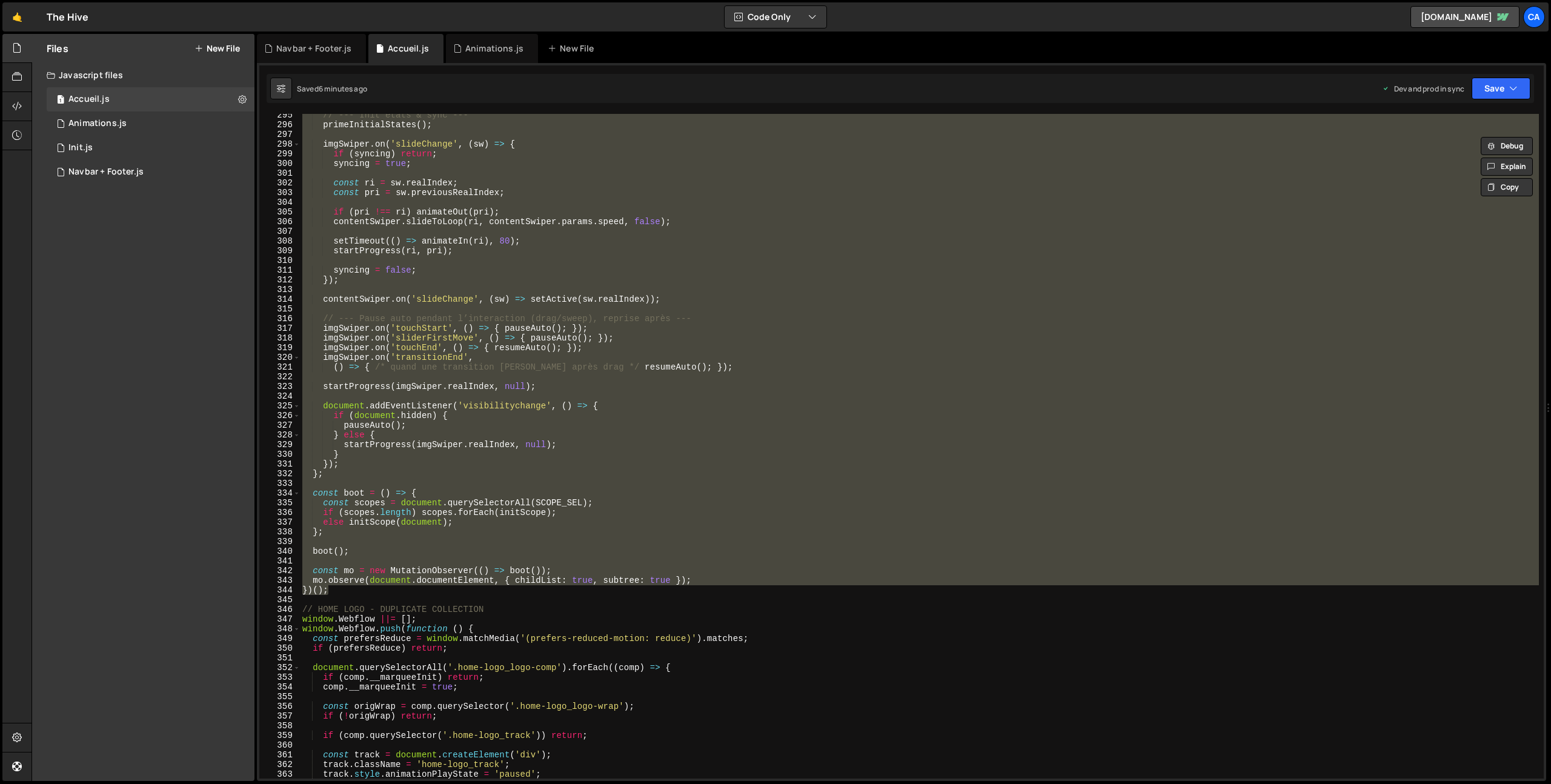
scroll to position [2943, 0]
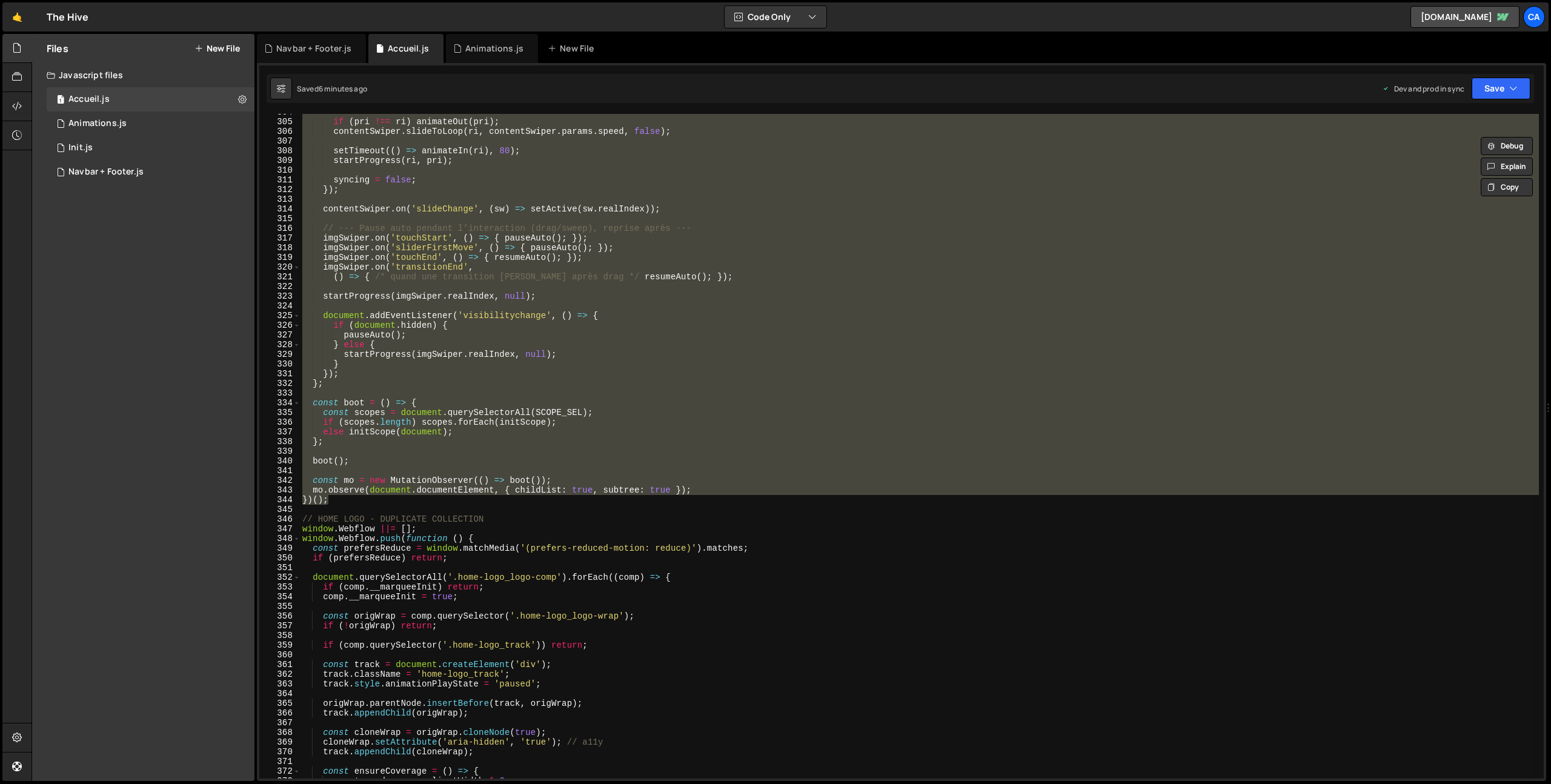
click at [334, 499] on div "if ( pri !== ri ) animateOut ( pri ) ; contentSwiper . slideToLoop ( ri , conte…" at bounding box center [919, 446] width 1239 height 665
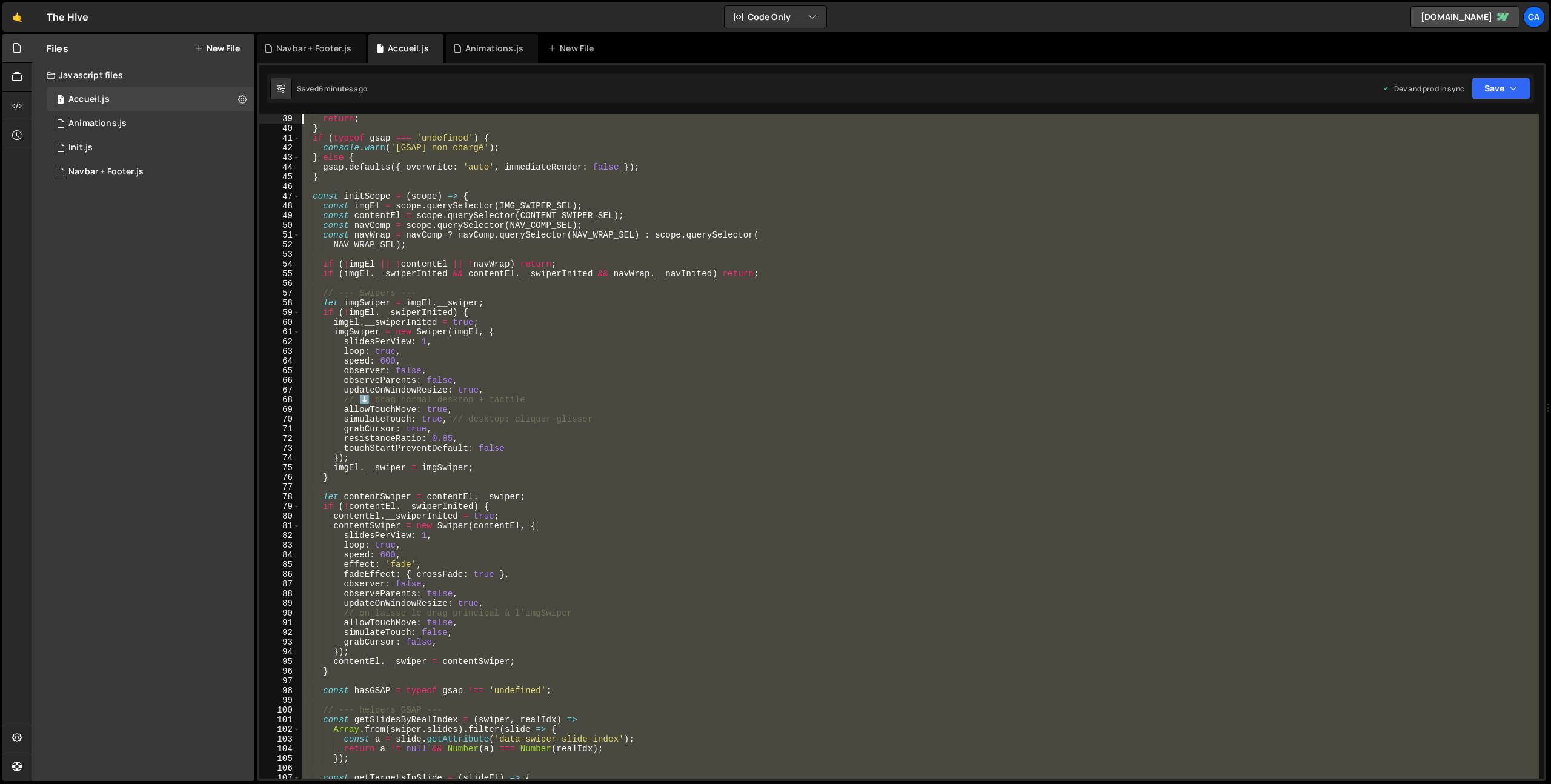
scroll to position [0, 0]
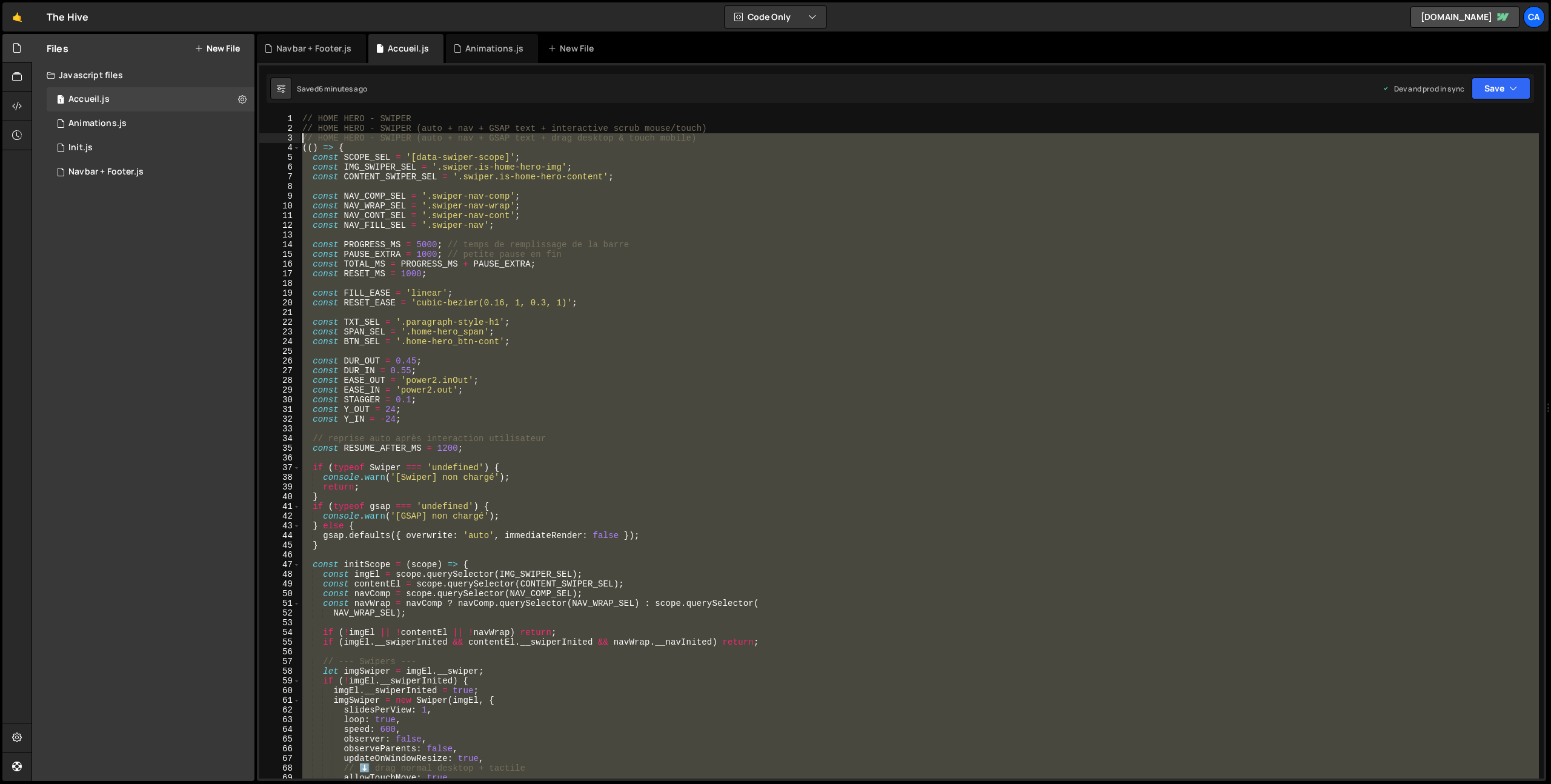
drag, startPoint x: 336, startPoint y: 499, endPoint x: 296, endPoint y: 139, distance: 362.2
click at [296, 139] on div "})(); 1 2 3 4 5 6 7 8 9 10 11 12 13 14 15 16 17 18 19 20 21 22 23 24 25 26 27 2…" at bounding box center [901, 446] width 1284 height 665
type textarea "// HOME HERO - SWIPER (auto + nav + GSAP text + drag desktop & touch mobile) ((…"
paste textarea
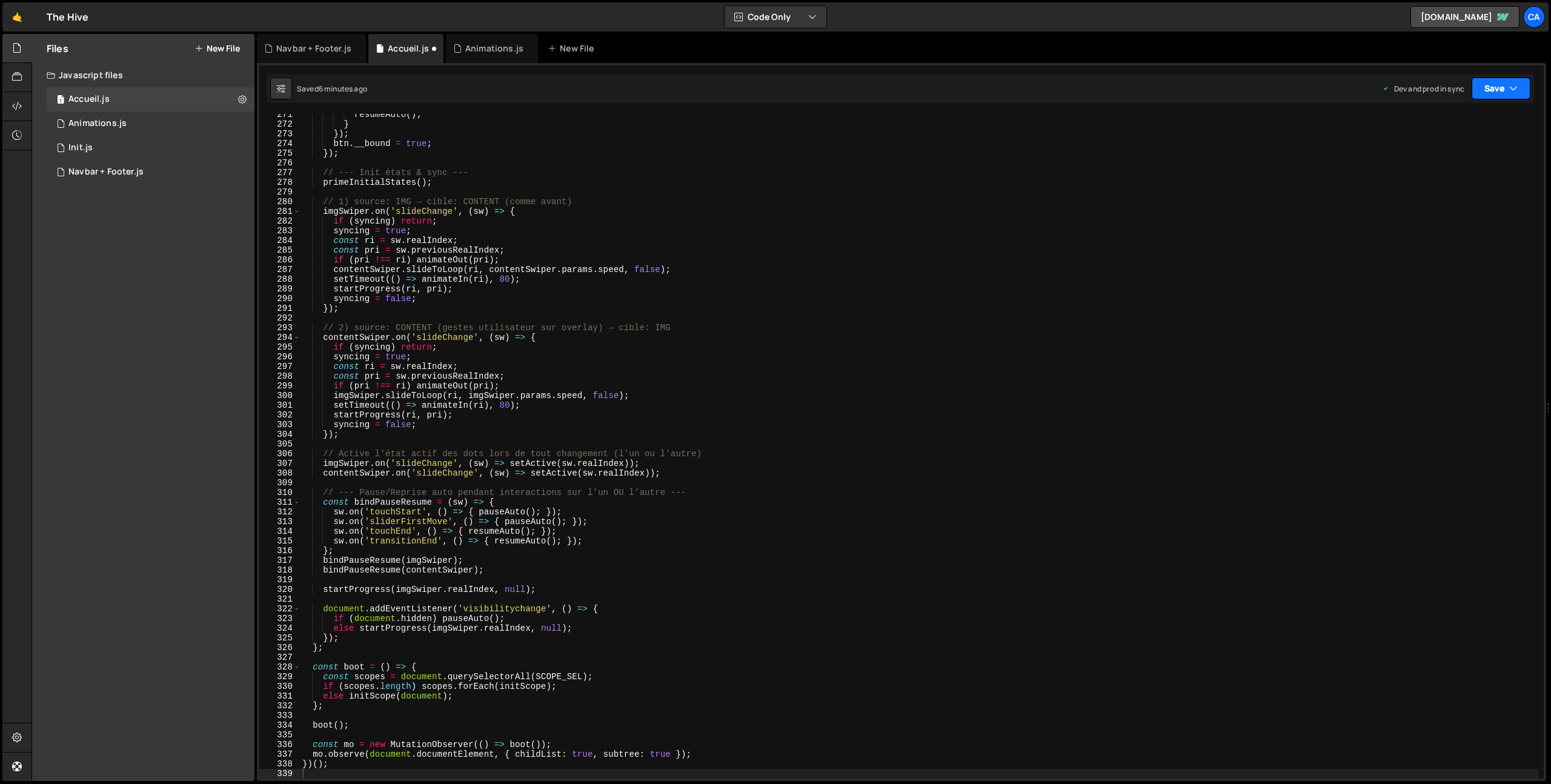
click at [1487, 83] on button "Save" at bounding box center [1501, 88] width 59 height 22
click at [1467, 149] on button "Save to Production S Saved 6 minutes ago" at bounding box center [1460, 165] width 145 height 40
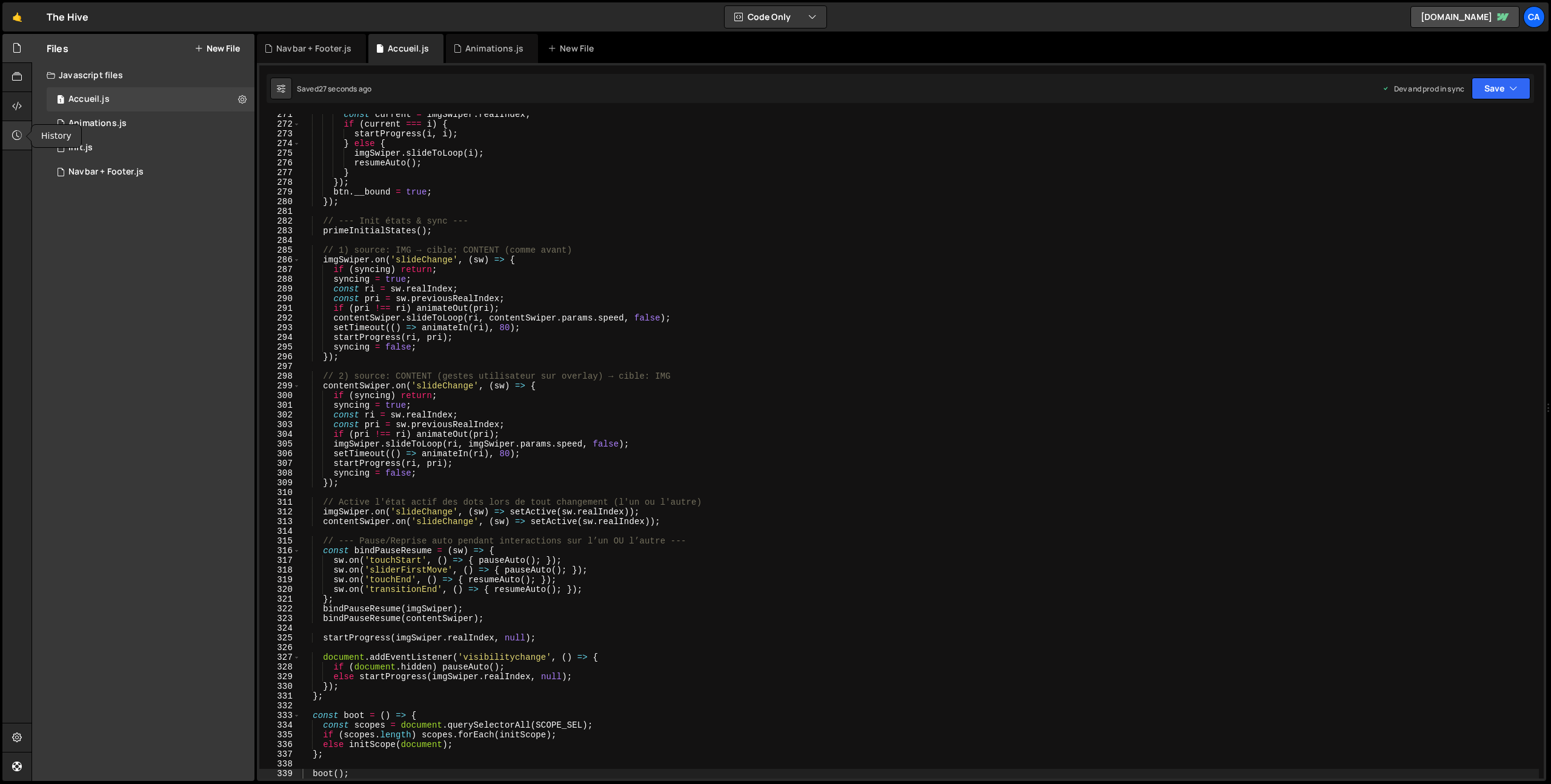
click at [17, 138] on icon at bounding box center [17, 135] width 9 height 13
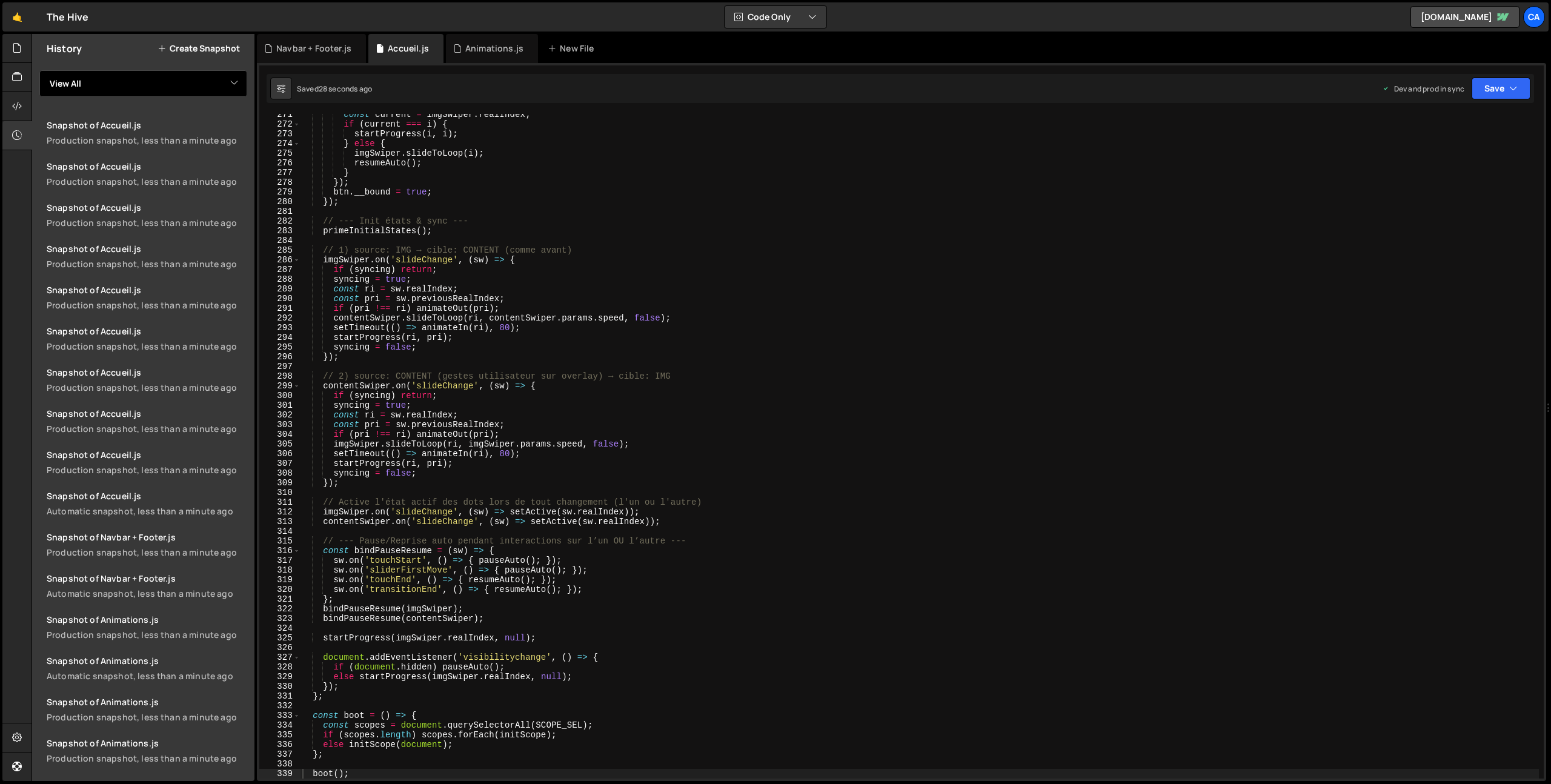
click at [161, 89] on select "View All Accueil Animations Init Navbar" at bounding box center [143, 84] width 208 height 27
select select "46801"
click at [40, 70] on select "View All Accueil Animations Init Navbar" at bounding box center [143, 84] width 208 height 27
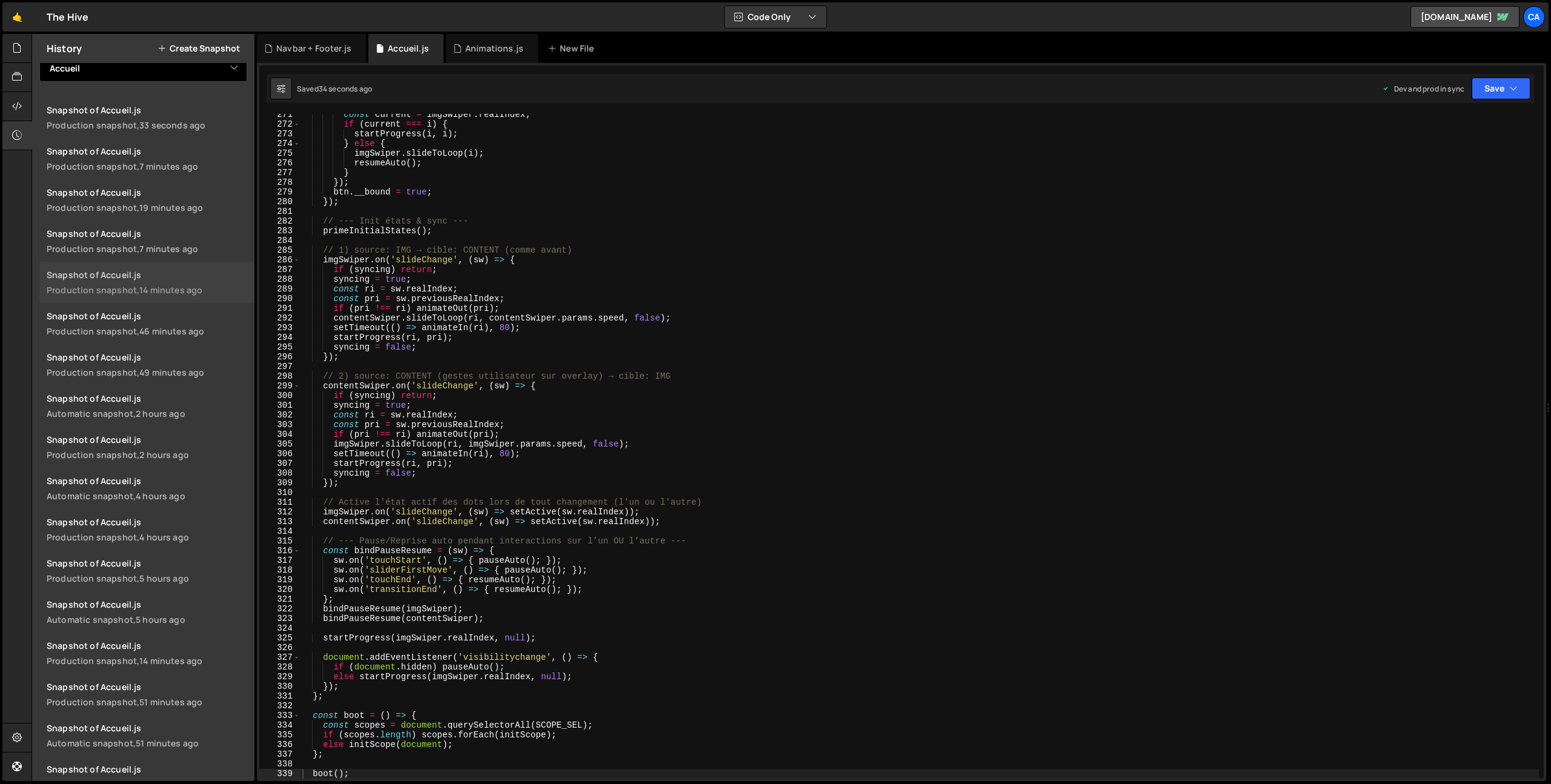
scroll to position [29, 0]
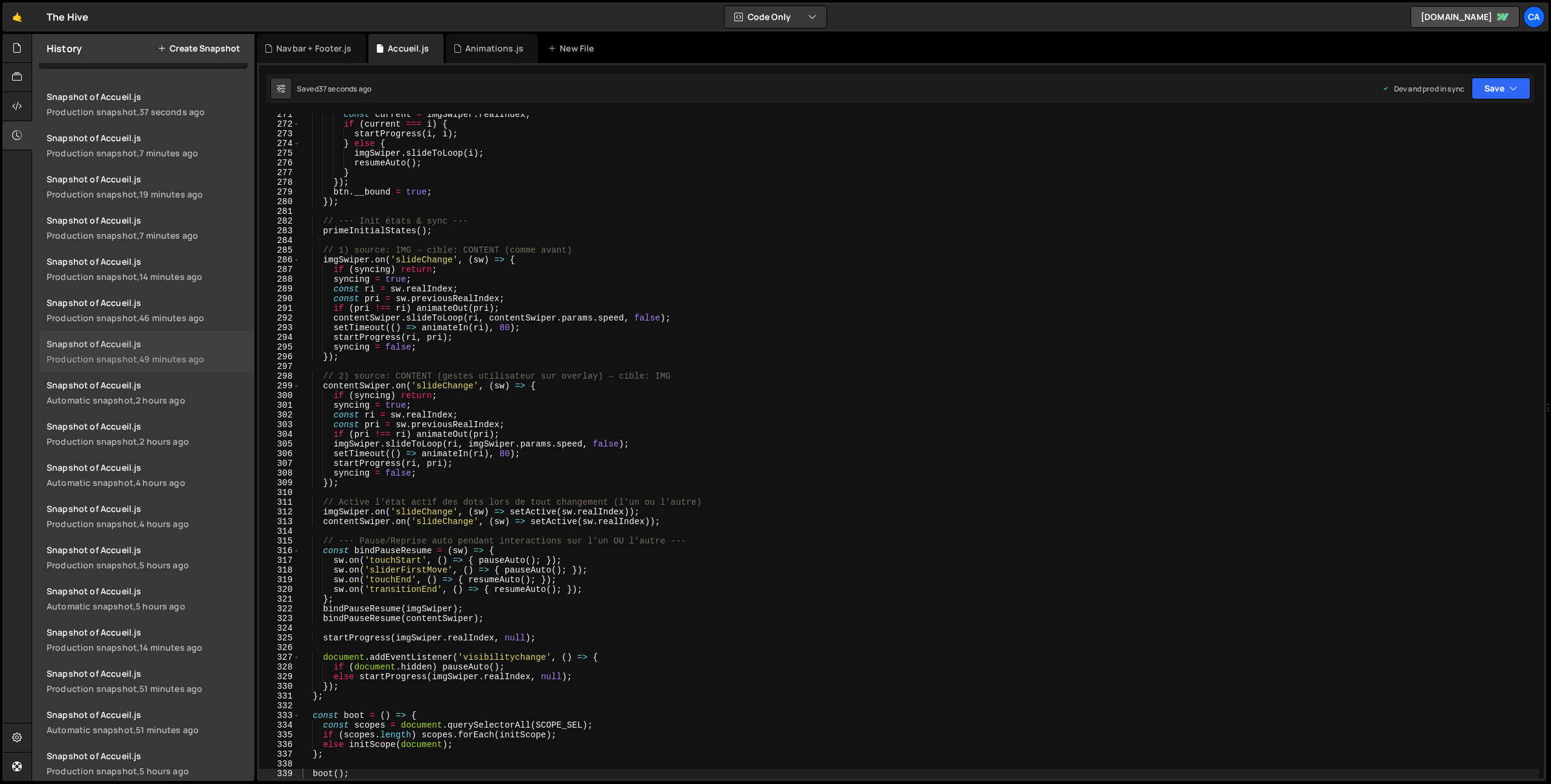
click at [182, 356] on div "49 minutes ago" at bounding box center [171, 359] width 65 height 11
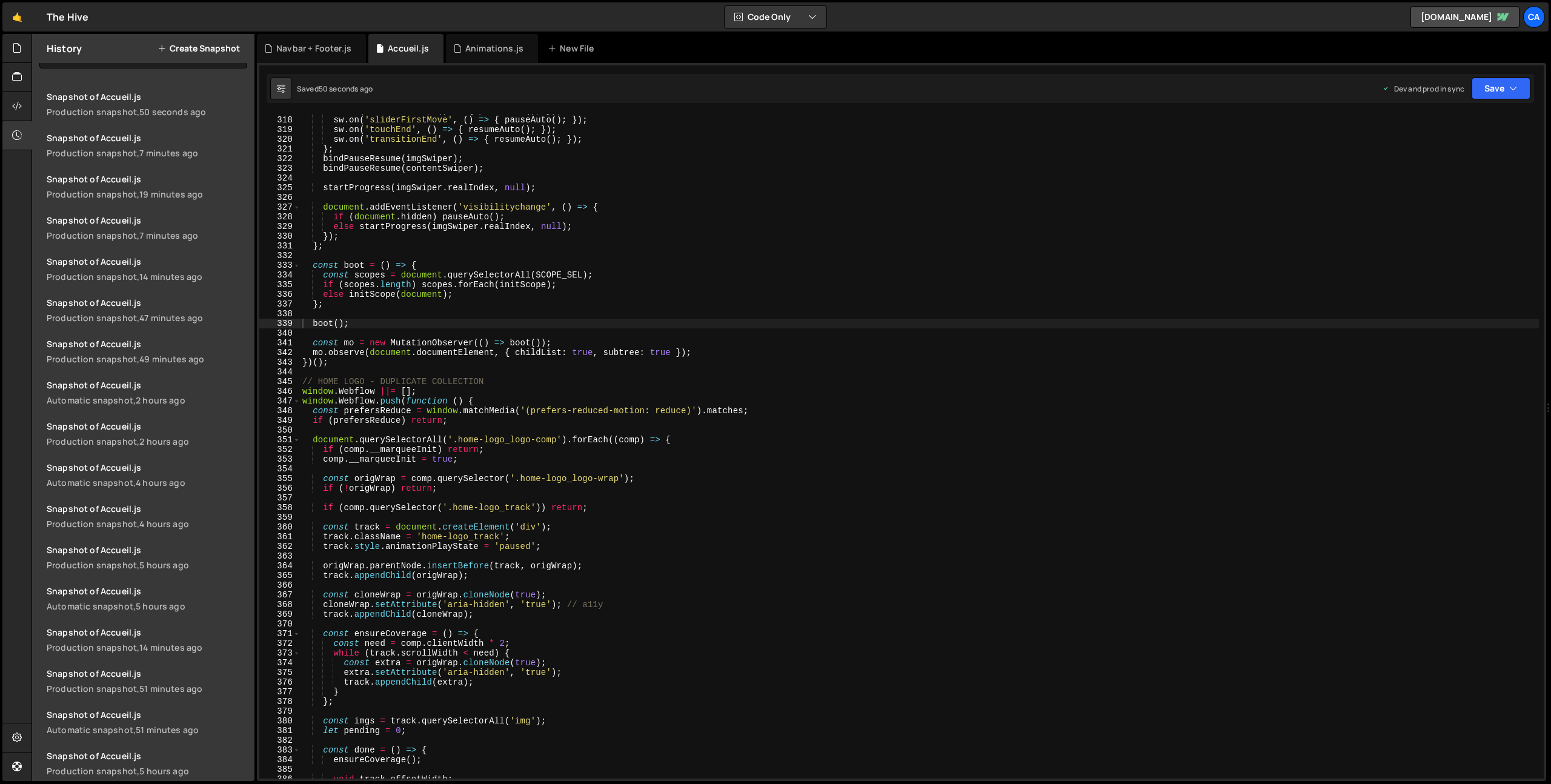
scroll to position [3071, 0]
click at [346, 360] on div "sw . on ( 'touchStart' , ( ) => { pauseAuto ( ) ; }) ; sw . on ( 'sliderFirstMo…" at bounding box center [919, 447] width 1239 height 684
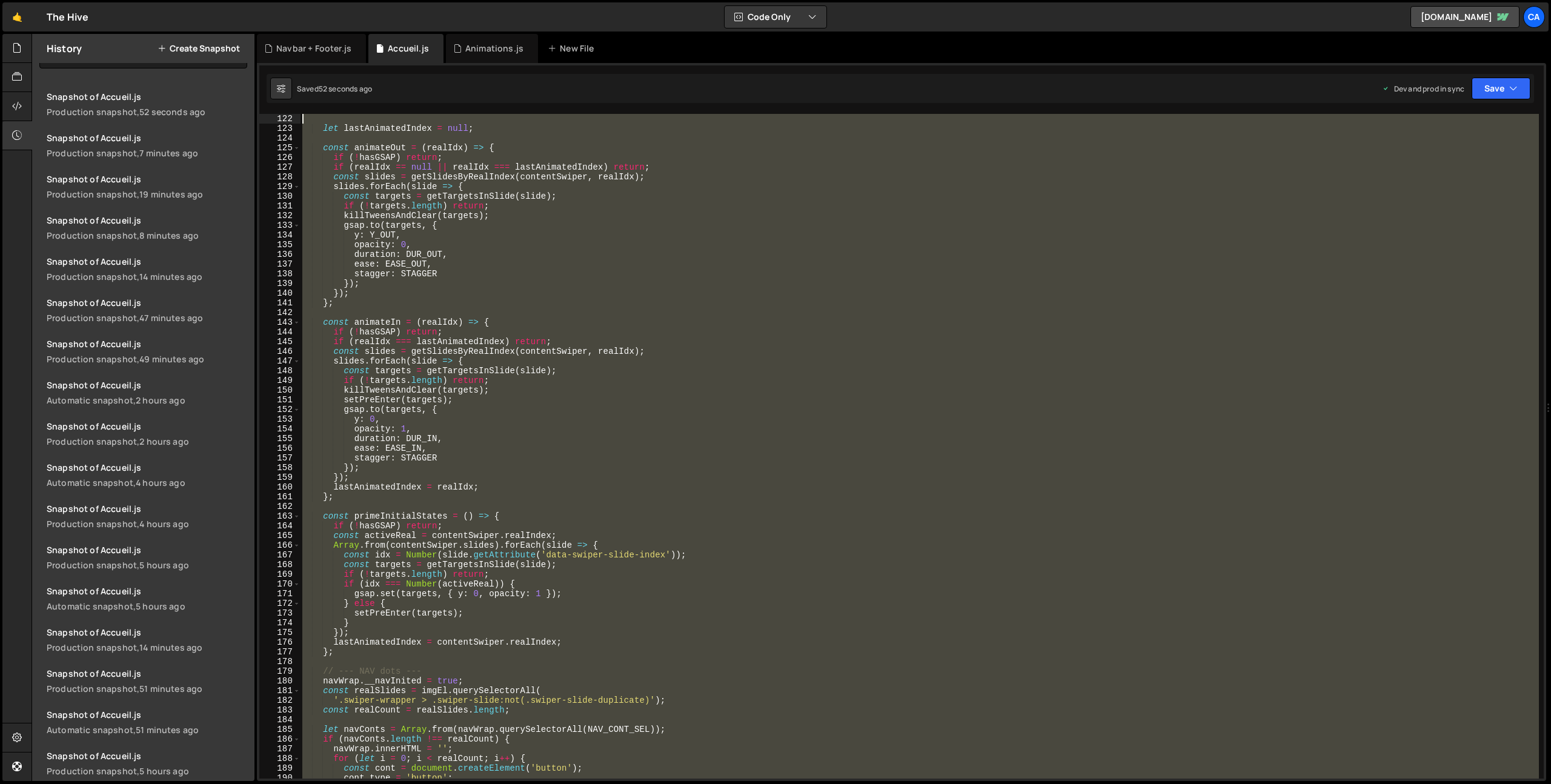
scroll to position [0, 0]
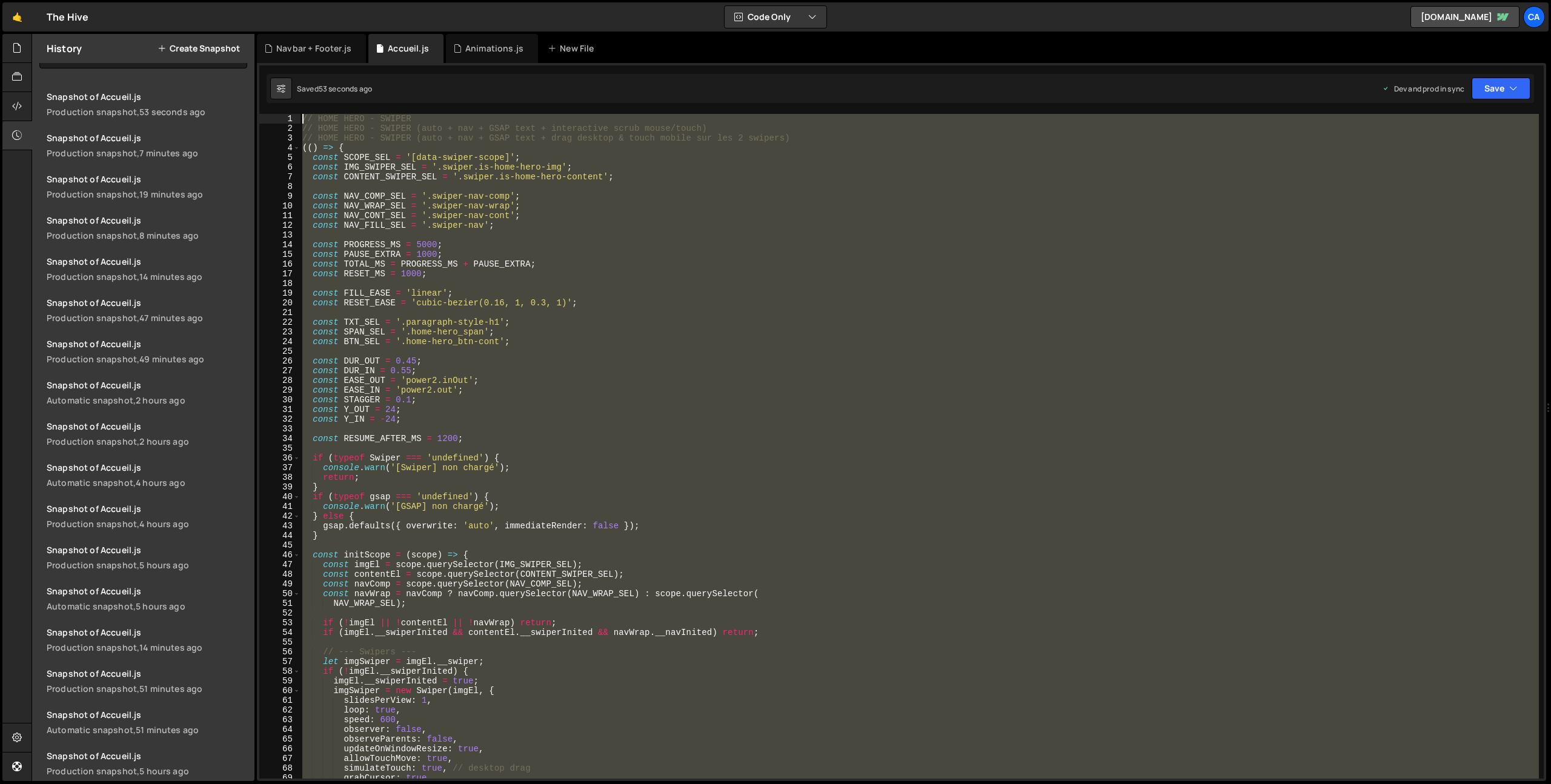
drag, startPoint x: 339, startPoint y: 359, endPoint x: 281, endPoint y: 102, distance: 263.5
click at [281, 102] on div "Debug Explain Copy Navbar + Footer.js Accueil.js Animations.js New File Saved 5…" at bounding box center [901, 408] width 1289 height 748
paste textarea "})();"
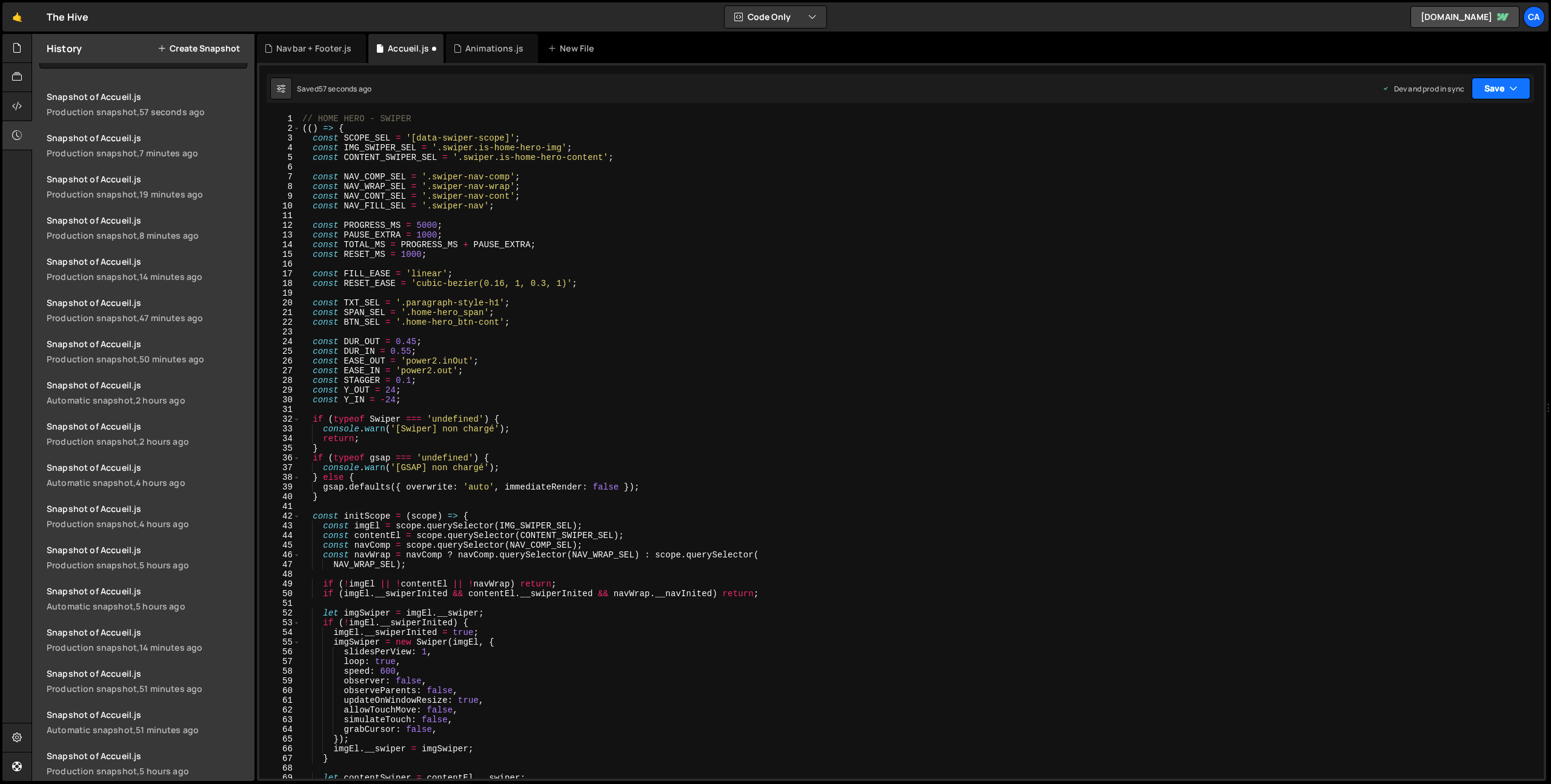
click at [1498, 84] on button "Save" at bounding box center [1501, 88] width 59 height 22
click at [1447, 157] on div "Save to Production S" at bounding box center [1460, 157] width 126 height 12
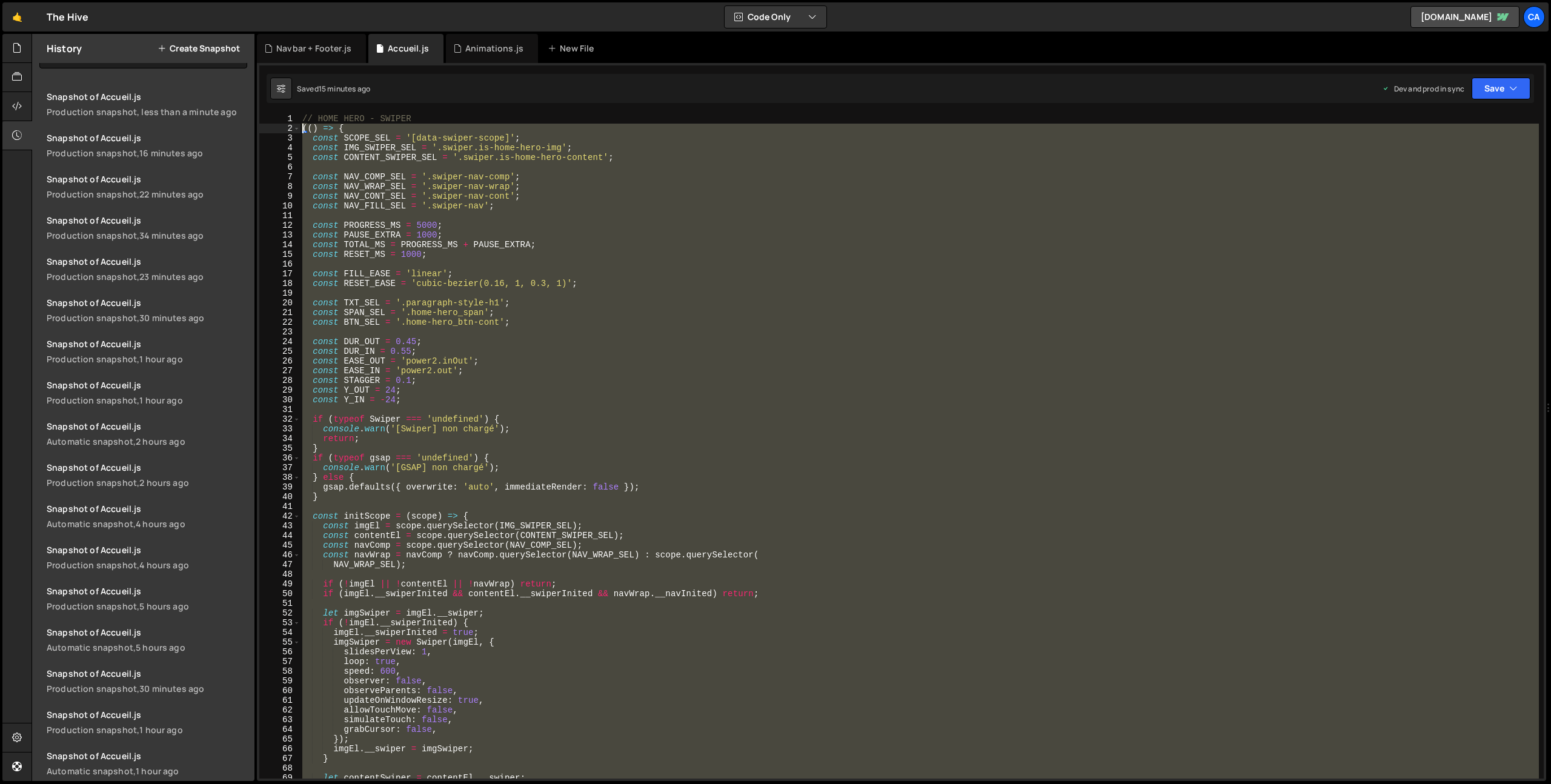
drag, startPoint x: 342, startPoint y: 451, endPoint x: 271, endPoint y: 131, distance: 327.8
click at [271, 131] on div "})(); 1 2 3 4 5 6 7 8 9 10 11 12 13 14 15 16 17 18 19 20 21 22 23 24 25 26 27 2…" at bounding box center [901, 446] width 1284 height 665
type textarea "(() => { const SCOPE_SEL = '[data-swiper-scope]';"
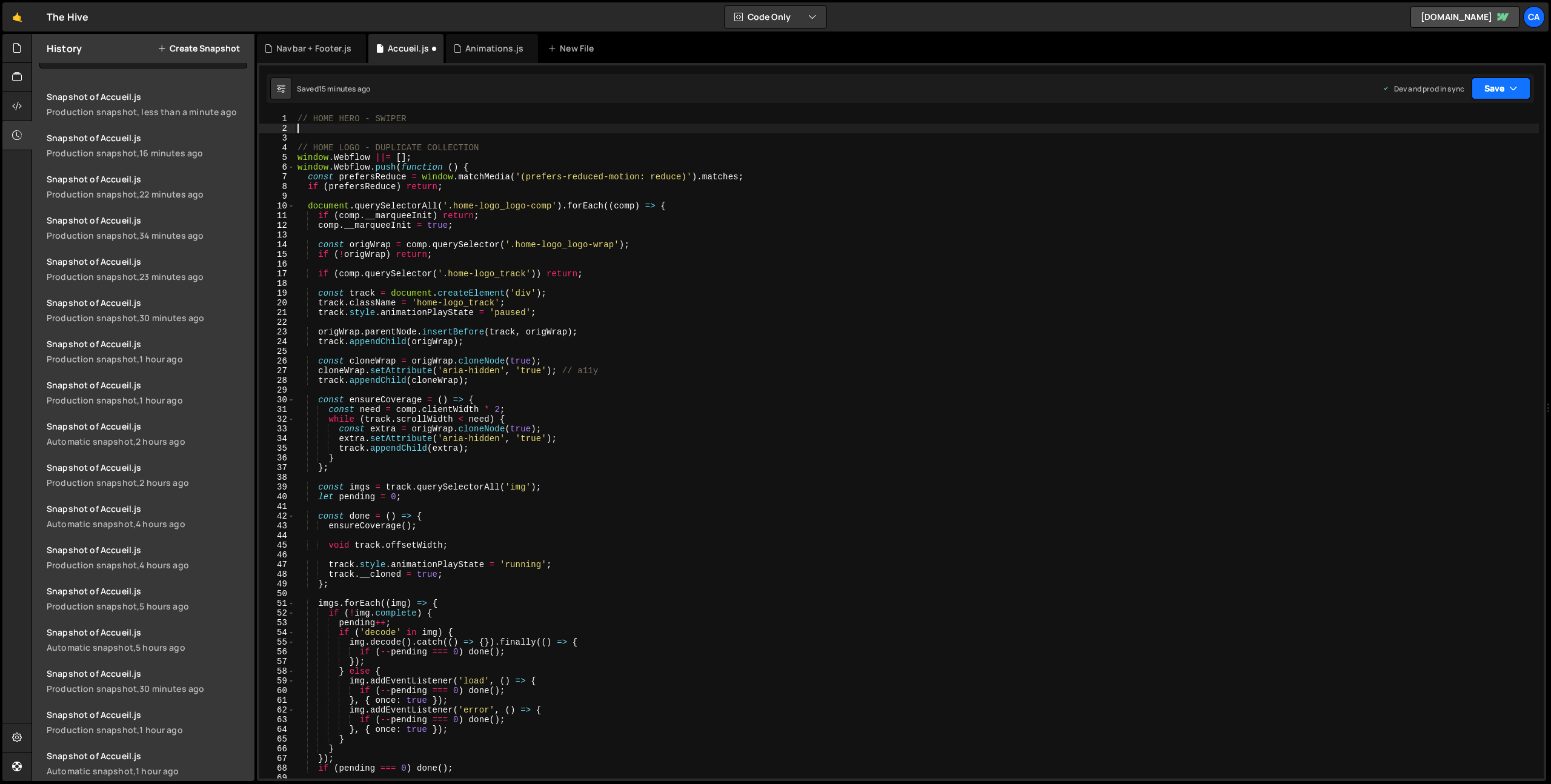
click at [1486, 94] on button "Save" at bounding box center [1501, 88] width 59 height 22
click at [1466, 173] on div "15 minutes ago" at bounding box center [1443, 170] width 50 height 10
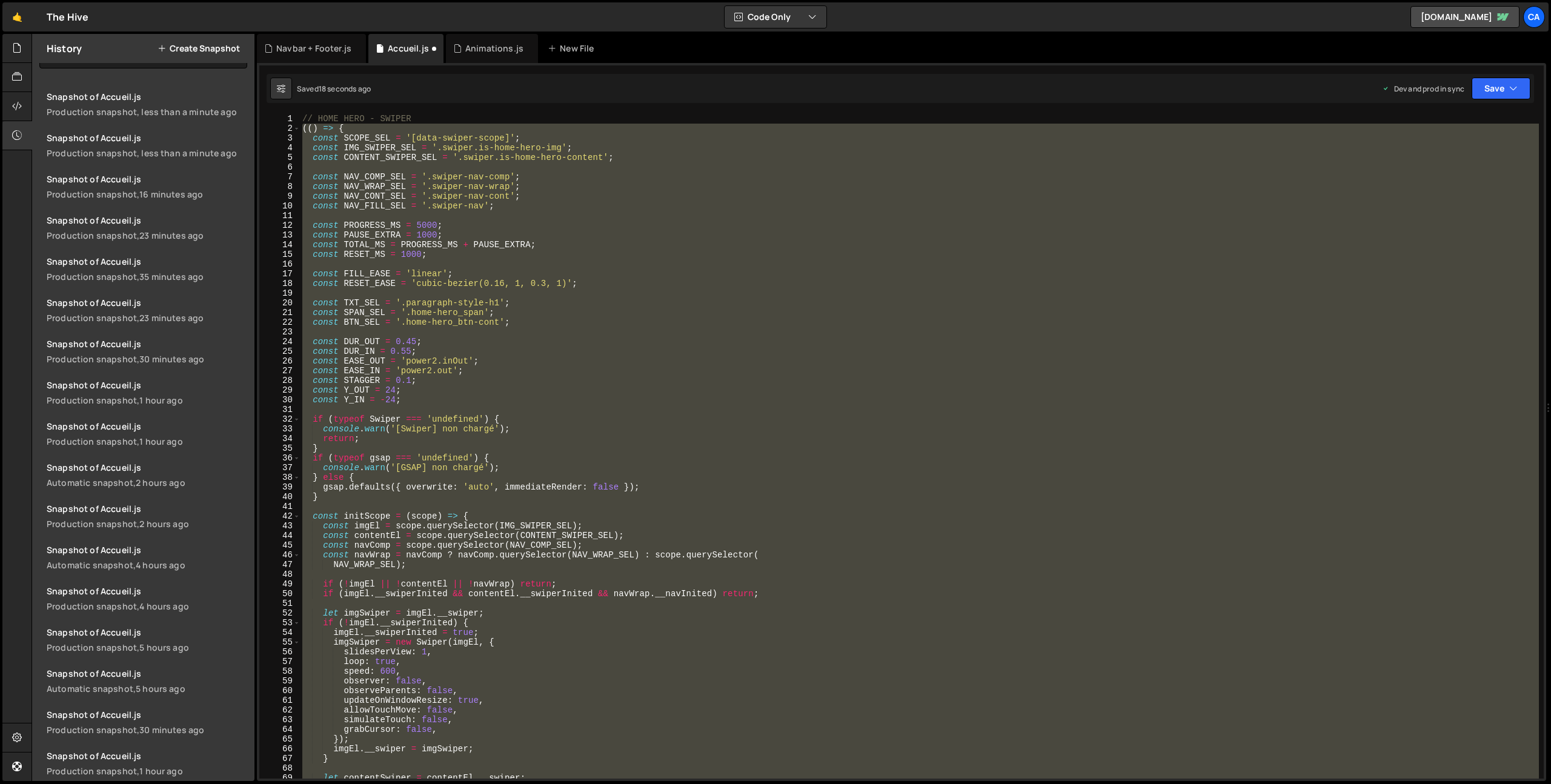
type textarea "mo.observe(document.documentElement, { childList: true, subtree: true }); })();"
click at [836, 291] on div "// HOME HERO - SWIPER (( ) => { const SCOPE_SEL = '[data-swiper-scope]' ; const…" at bounding box center [919, 456] width 1239 height 684
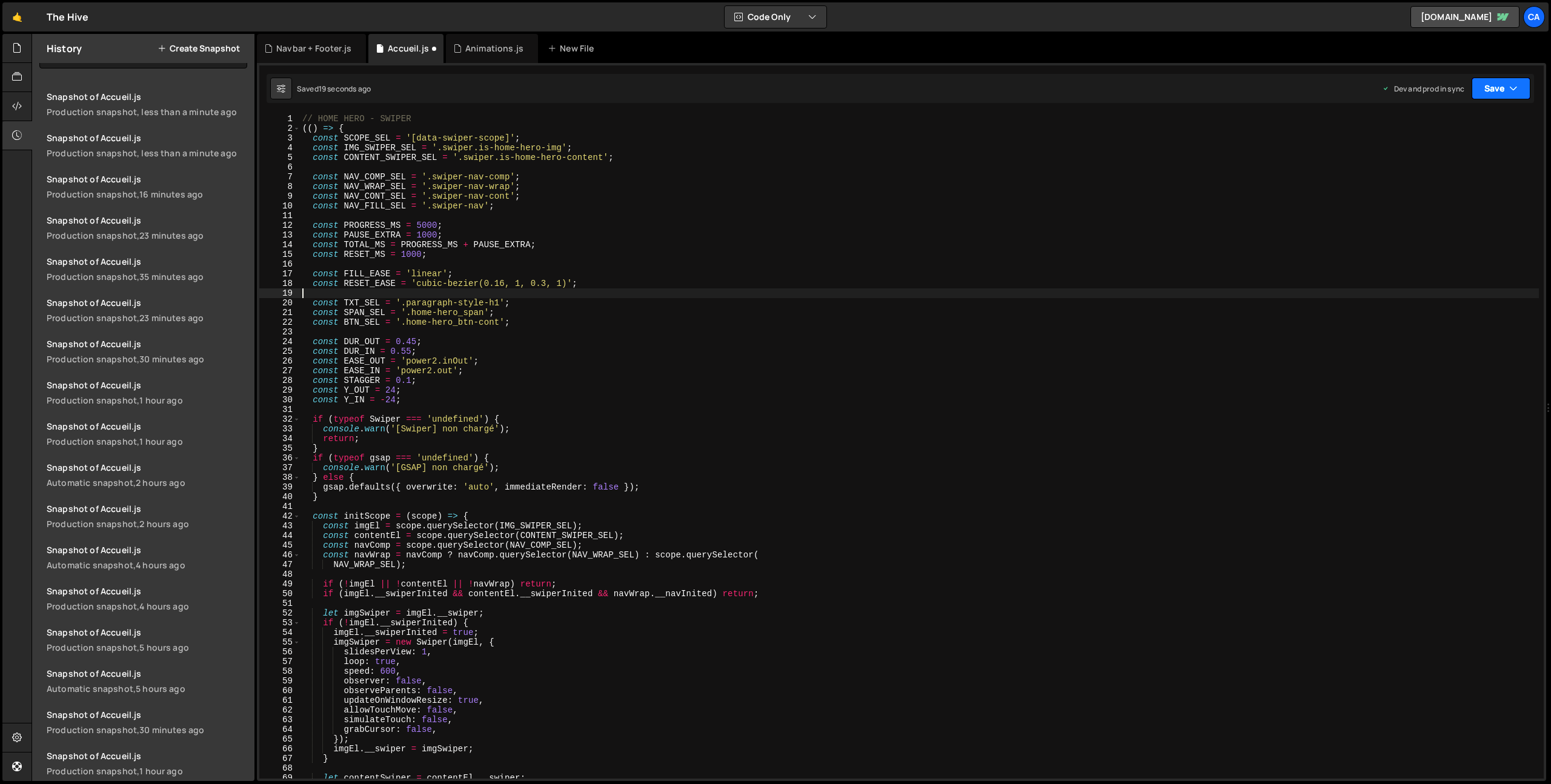
click at [1511, 85] on icon "button" at bounding box center [1513, 88] width 9 height 12
click at [1441, 157] on div "Save to Production S" at bounding box center [1460, 157] width 126 height 12
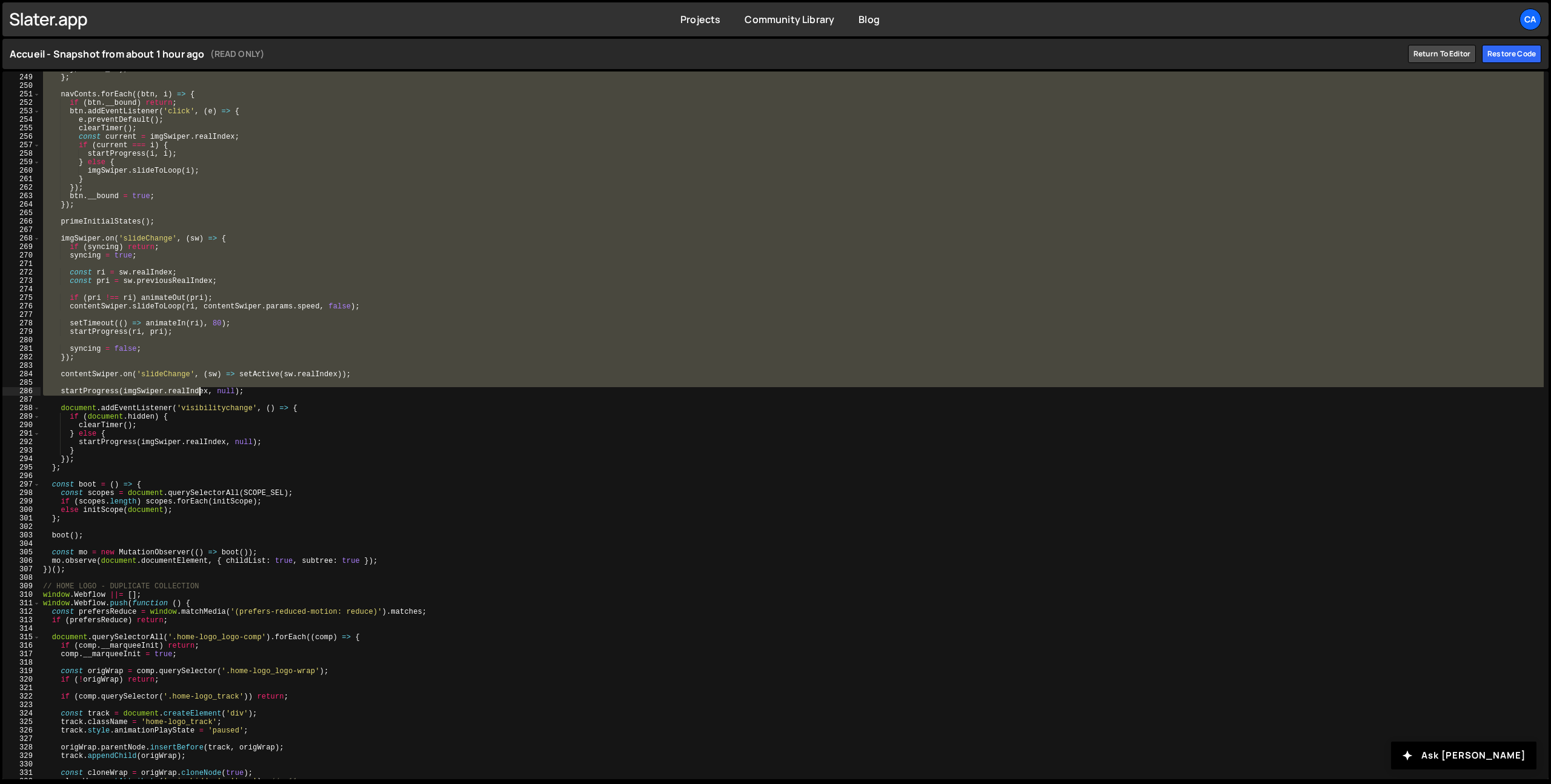
scroll to position [2106, 0]
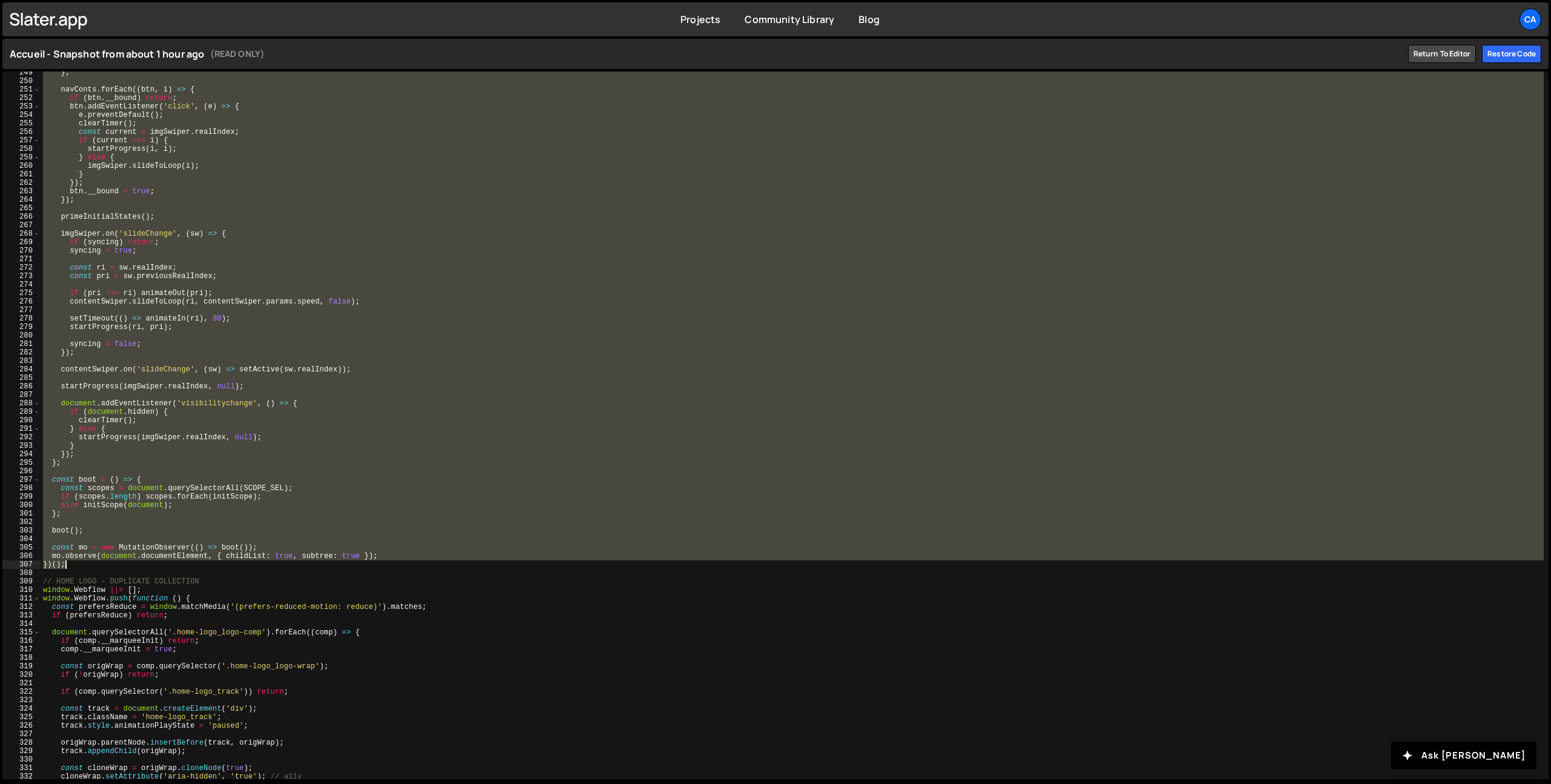
drag, startPoint x: 42, startPoint y: 74, endPoint x: 86, endPoint y: 563, distance: 491.0
click at [86, 563] on div "} ; navConts . forEach (( btn , i ) => { if ( btn . __bound ) return ; btn . ad…" at bounding box center [792, 430] width 1503 height 724
type textarea "mo.observe(document.documentElement, { childList: true, subtree: true }); })();"
